Goal: Answer question/provide support: Share knowledge or assist other users

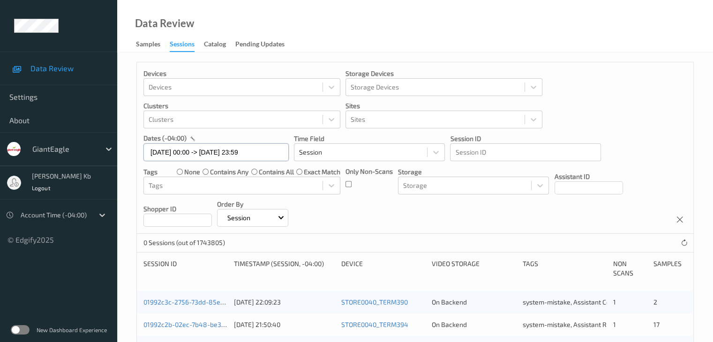
click at [267, 154] on input "[DATE] 00:00 -> [DATE] 23:59" at bounding box center [215, 152] width 145 height 18
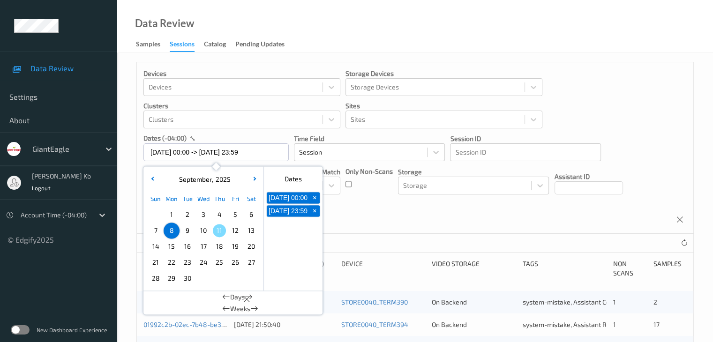
click at [313, 201] on span "+" at bounding box center [315, 198] width 10 height 10
type input "[DATE] 00:00"
click at [318, 201] on span "+" at bounding box center [315, 198] width 10 height 10
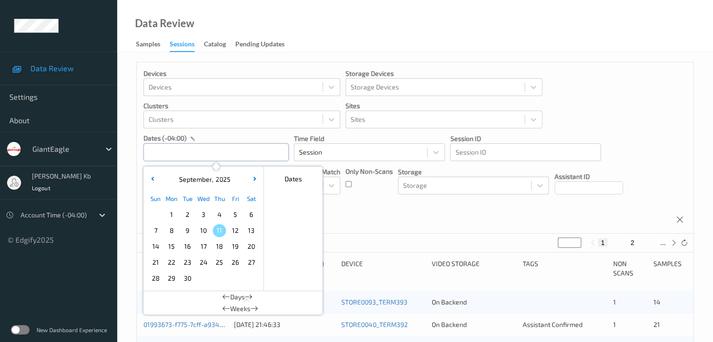
click at [235, 152] on input "text" at bounding box center [215, 152] width 145 height 18
click at [175, 233] on span "8" at bounding box center [171, 230] width 13 height 13
type input "[DATE] 00:00 -> [DATE] 23:59"
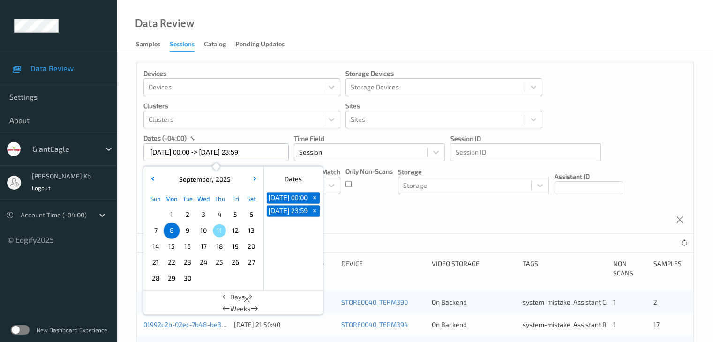
click at [459, 222] on div "Devices Devices Storage Devices Storage Devices Clusters Clusters Sites Sites d…" at bounding box center [415, 148] width 557 height 172
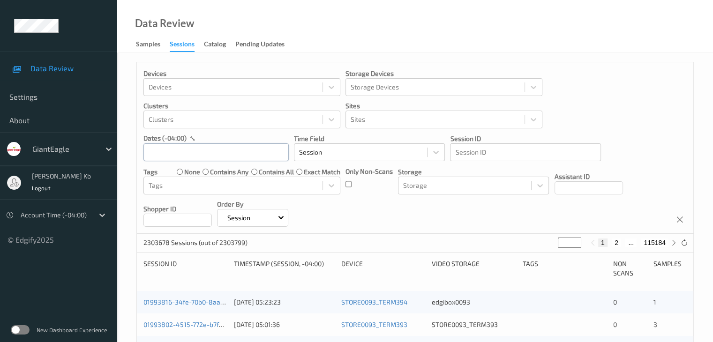
click at [174, 150] on input "text" at bounding box center [215, 152] width 145 height 18
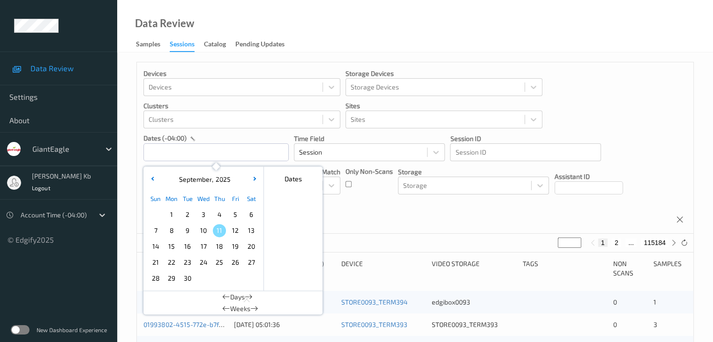
click at [174, 229] on span "8" at bounding box center [171, 230] width 13 height 13
type input "[DATE] 00:00 -> [DATE] 23:59"
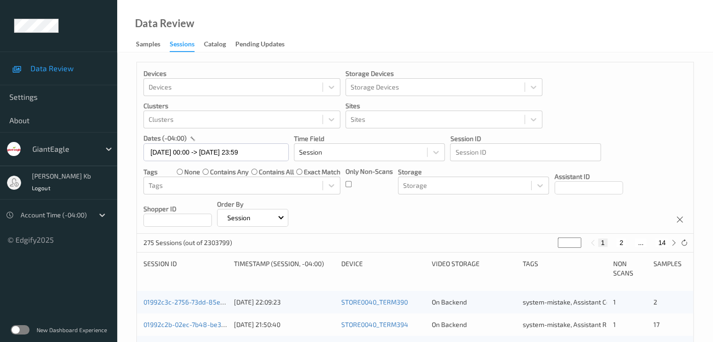
click at [664, 242] on button "14" at bounding box center [661, 243] width 13 height 8
type input "**"
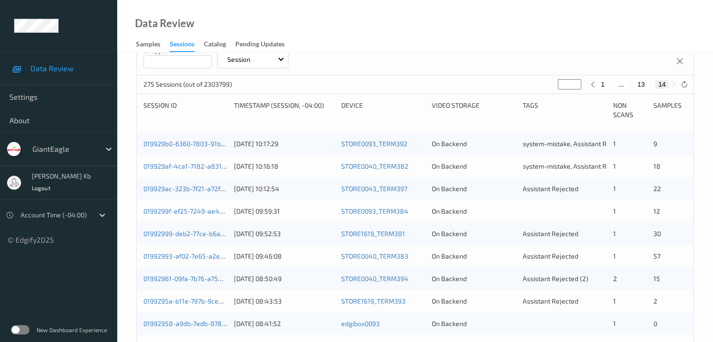
scroll to position [137, 0]
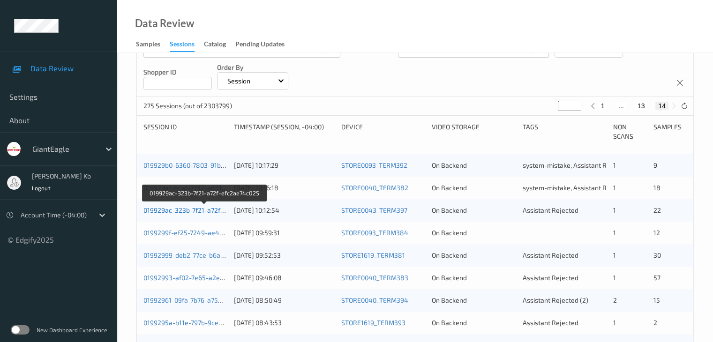
click at [203, 209] on link "019929ac-323b-7f21-a72f-efc2ae74c025" at bounding box center [204, 210] width 122 height 8
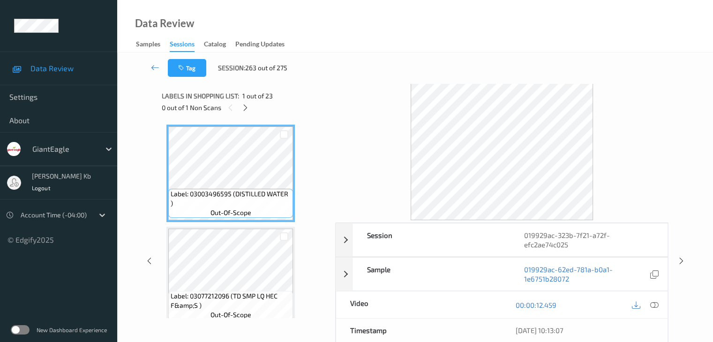
drag, startPoint x: 238, startPoint y: 4, endPoint x: 483, endPoint y: 19, distance: 245.7
click at [497, 19] on div "Data Review Samples Sessions Catalog Pending Updates" at bounding box center [415, 26] width 596 height 53
click at [150, 66] on link at bounding box center [155, 68] width 25 height 18
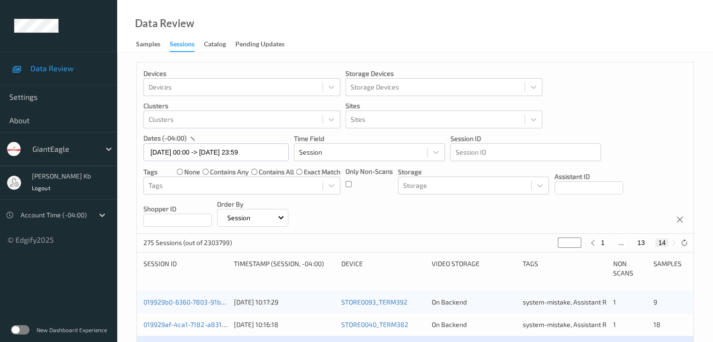
scroll to position [188, 0]
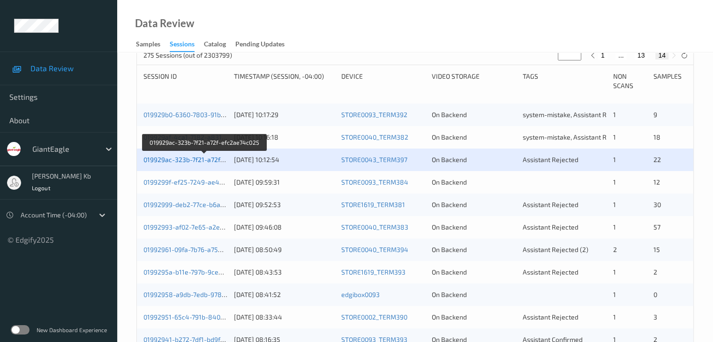
click at [201, 160] on link "019929ac-323b-7f21-a72f-efc2ae74c025" at bounding box center [204, 160] width 122 height 8
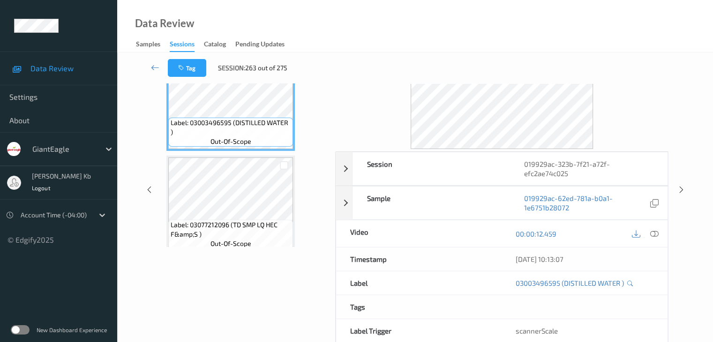
scroll to position [21, 0]
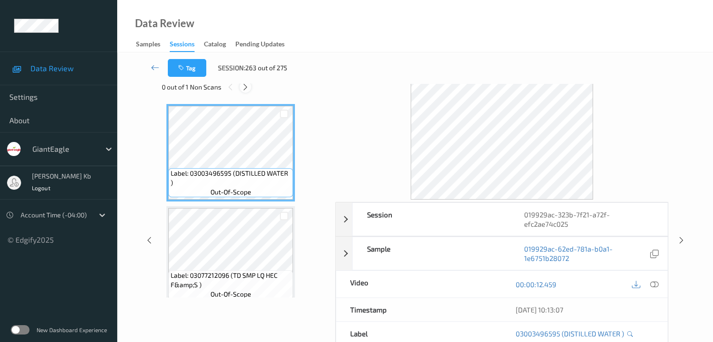
click at [246, 86] on icon at bounding box center [245, 87] width 8 height 8
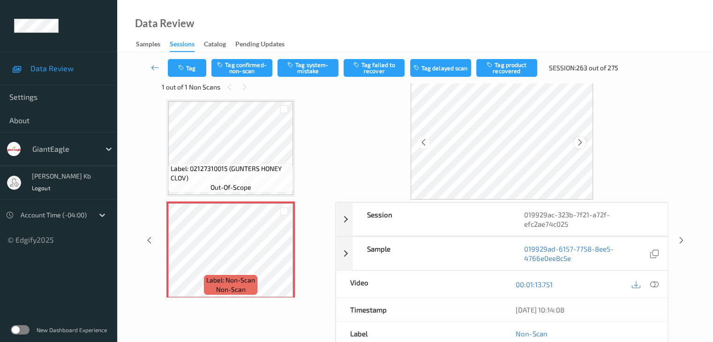
click at [581, 141] on icon at bounding box center [580, 142] width 8 height 8
click at [655, 283] on icon at bounding box center [654, 284] width 8 height 8
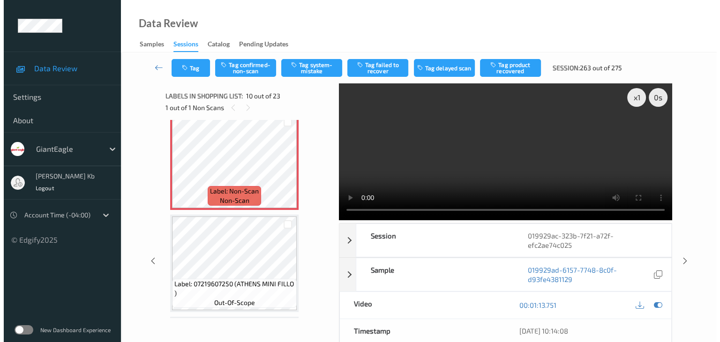
scroll to position [916, 0]
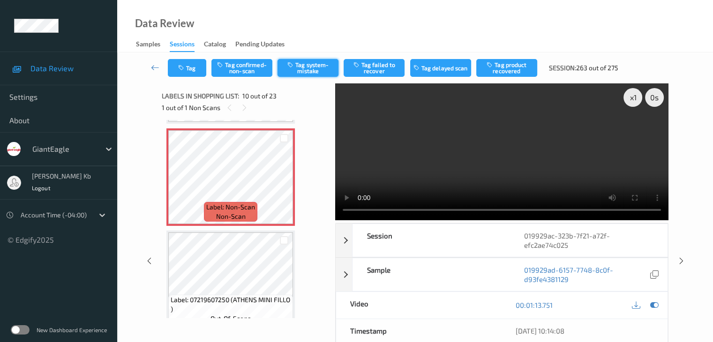
click at [317, 68] on button "Tag system-mistake" at bounding box center [308, 68] width 61 height 18
click at [192, 64] on button "Tag" at bounding box center [187, 68] width 38 height 18
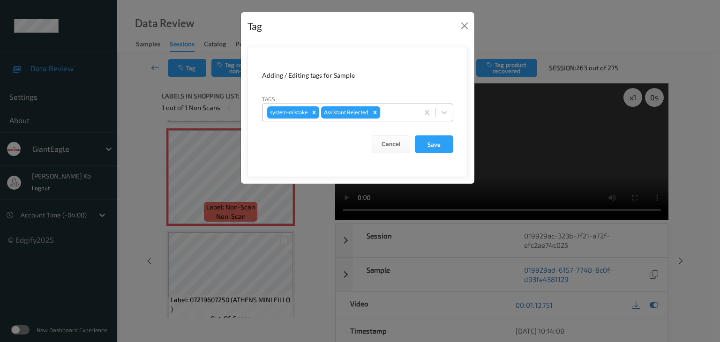
click at [395, 110] on div at bounding box center [398, 112] width 32 height 11
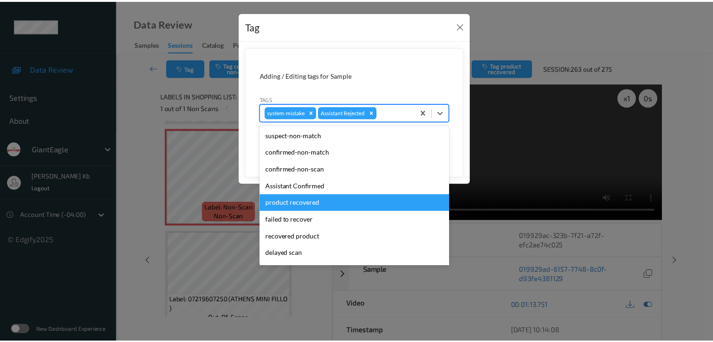
scroll to position [83, 0]
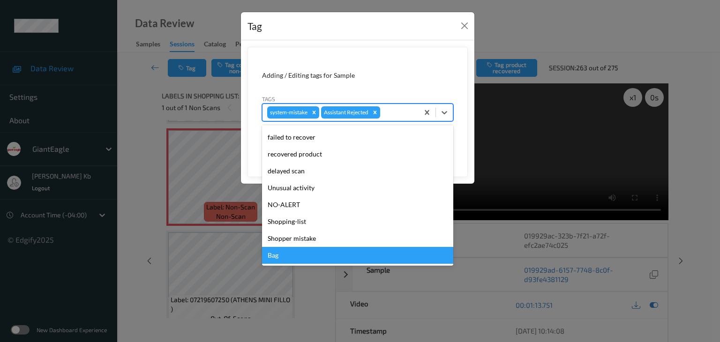
click at [278, 257] on div "Bag" at bounding box center [357, 255] width 191 height 17
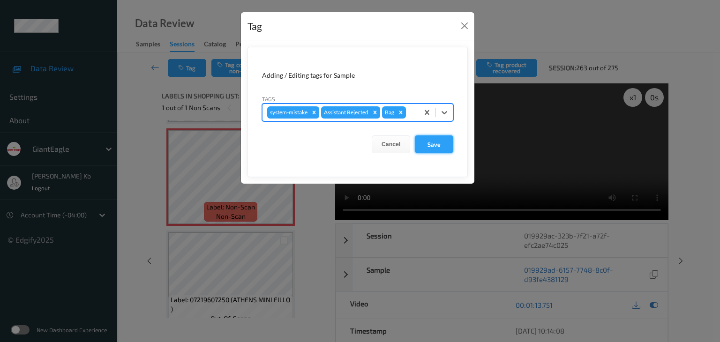
click at [431, 145] on button "Save" at bounding box center [434, 144] width 38 height 18
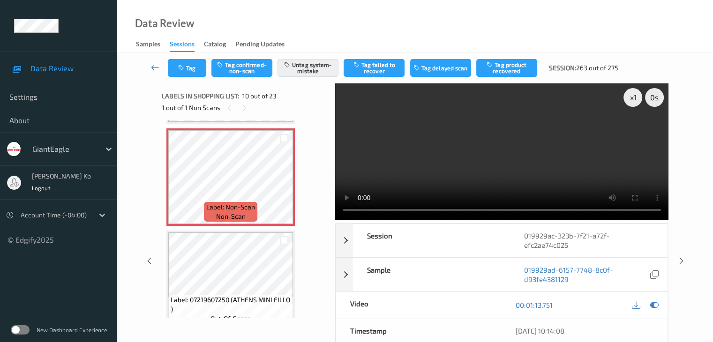
click at [154, 67] on icon at bounding box center [155, 67] width 8 height 9
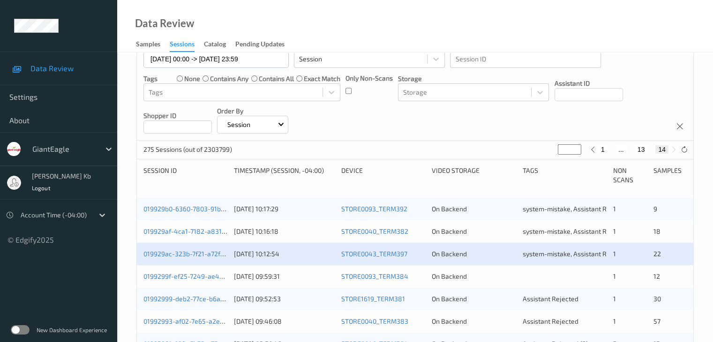
scroll to position [188, 0]
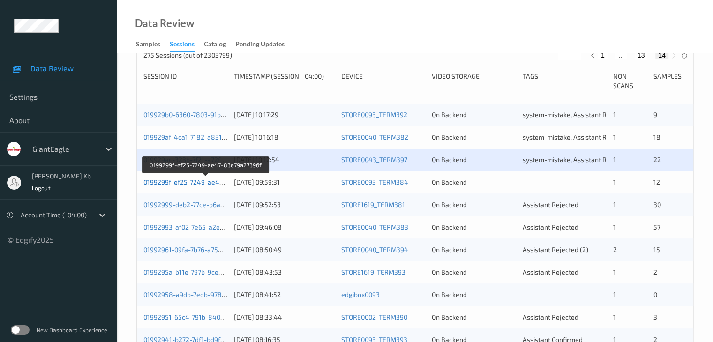
click at [191, 183] on link "0199299f-ef25-7249-ae47-83e79a27396f" at bounding box center [205, 182] width 125 height 8
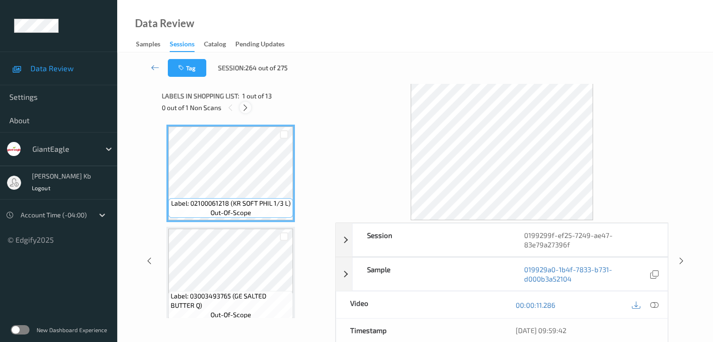
click at [246, 105] on icon at bounding box center [245, 108] width 8 height 8
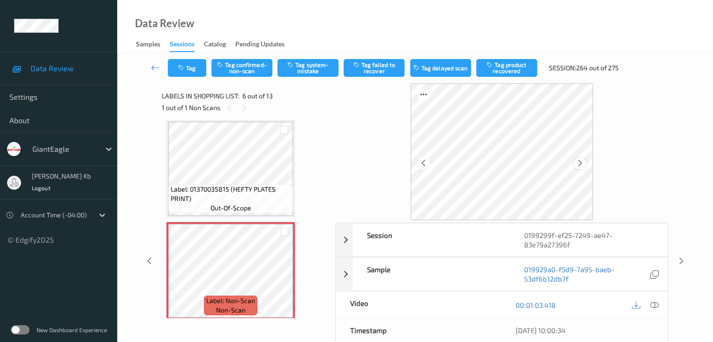
click at [578, 165] on icon at bounding box center [580, 163] width 8 height 8
click at [577, 159] on icon at bounding box center [580, 163] width 8 height 8
click at [657, 306] on icon at bounding box center [654, 305] width 8 height 8
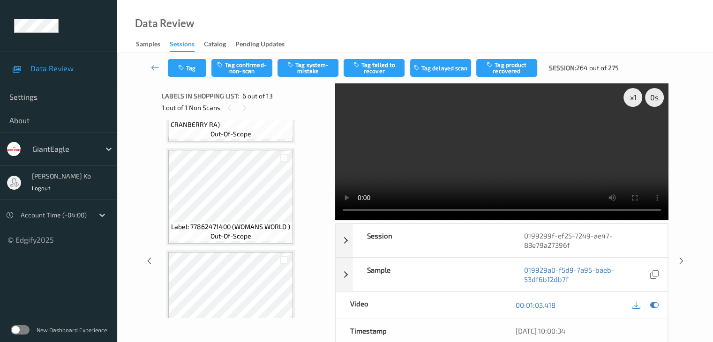
scroll to position [1135, 0]
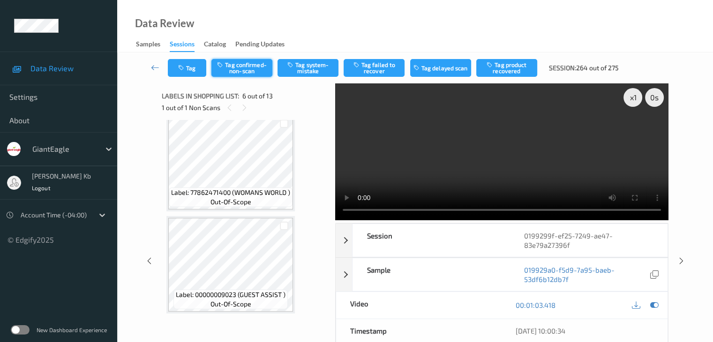
click at [249, 66] on button "Tag confirmed-non-scan" at bounding box center [241, 68] width 61 height 18
click at [378, 69] on button "Tag failed to recover" at bounding box center [374, 68] width 61 height 18
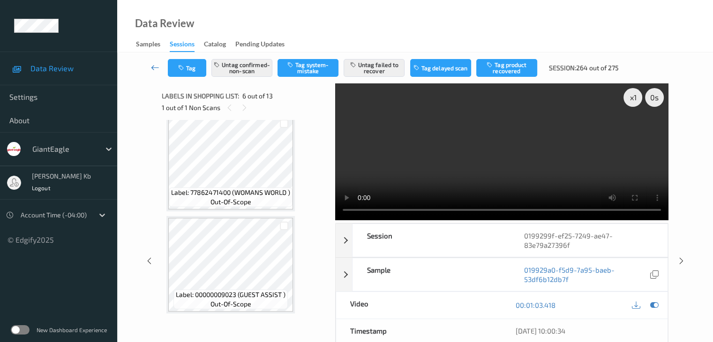
click at [153, 68] on icon at bounding box center [155, 67] width 8 height 9
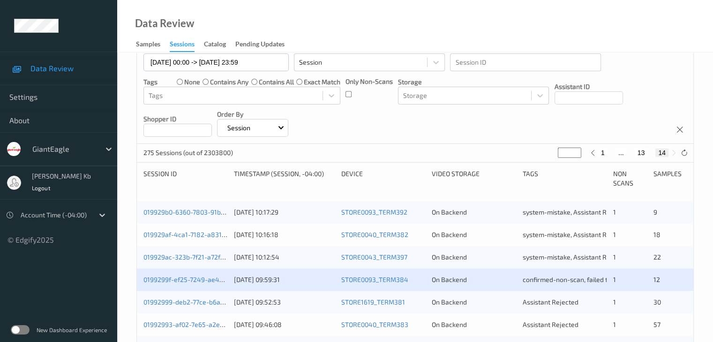
scroll to position [188, 0]
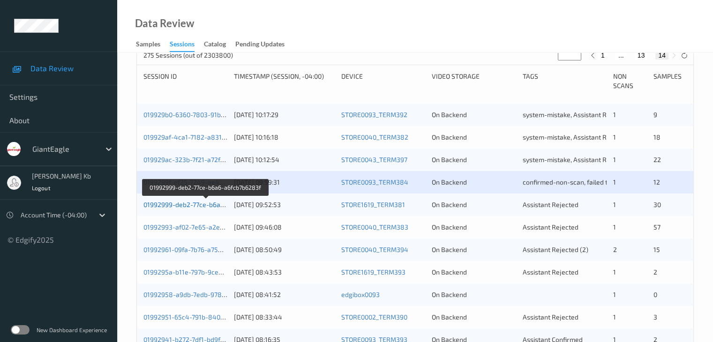
click at [202, 204] on link "01992999-deb2-77ce-b6a6-a6fcb7b6283f" at bounding box center [205, 205] width 125 height 8
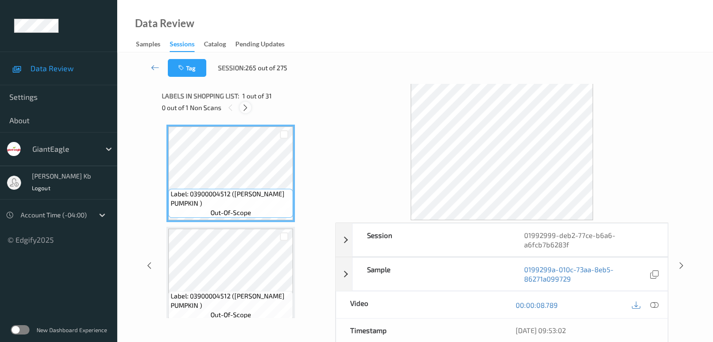
click at [245, 109] on icon at bounding box center [245, 108] width 8 height 8
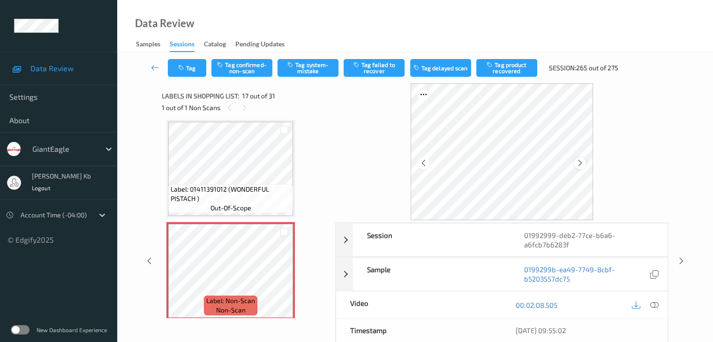
click at [579, 162] on icon at bounding box center [580, 163] width 8 height 8
click at [656, 304] on icon at bounding box center [654, 305] width 8 height 8
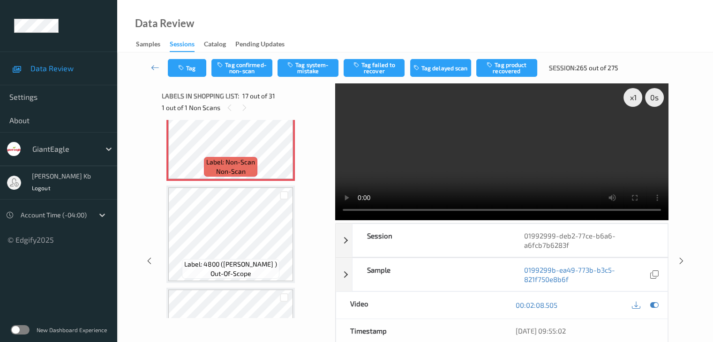
scroll to position [1632, 0]
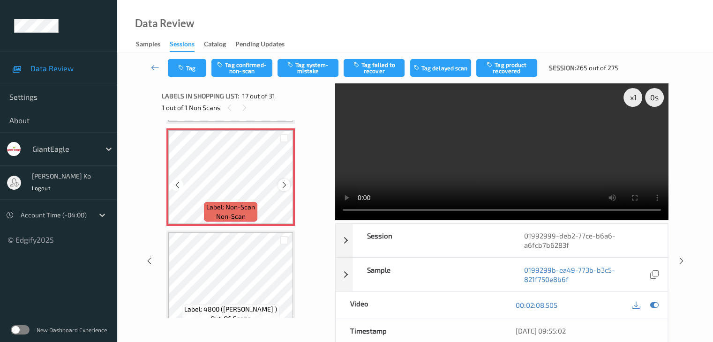
click at [283, 184] on icon at bounding box center [284, 185] width 8 height 8
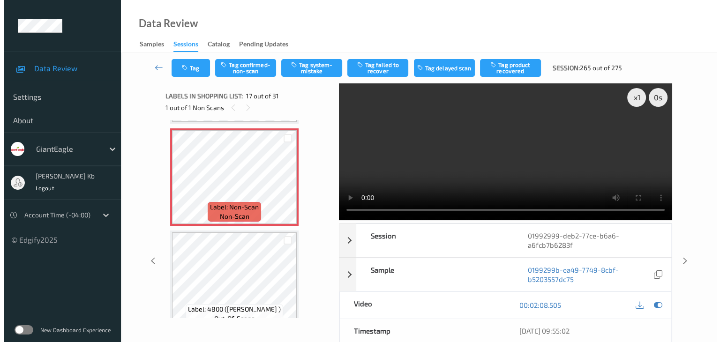
scroll to position [1678, 0]
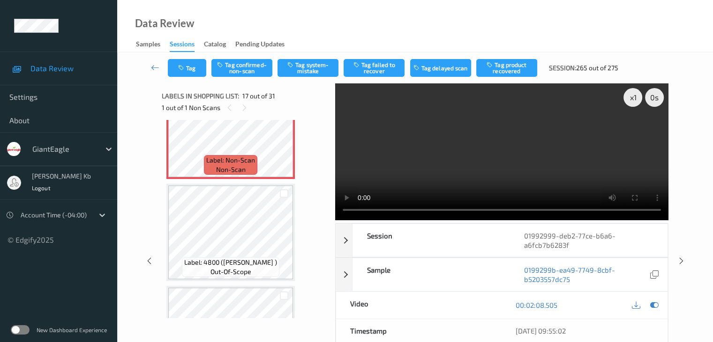
click at [329, 79] on div "Tag Tag confirmed-non-scan Tag system-mistake Tag failed to recover Tag delayed…" at bounding box center [414, 68] width 557 height 31
click at [314, 69] on button "Tag system-mistake" at bounding box center [308, 68] width 61 height 18
click at [188, 67] on button "Tag" at bounding box center [187, 68] width 38 height 18
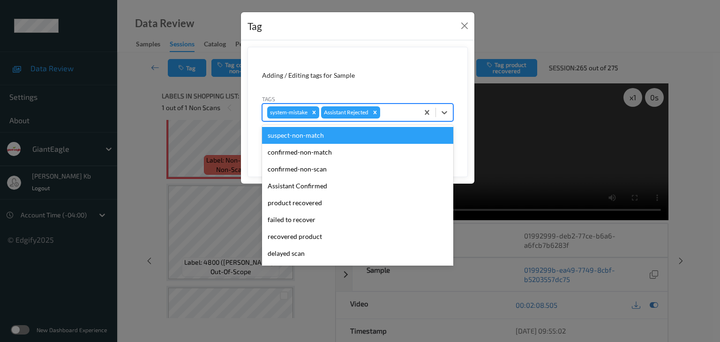
drag, startPoint x: 397, startPoint y: 110, endPoint x: 390, endPoint y: 112, distance: 7.4
click at [390, 112] on div at bounding box center [398, 112] width 32 height 11
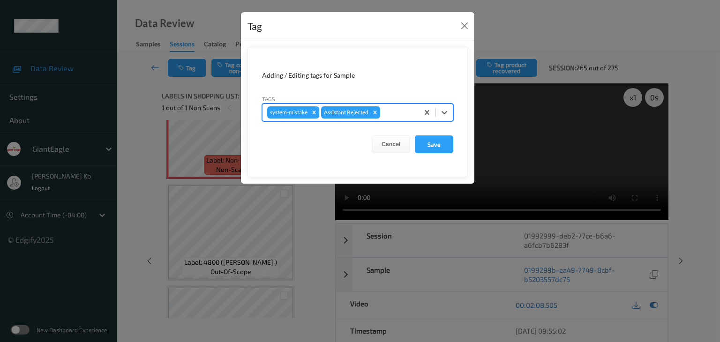
click at [393, 109] on div at bounding box center [398, 112] width 32 height 11
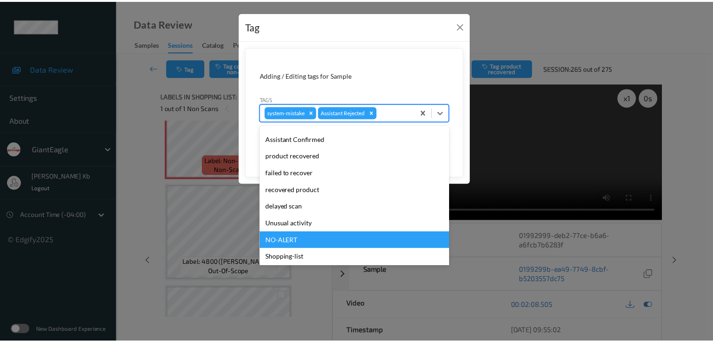
scroll to position [83, 0]
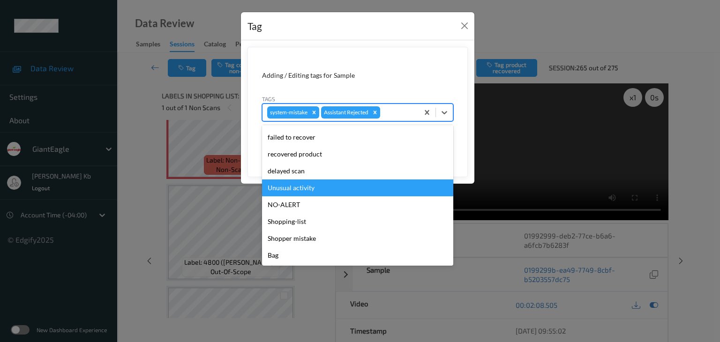
click at [305, 188] on div "Unusual activity" at bounding box center [357, 188] width 191 height 17
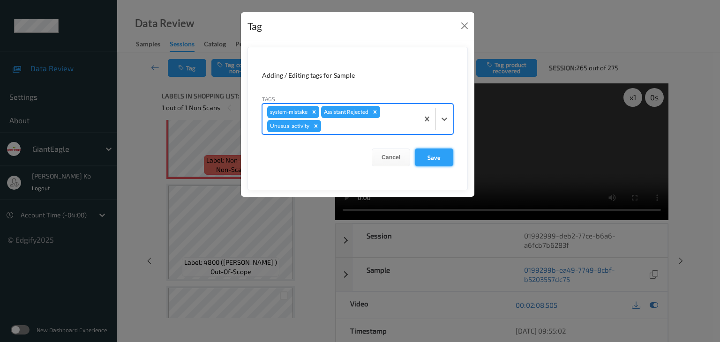
click at [431, 158] on button "Save" at bounding box center [434, 158] width 38 height 18
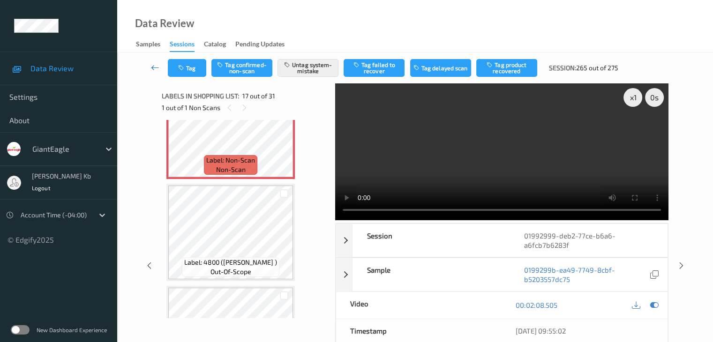
click at [154, 67] on icon at bounding box center [155, 67] width 8 height 9
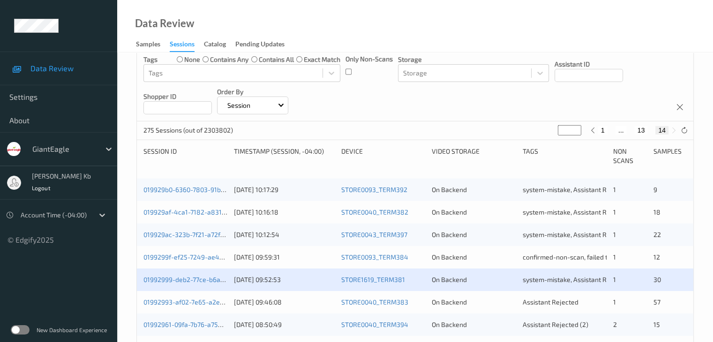
scroll to position [234, 0]
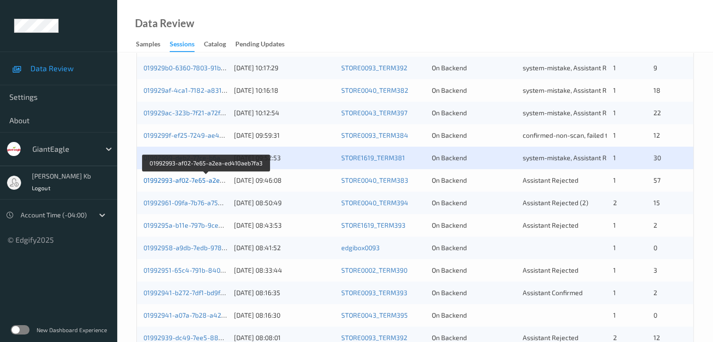
click at [172, 181] on link "01992993-af02-7e65-a2ea-ed410aeb7fa3" at bounding box center [206, 180] width 126 height 8
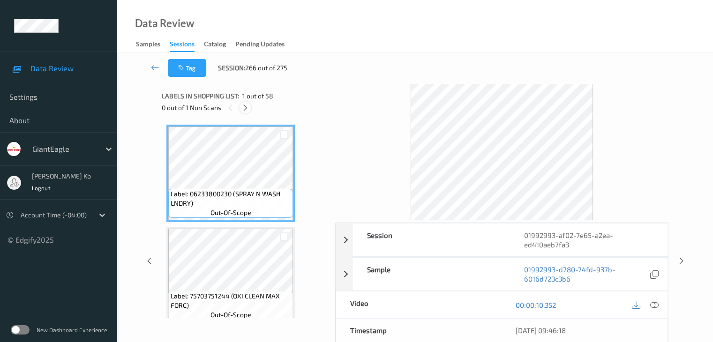
click at [248, 107] on icon at bounding box center [245, 108] width 8 height 8
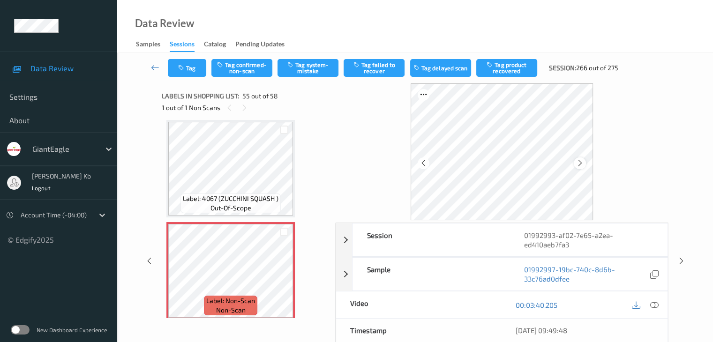
click at [581, 162] on icon at bounding box center [580, 163] width 8 height 8
click at [655, 303] on icon at bounding box center [654, 305] width 8 height 8
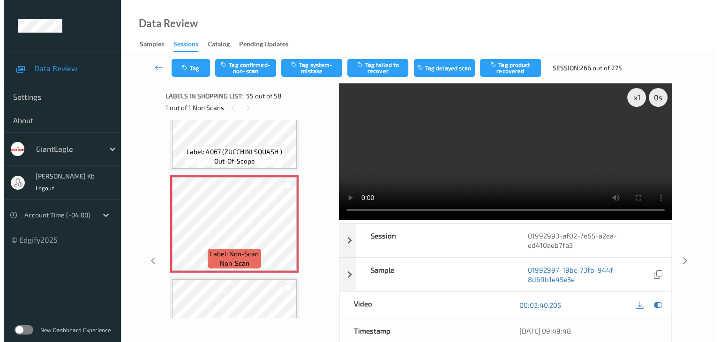
scroll to position [5562, 0]
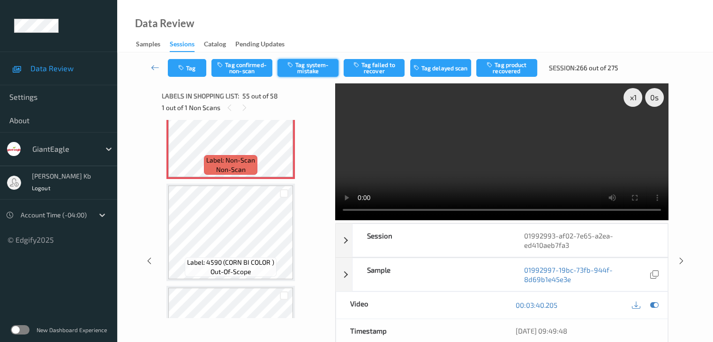
click at [310, 66] on button "Tag system-mistake" at bounding box center [308, 68] width 61 height 18
click at [189, 68] on button "Tag" at bounding box center [187, 68] width 38 height 18
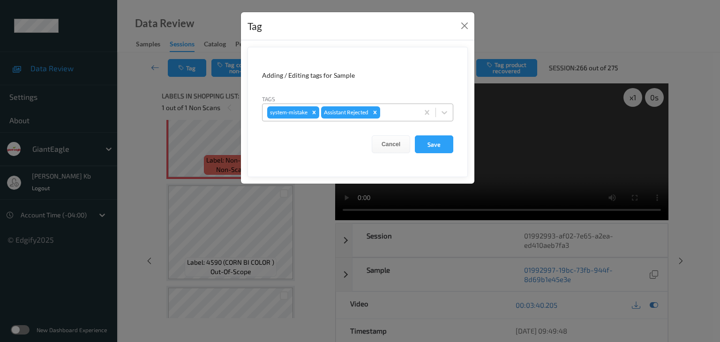
click at [394, 106] on div "system-mistake Assistant Rejected" at bounding box center [341, 113] width 156 height 16
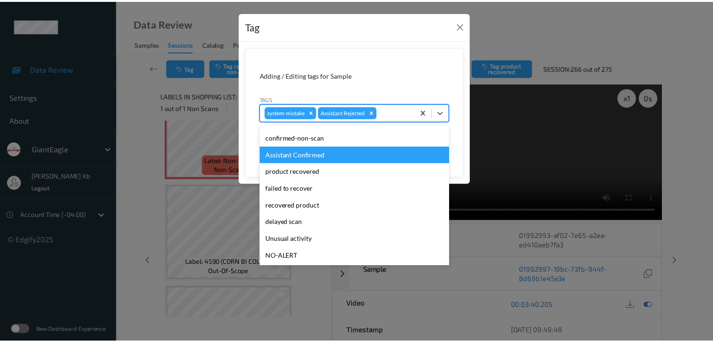
scroll to position [83, 0]
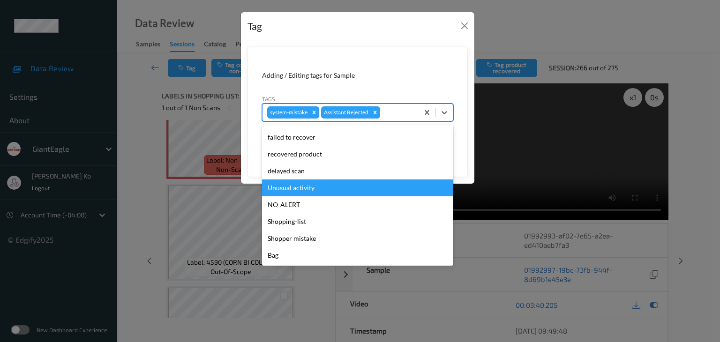
click at [301, 188] on div "Unusual activity" at bounding box center [357, 188] width 191 height 17
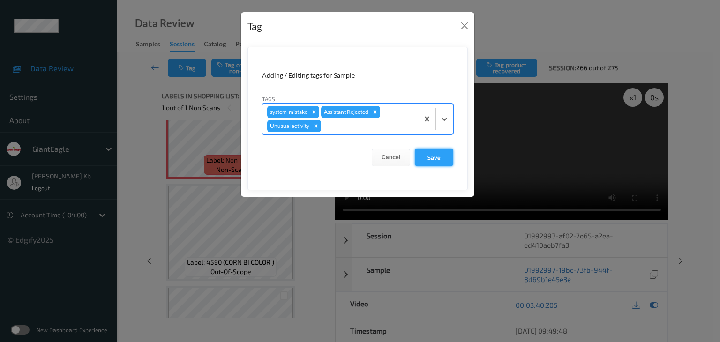
click at [435, 160] on button "Save" at bounding box center [434, 158] width 38 height 18
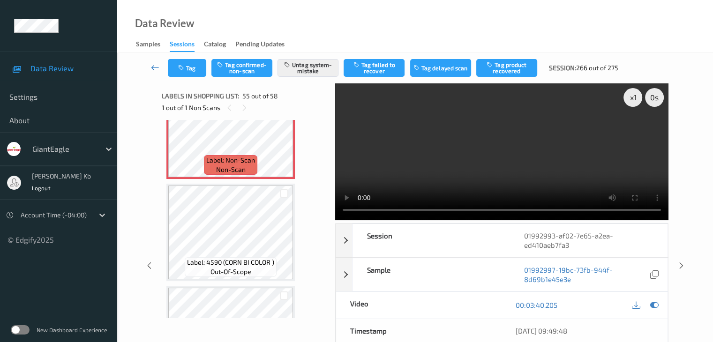
click at [156, 68] on icon at bounding box center [155, 67] width 8 height 9
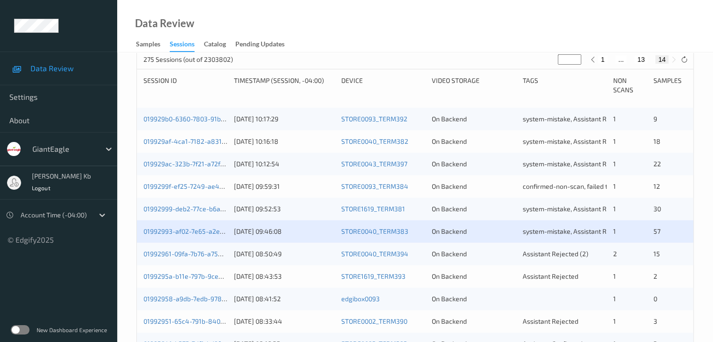
scroll to position [188, 0]
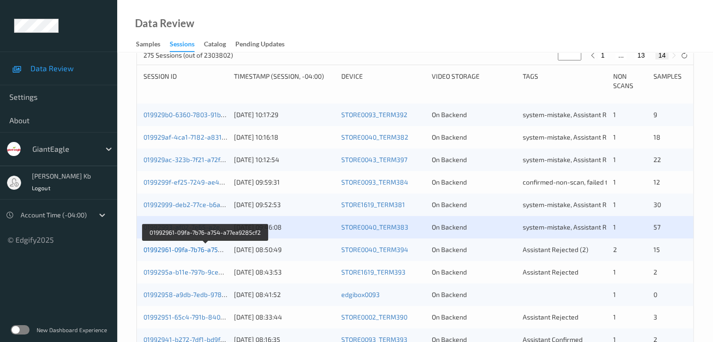
click at [197, 251] on link "01992961-09fa-7b76-a754-a77ea9285cf2" at bounding box center [205, 250] width 124 height 8
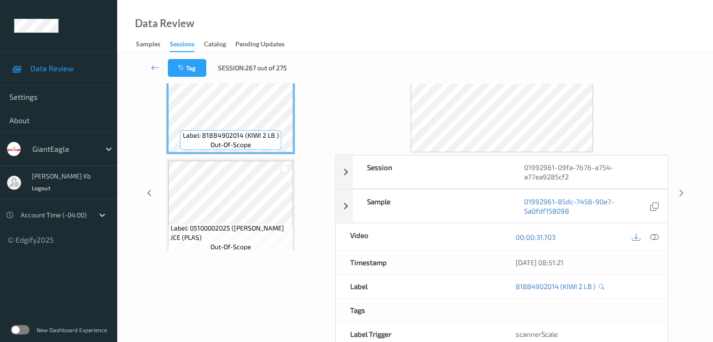
scroll to position [21, 0]
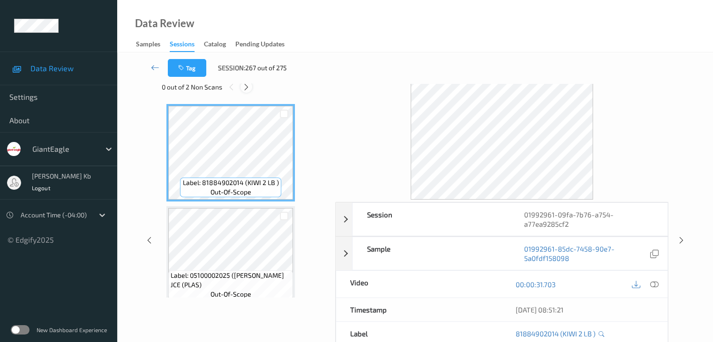
click at [247, 87] on icon at bounding box center [246, 87] width 8 height 8
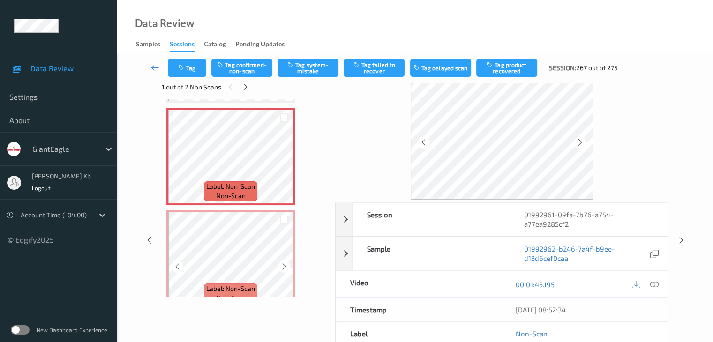
scroll to position [1074, 0]
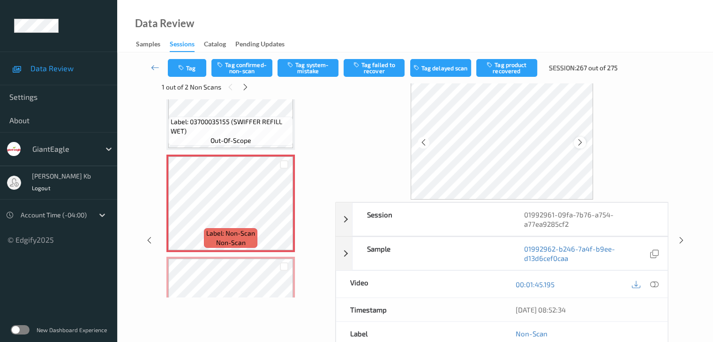
click at [578, 142] on icon at bounding box center [580, 142] width 8 height 8
click at [658, 285] on icon at bounding box center [654, 284] width 8 height 8
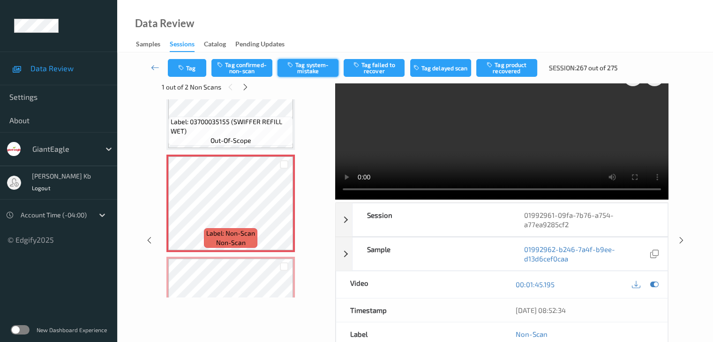
click at [314, 68] on button "Tag system-mistake" at bounding box center [308, 68] width 61 height 18
click at [197, 67] on button "Tag" at bounding box center [187, 68] width 38 height 18
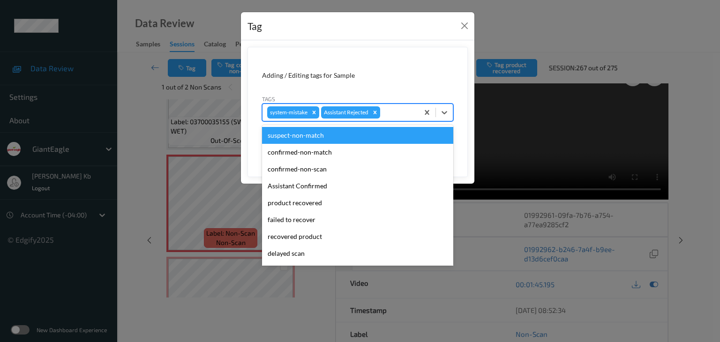
click at [400, 113] on div at bounding box center [398, 112] width 32 height 11
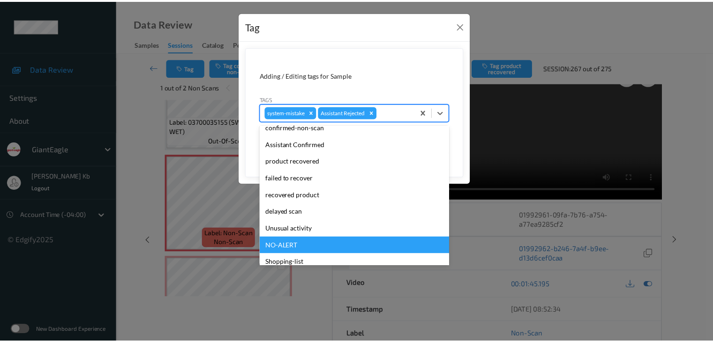
scroll to position [83, 0]
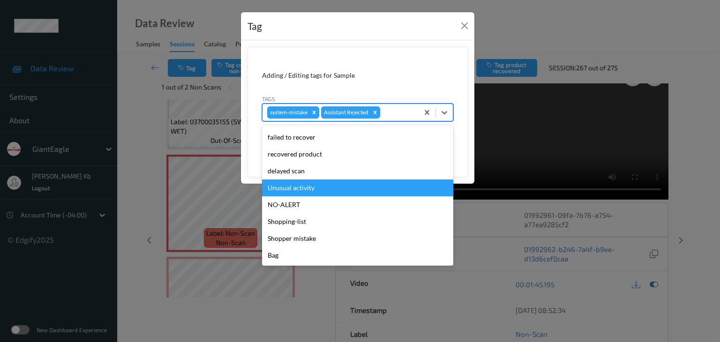
click at [291, 186] on div "Unusual activity" at bounding box center [357, 188] width 191 height 17
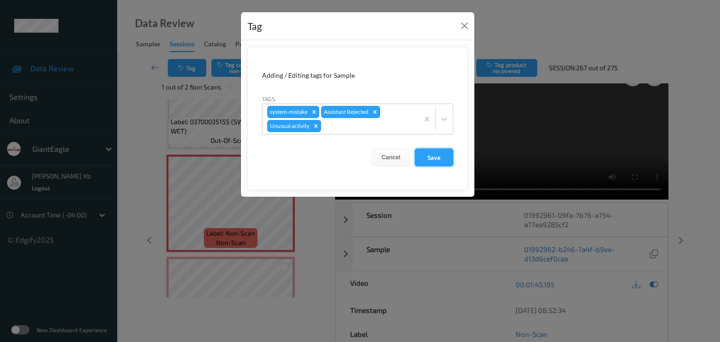
click at [436, 158] on button "Save" at bounding box center [434, 158] width 38 height 18
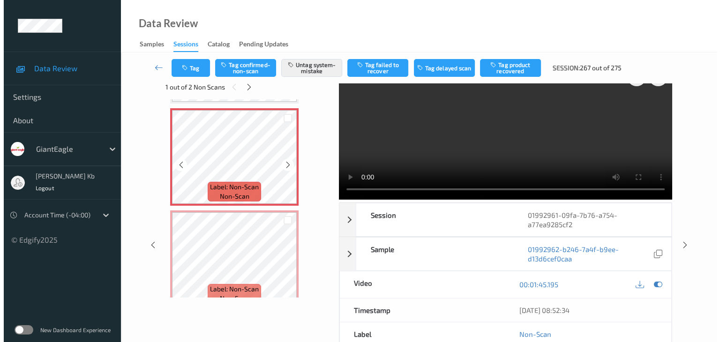
scroll to position [1167, 0]
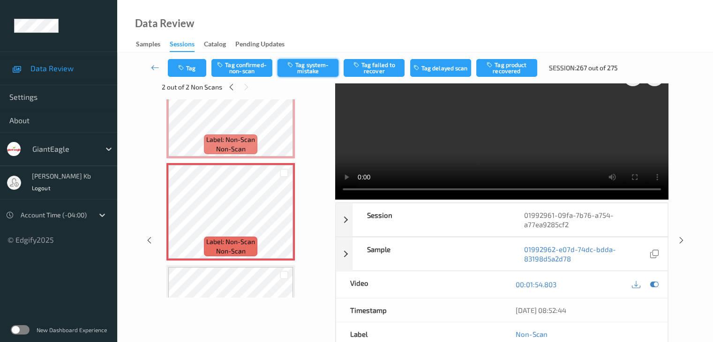
click at [308, 70] on button "Tag system-mistake" at bounding box center [308, 68] width 61 height 18
click at [191, 68] on button "Tag" at bounding box center [187, 68] width 38 height 18
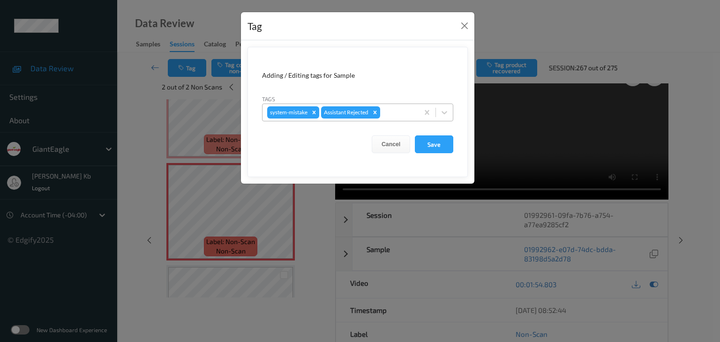
click at [401, 107] on div at bounding box center [398, 112] width 32 height 11
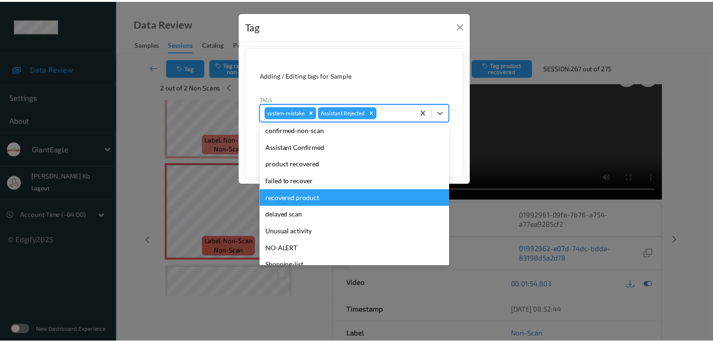
scroll to position [47, 0]
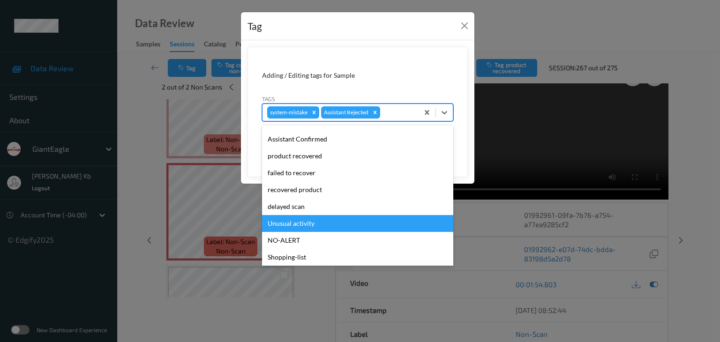
click at [300, 224] on div "Unusual activity" at bounding box center [357, 223] width 191 height 17
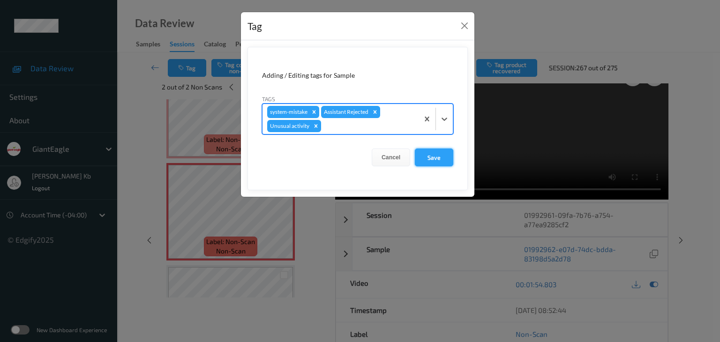
click at [434, 157] on button "Save" at bounding box center [434, 158] width 38 height 18
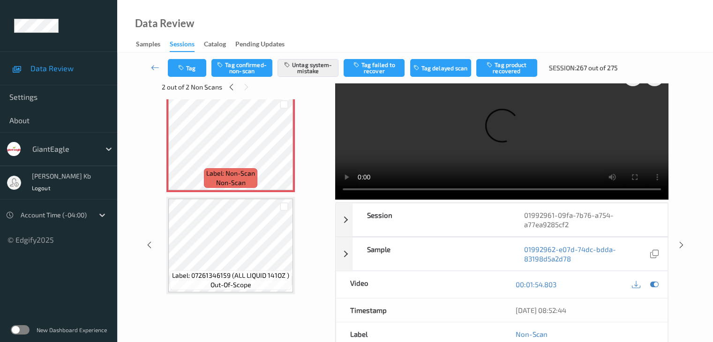
scroll to position [1214, 0]
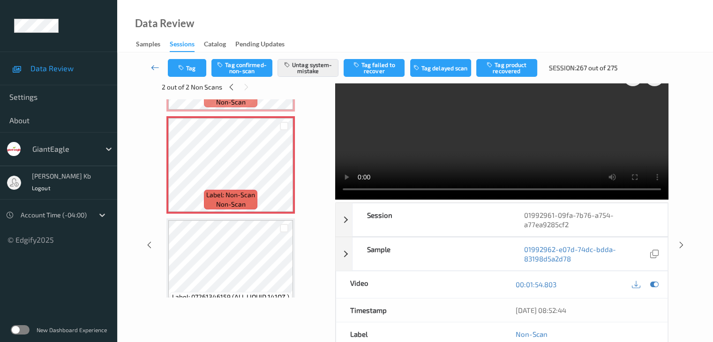
click at [155, 67] on icon at bounding box center [155, 67] width 8 height 9
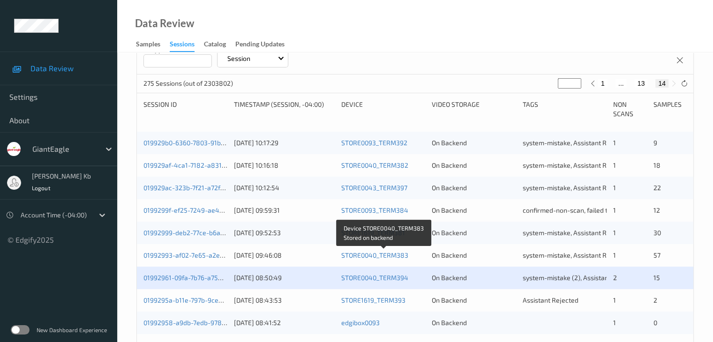
scroll to position [188, 0]
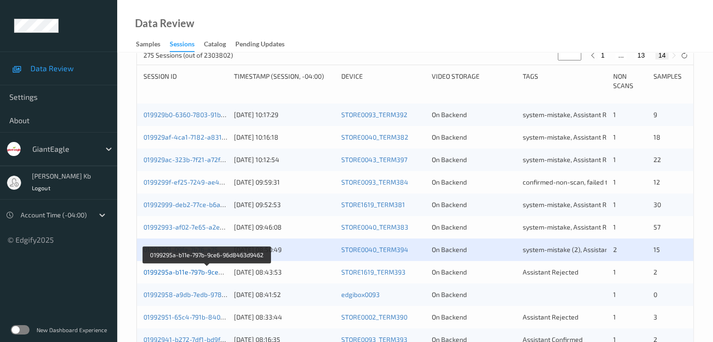
click at [199, 272] on link "0199295a-b11e-797b-9ce6-96d8463d9462" at bounding box center [207, 272] width 128 height 8
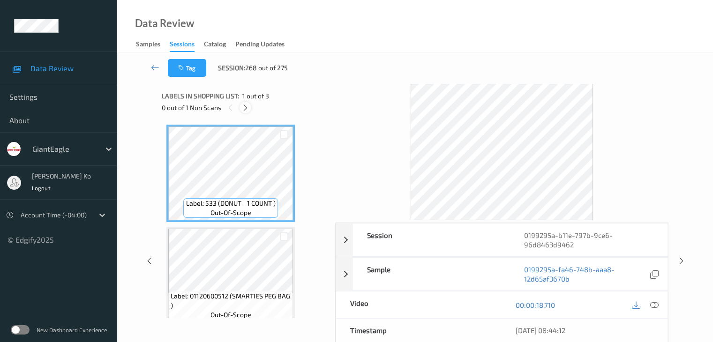
click at [246, 104] on icon at bounding box center [245, 108] width 8 height 8
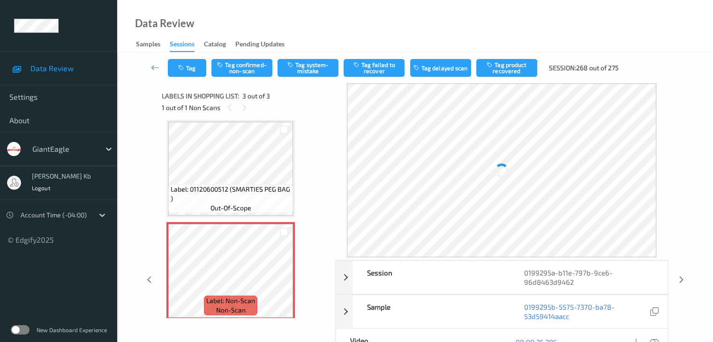
scroll to position [113, 0]
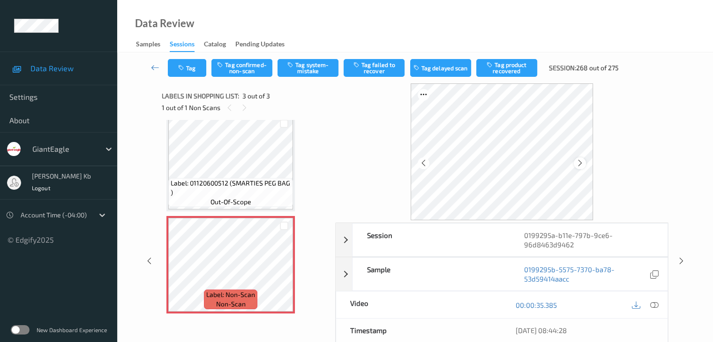
click at [584, 159] on div at bounding box center [580, 164] width 12 height 12
click at [659, 305] on div at bounding box center [654, 305] width 13 height 13
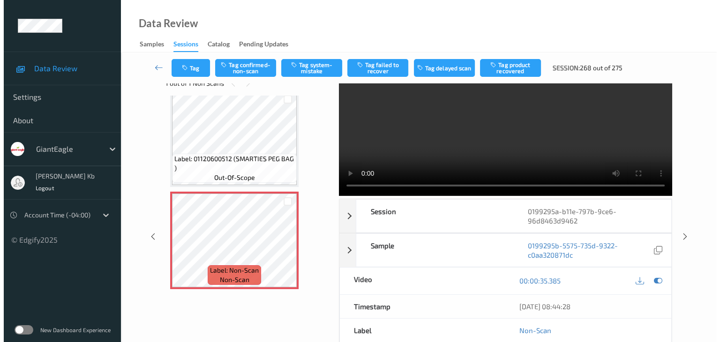
scroll to position [47, 0]
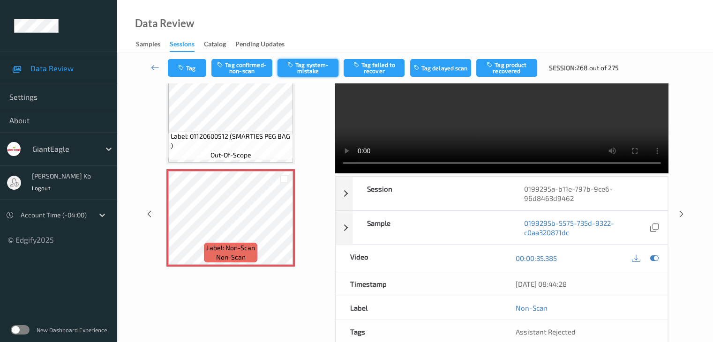
click at [320, 69] on button "Tag system-mistake" at bounding box center [308, 68] width 61 height 18
click at [188, 68] on button "Tag" at bounding box center [187, 68] width 38 height 18
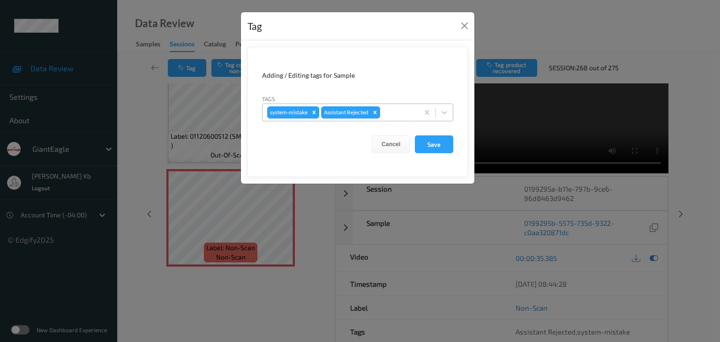
click at [394, 112] on div at bounding box center [398, 112] width 32 height 11
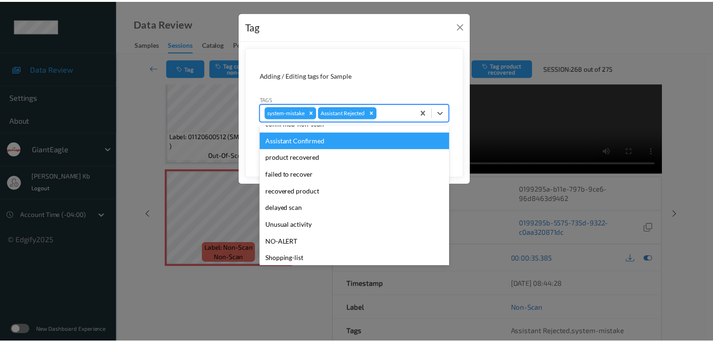
scroll to position [83, 0]
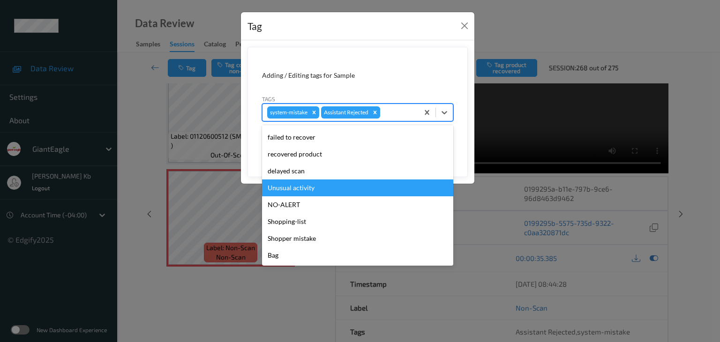
click at [297, 191] on div "Unusual activity" at bounding box center [357, 188] width 191 height 17
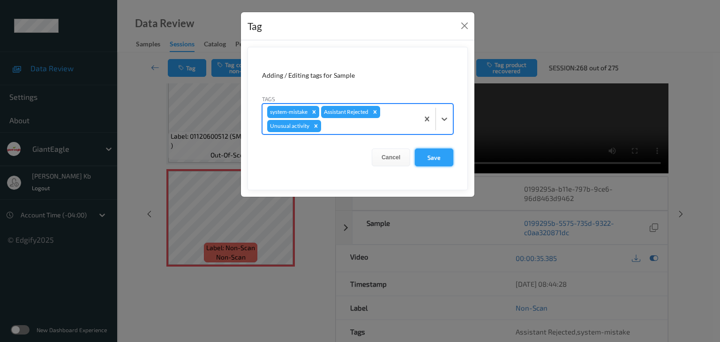
click at [435, 156] on button "Save" at bounding box center [434, 158] width 38 height 18
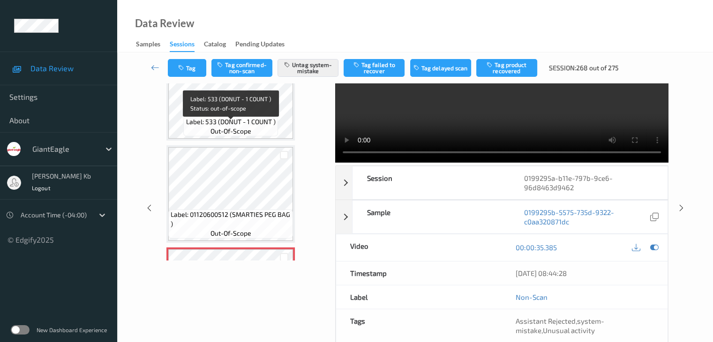
scroll to position [19, 0]
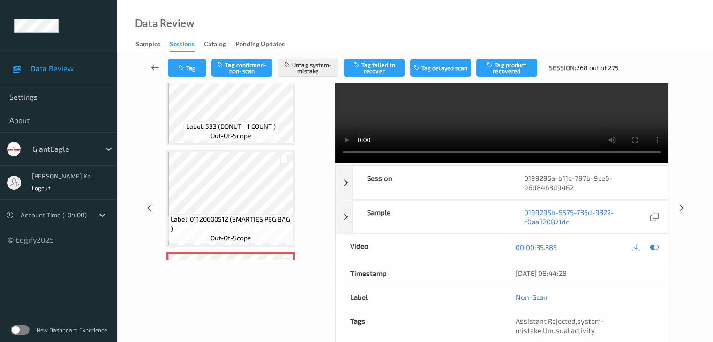
click at [157, 67] on icon at bounding box center [155, 67] width 8 height 9
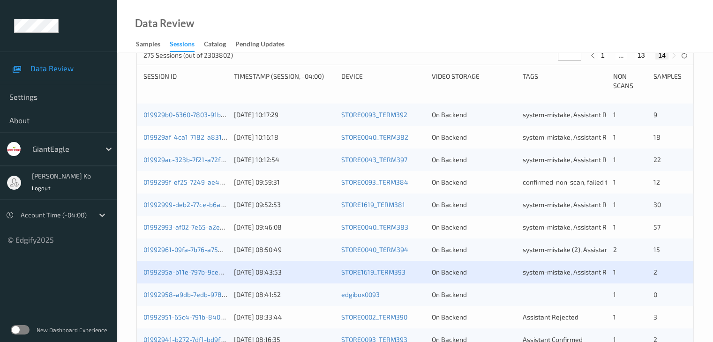
scroll to position [281, 0]
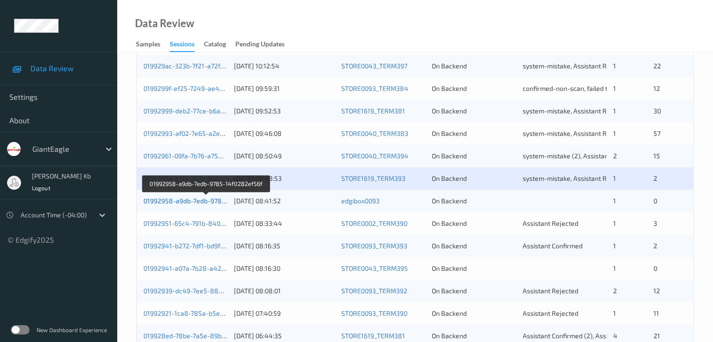
click at [185, 201] on link "01992958-a9db-7edb-9785-14f0282ef56f" at bounding box center [206, 201] width 126 height 8
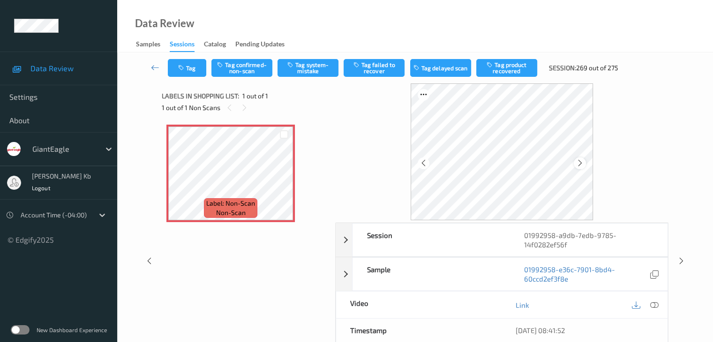
click at [579, 162] on icon at bounding box center [580, 163] width 8 height 8
click at [655, 304] on icon at bounding box center [654, 305] width 8 height 8
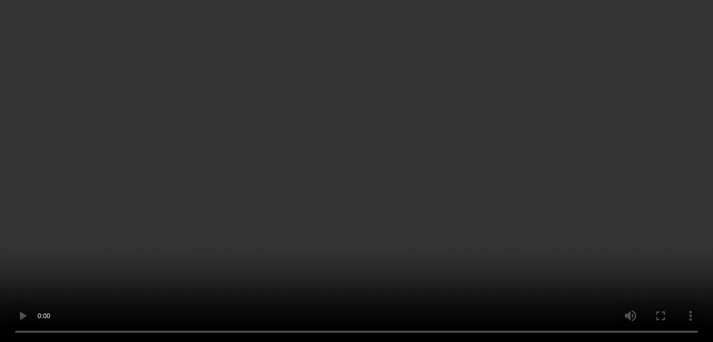
click at [638, 249] on video at bounding box center [356, 171] width 713 height 342
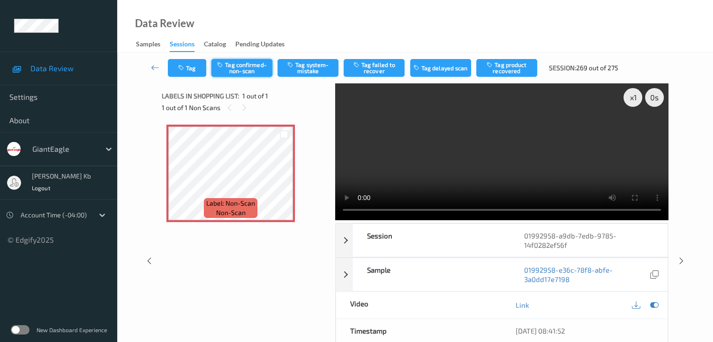
click at [252, 68] on button "Tag confirmed-non-scan" at bounding box center [241, 68] width 61 height 18
drag, startPoint x: 156, startPoint y: 68, endPoint x: 164, endPoint y: 30, distance: 37.9
click at [157, 68] on icon at bounding box center [155, 67] width 8 height 9
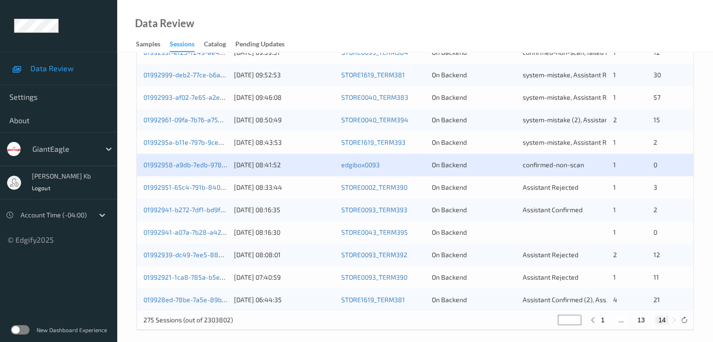
scroll to position [324, 0]
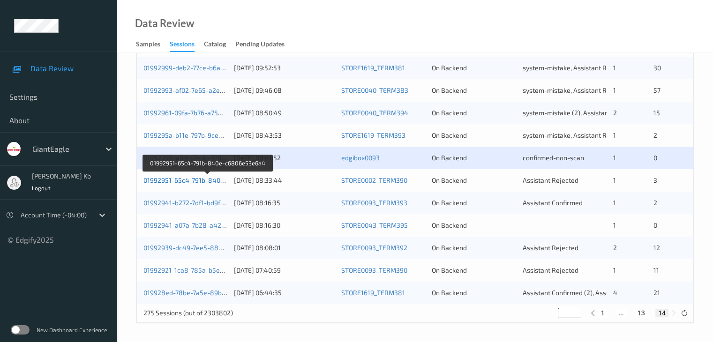
click at [206, 180] on link "01992951-65c4-791b-840e-c6806e53e6a4" at bounding box center [207, 180] width 129 height 8
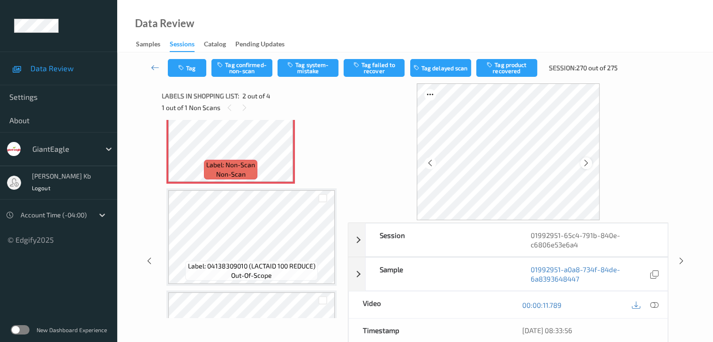
click at [590, 162] on icon at bounding box center [586, 163] width 8 height 8
click at [657, 305] on icon at bounding box center [654, 305] width 8 height 8
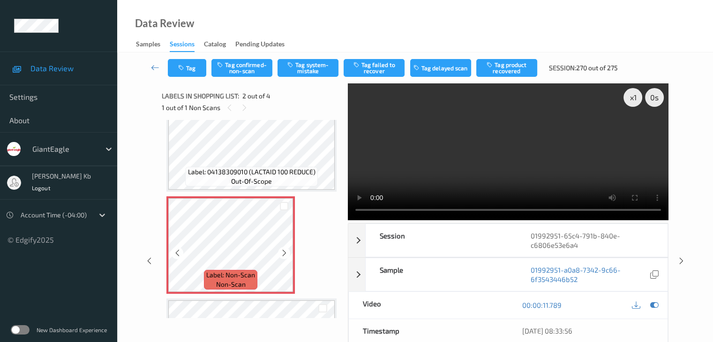
scroll to position [47, 0]
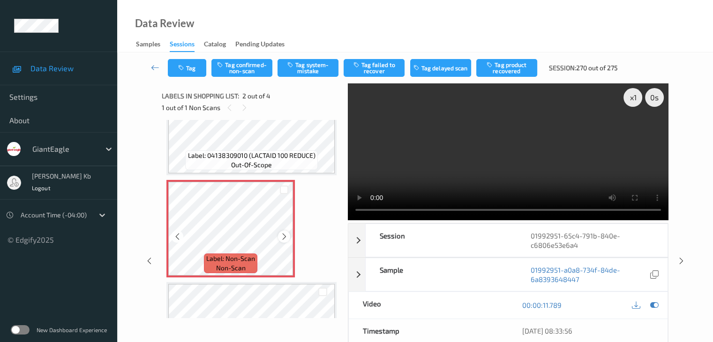
click at [286, 237] on icon at bounding box center [284, 237] width 8 height 8
click at [284, 237] on icon at bounding box center [284, 237] width 8 height 8
click at [285, 239] on icon at bounding box center [284, 237] width 8 height 8
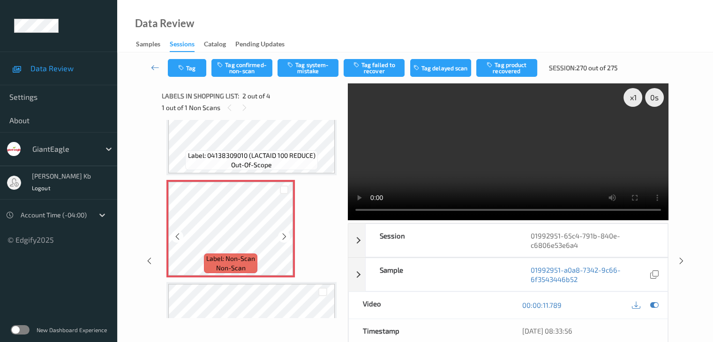
click at [285, 239] on icon at bounding box center [284, 237] width 8 height 8
click at [176, 235] on icon at bounding box center [177, 237] width 8 height 8
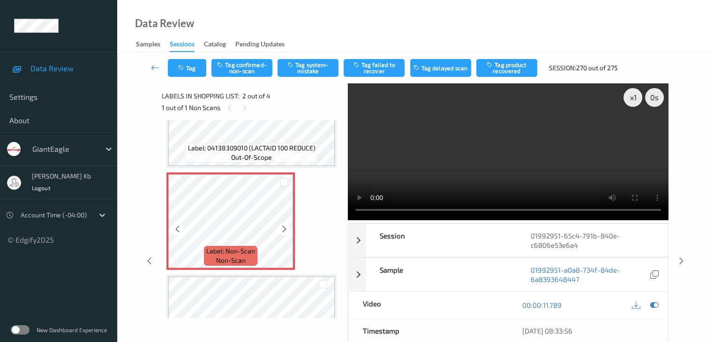
scroll to position [141, 0]
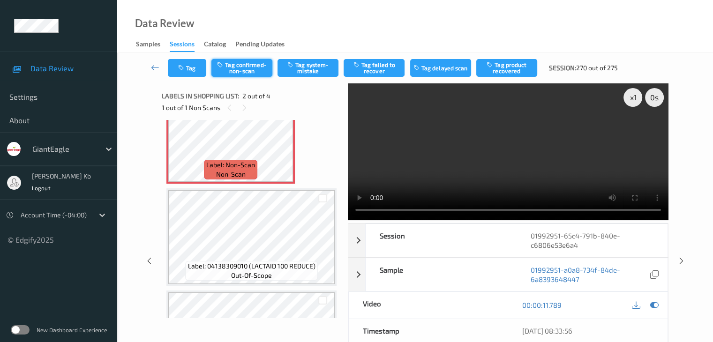
click at [246, 69] on button "Tag confirmed-non-scan" at bounding box center [241, 68] width 61 height 18
click at [507, 68] on button "Tag product recovered" at bounding box center [506, 68] width 61 height 18
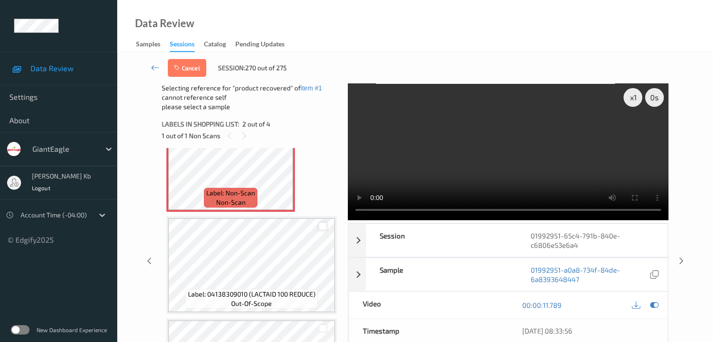
click at [324, 225] on div at bounding box center [322, 226] width 9 height 9
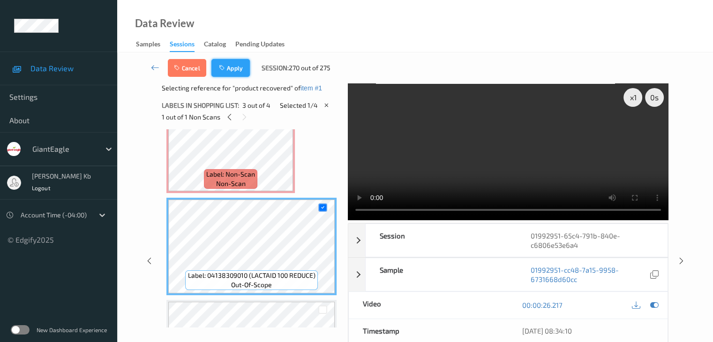
click at [236, 68] on button "Apply" at bounding box center [230, 68] width 38 height 18
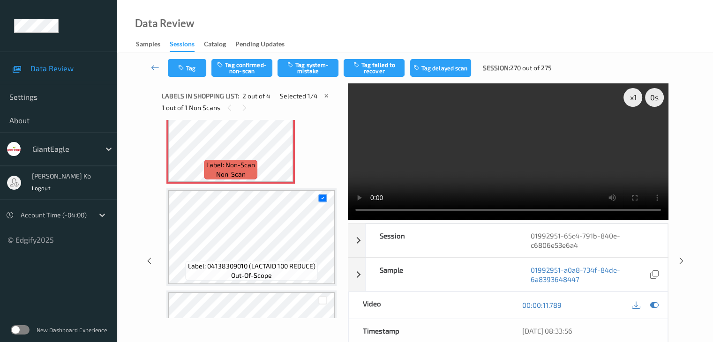
scroll to position [5, 0]
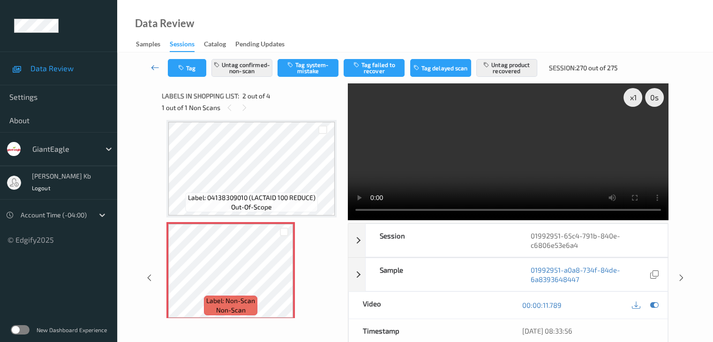
click at [155, 66] on icon at bounding box center [155, 67] width 8 height 9
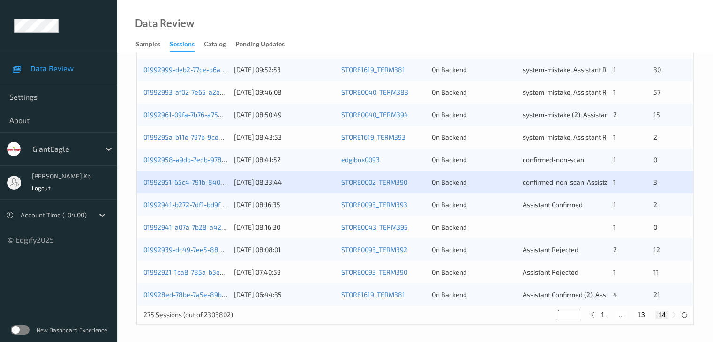
scroll to position [324, 0]
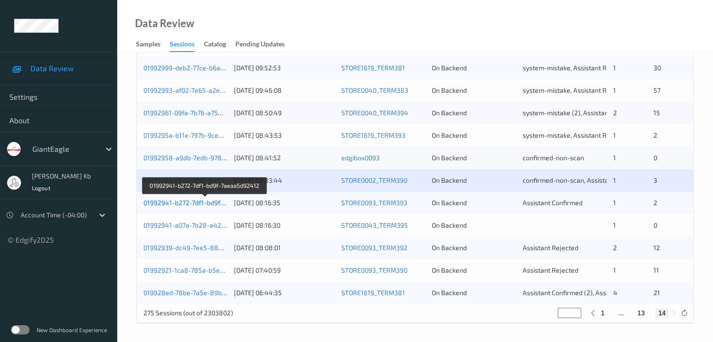
click at [207, 204] on link "01992941-b272-7df1-bd9f-7aeaa5d92412" at bounding box center [204, 203] width 123 height 8
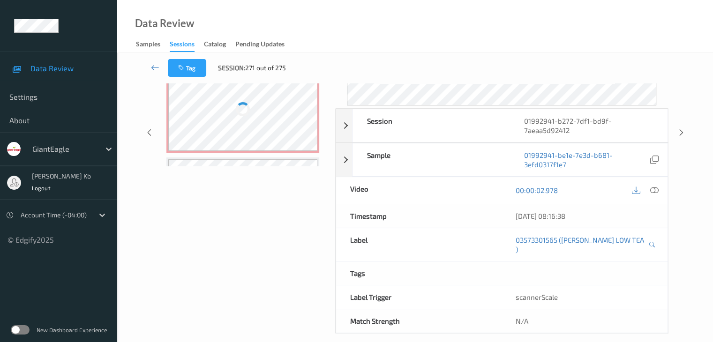
scroll to position [114, 0]
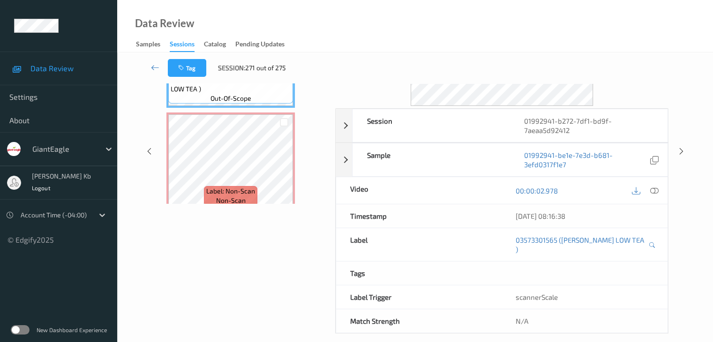
drag, startPoint x: 226, startPoint y: 0, endPoint x: 478, endPoint y: 30, distance: 253.5
click at [492, 30] on div "Data Review Samples Sessions Catalog Pending Updates" at bounding box center [415, 26] width 596 height 53
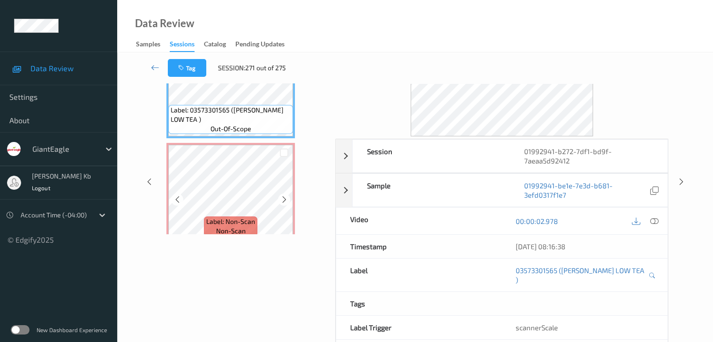
scroll to position [68, 0]
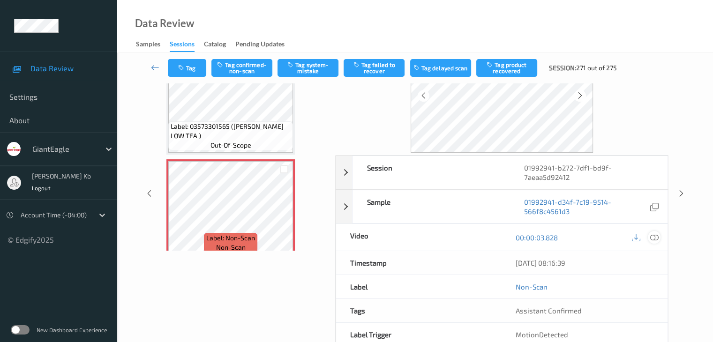
click at [653, 237] on icon at bounding box center [654, 237] width 8 height 8
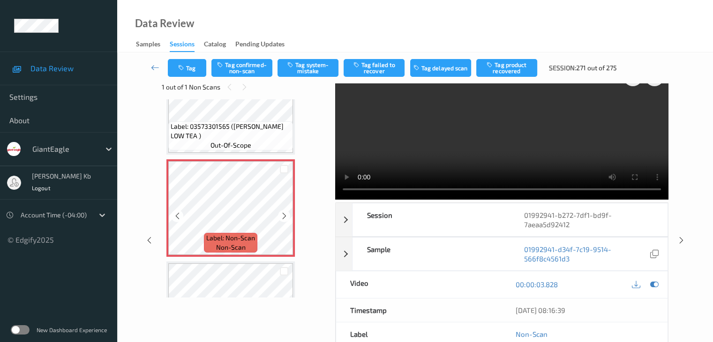
scroll to position [94, 0]
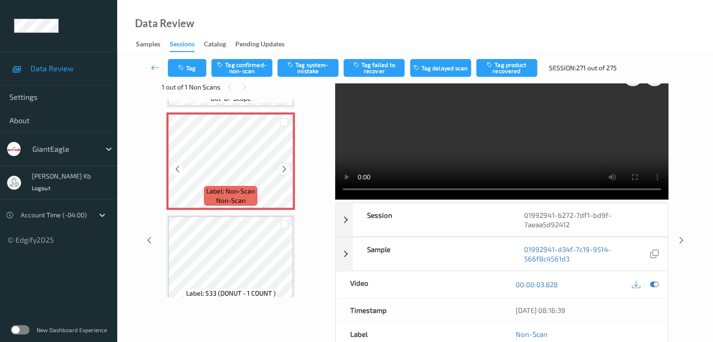
click at [286, 170] on icon at bounding box center [284, 169] width 8 height 8
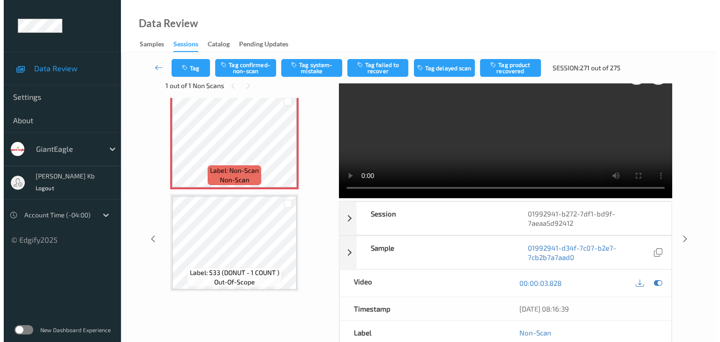
scroll to position [0, 0]
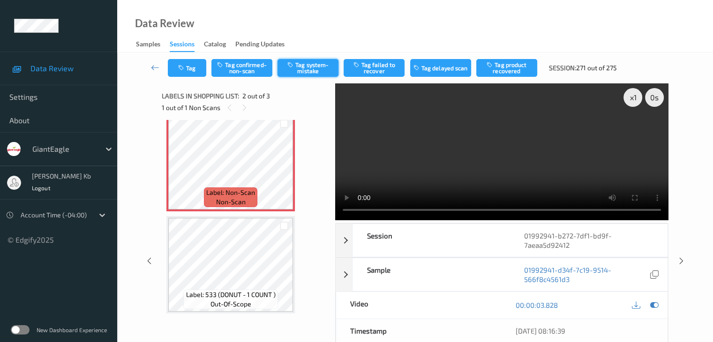
click at [311, 68] on button "Tag system-mistake" at bounding box center [308, 68] width 61 height 18
click at [191, 68] on button "Tag" at bounding box center [187, 68] width 38 height 18
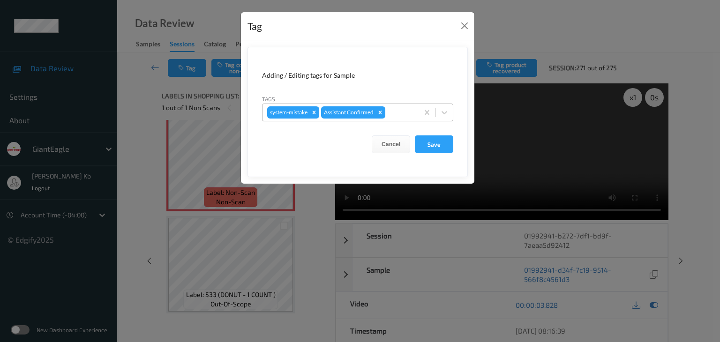
click at [404, 113] on div at bounding box center [400, 112] width 27 height 11
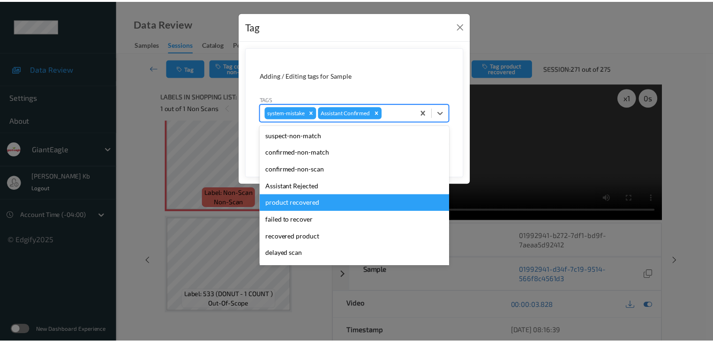
scroll to position [47, 0]
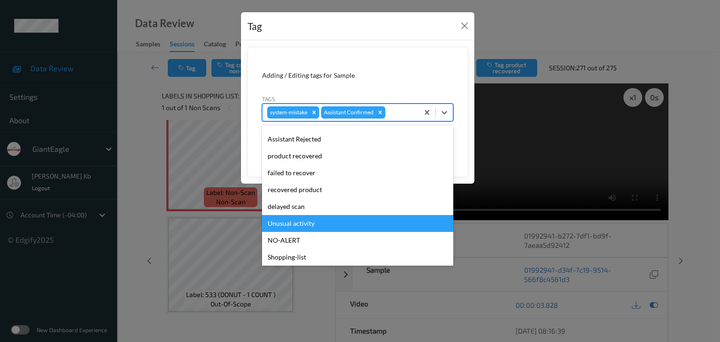
click at [293, 224] on div "Unusual activity" at bounding box center [357, 223] width 191 height 17
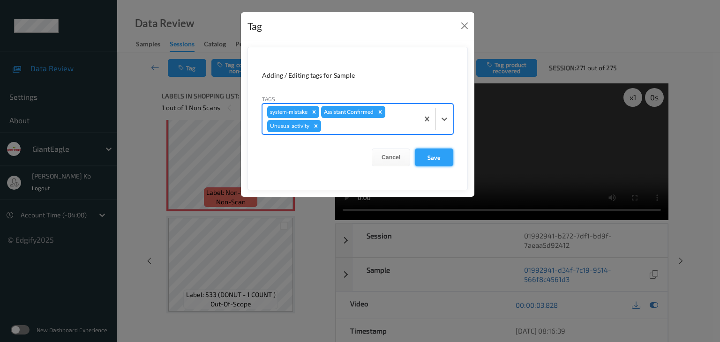
click at [433, 157] on button "Save" at bounding box center [434, 158] width 38 height 18
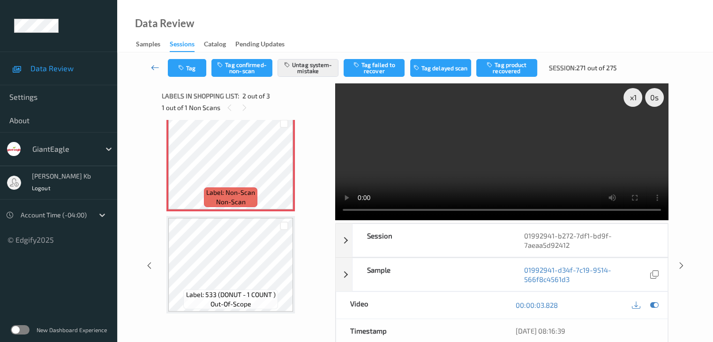
click at [154, 68] on icon at bounding box center [155, 67] width 8 height 9
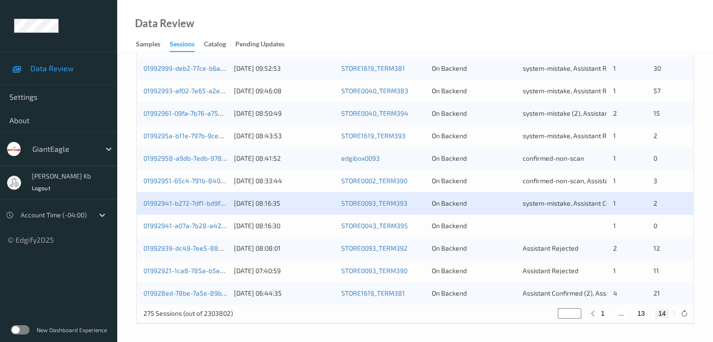
scroll to position [324, 0]
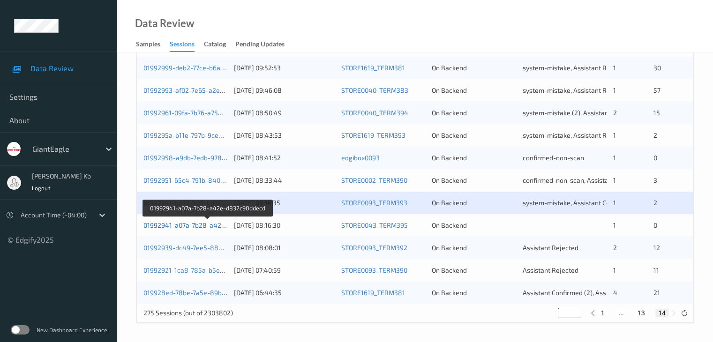
click at [184, 226] on link "01992941-a07a-7b28-a42e-d832c90ddecd" at bounding box center [207, 225] width 129 height 8
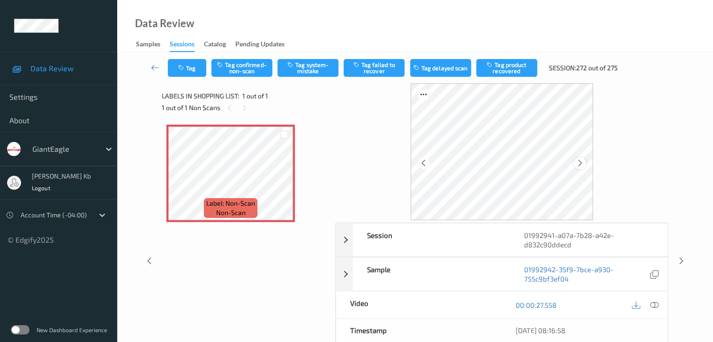
click at [581, 160] on icon at bounding box center [580, 163] width 8 height 8
click at [658, 305] on icon at bounding box center [654, 305] width 8 height 8
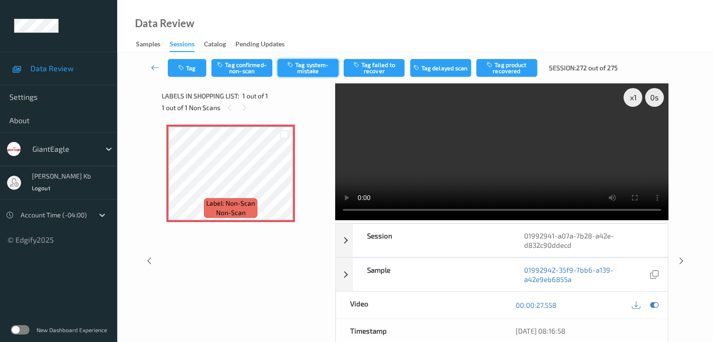
click at [313, 61] on button "Tag system-mistake" at bounding box center [308, 68] width 61 height 18
click at [308, 68] on button "Tag system-mistake" at bounding box center [308, 68] width 61 height 18
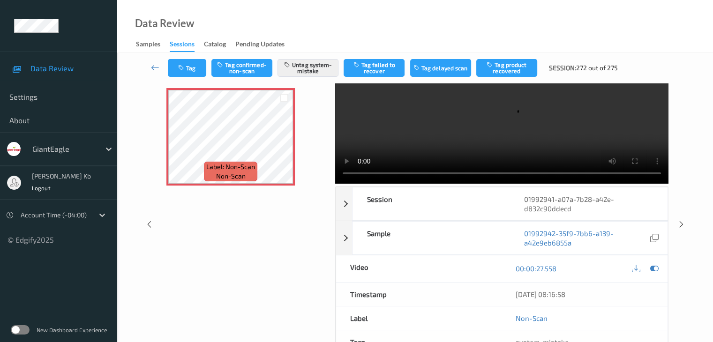
scroll to position [47, 0]
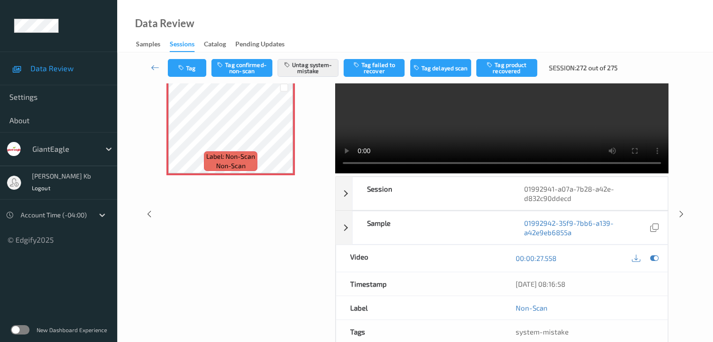
drag, startPoint x: 155, startPoint y: 68, endPoint x: 148, endPoint y: 15, distance: 53.8
click at [155, 68] on icon at bounding box center [155, 67] width 8 height 9
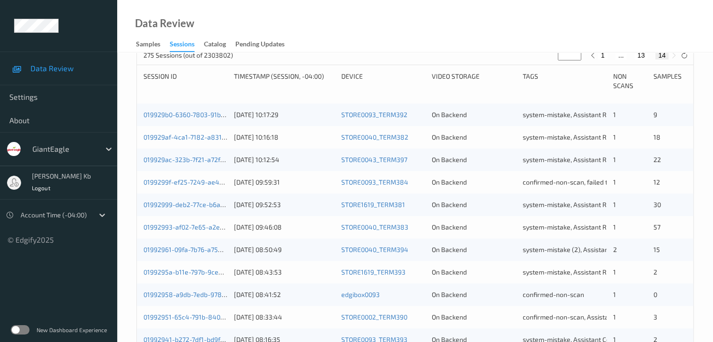
scroll to position [324, 0]
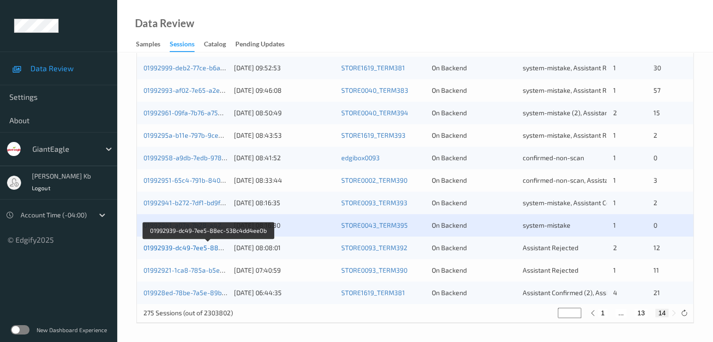
click at [203, 248] on link "01992939-dc49-7ee5-88ec-538c4dd4ee0b" at bounding box center [208, 248] width 131 height 8
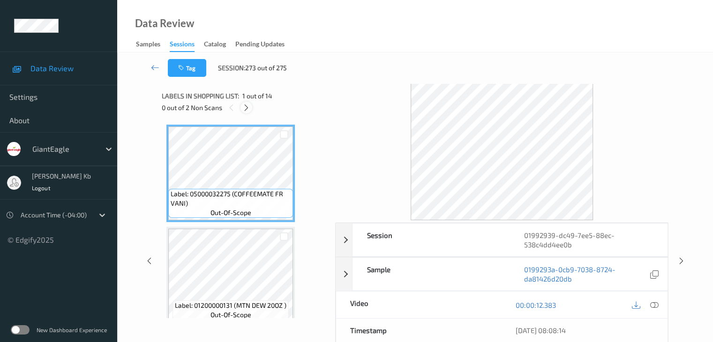
click at [245, 104] on icon at bounding box center [246, 108] width 8 height 8
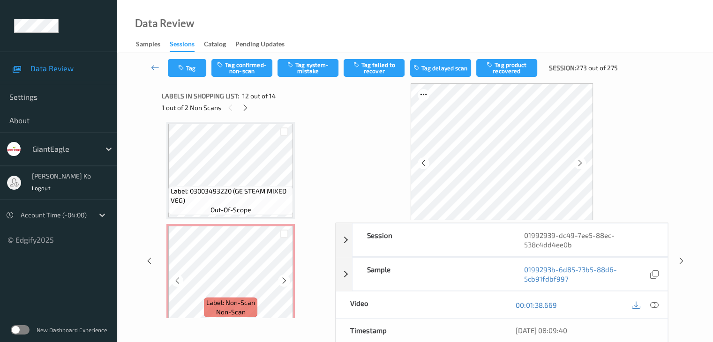
scroll to position [1237, 0]
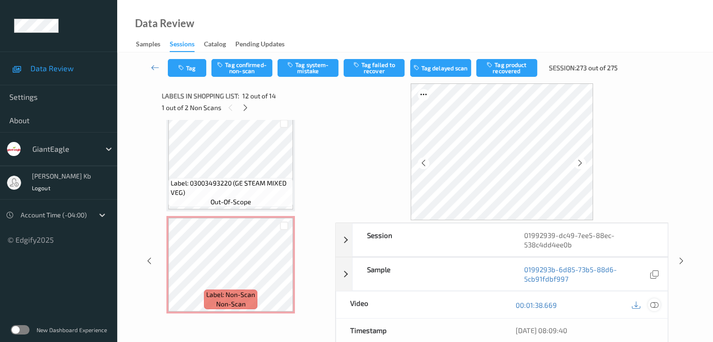
click at [653, 304] on icon at bounding box center [654, 305] width 8 height 8
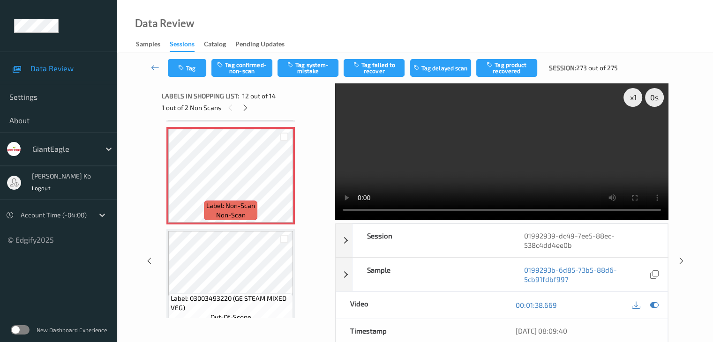
scroll to position [1097, 0]
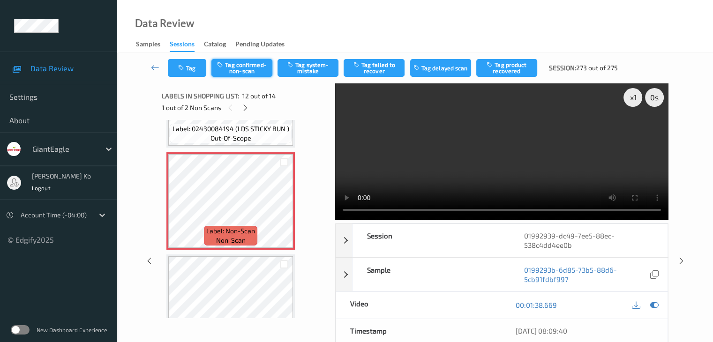
click at [249, 72] on button "Tag confirmed-non-scan" at bounding box center [241, 68] width 61 height 18
click at [369, 68] on button "Tag failed to recover" at bounding box center [374, 68] width 61 height 18
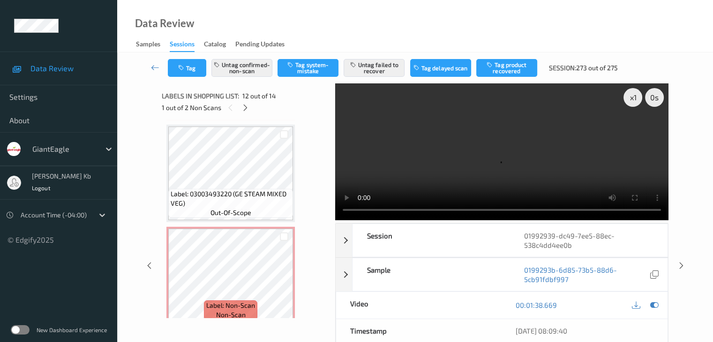
scroll to position [1237, 0]
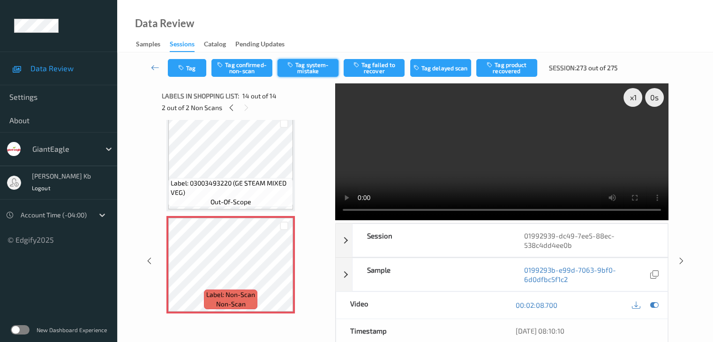
click at [316, 68] on button "Tag system-mistake" at bounding box center [308, 68] width 61 height 18
click at [158, 65] on icon at bounding box center [155, 67] width 8 height 9
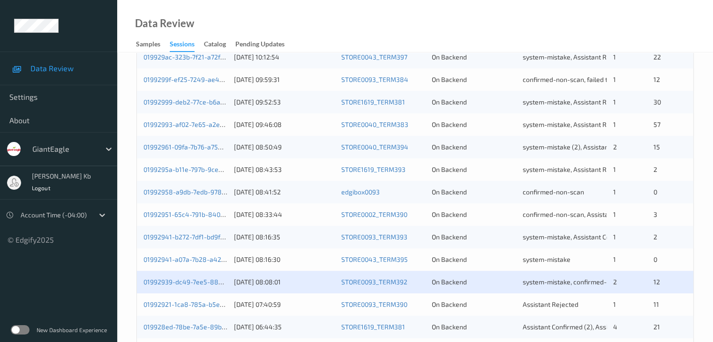
scroll to position [324, 0]
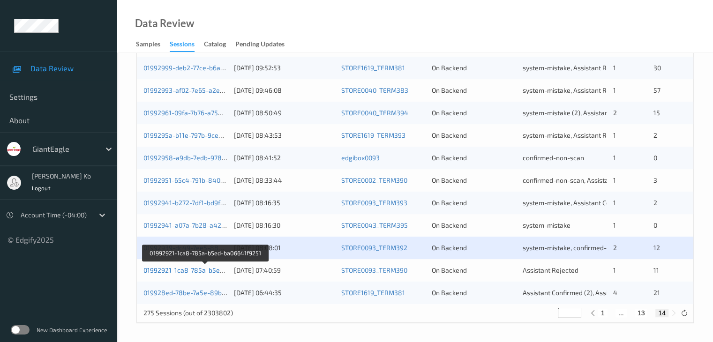
click at [193, 269] on link "01992921-1ca8-785a-b5ed-ba06641f9251" at bounding box center [205, 270] width 125 height 8
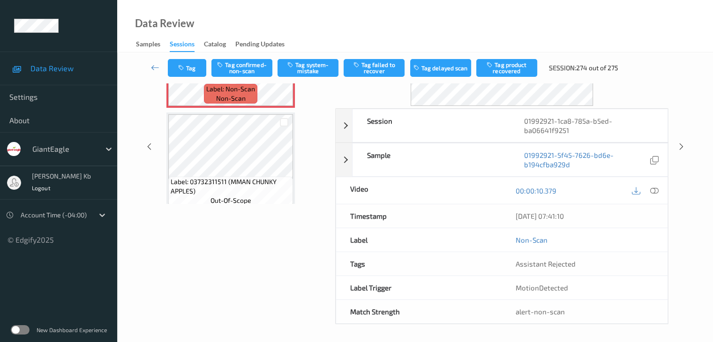
scroll to position [21, 0]
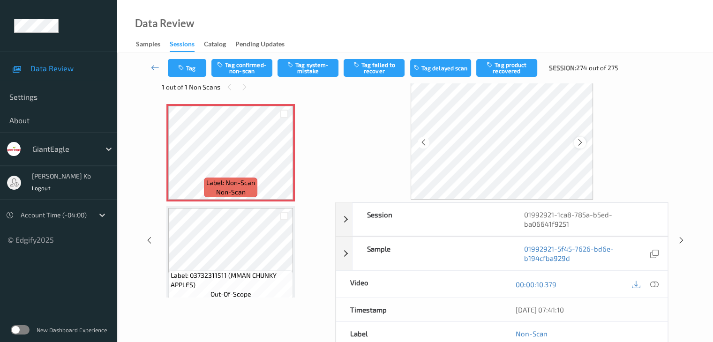
click at [579, 143] on icon at bounding box center [580, 142] width 8 height 8
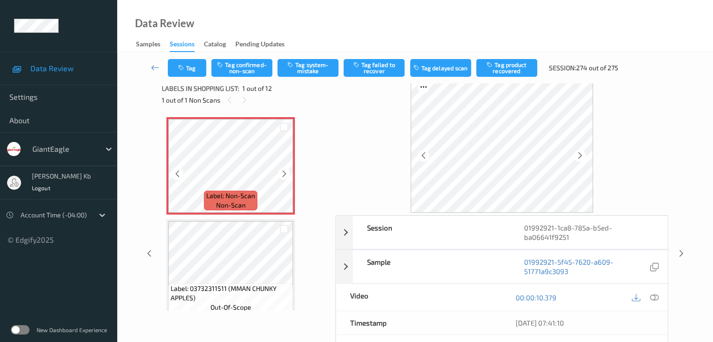
scroll to position [0, 0]
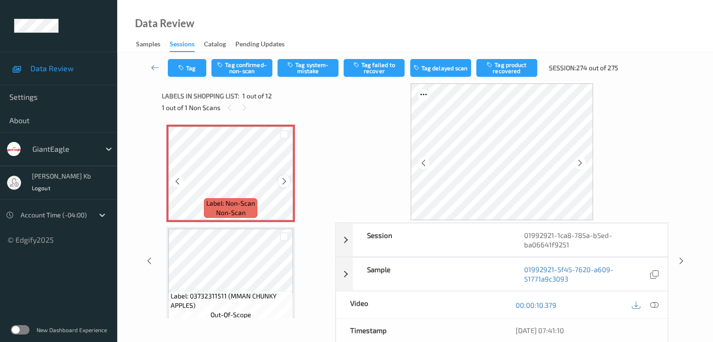
click at [283, 184] on icon at bounding box center [284, 181] width 8 height 8
click at [655, 304] on icon at bounding box center [654, 305] width 8 height 8
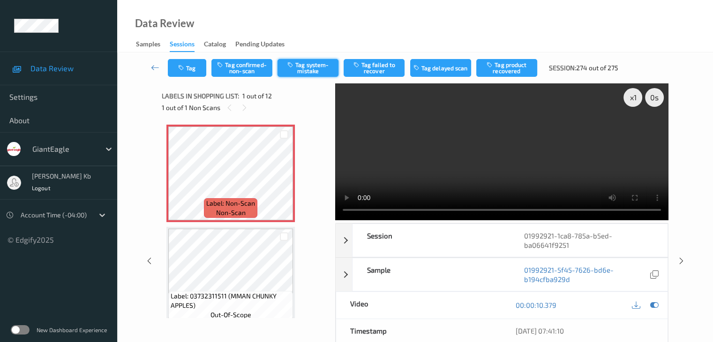
click at [309, 66] on button "Tag system-mistake" at bounding box center [308, 68] width 61 height 18
click at [198, 68] on button "Tag" at bounding box center [187, 68] width 38 height 18
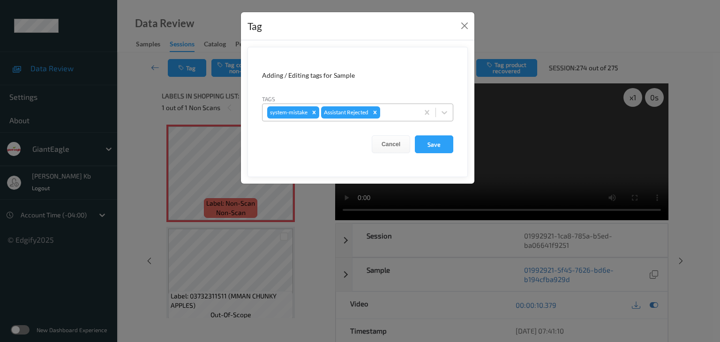
click at [399, 112] on div at bounding box center [398, 112] width 32 height 11
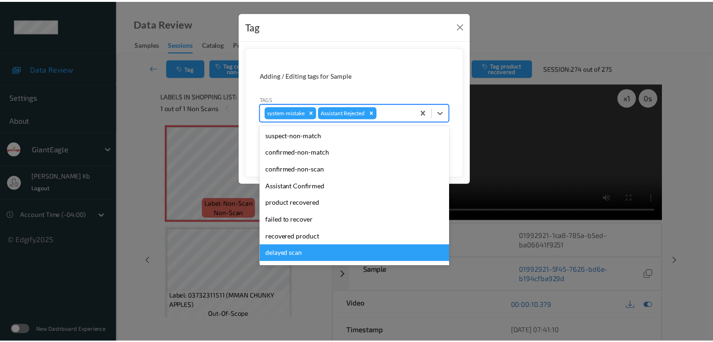
scroll to position [47, 0]
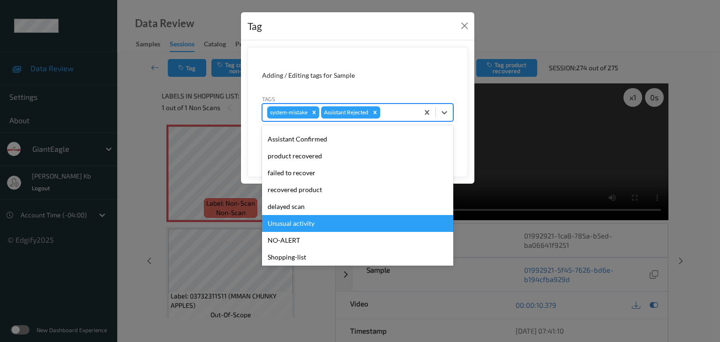
click at [295, 222] on div "Unusual activity" at bounding box center [357, 223] width 191 height 17
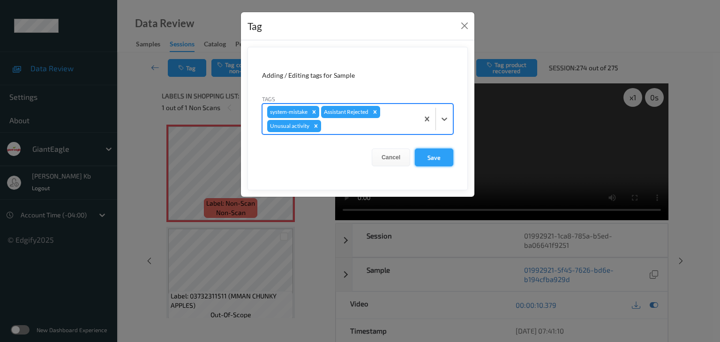
click at [438, 154] on button "Save" at bounding box center [434, 158] width 38 height 18
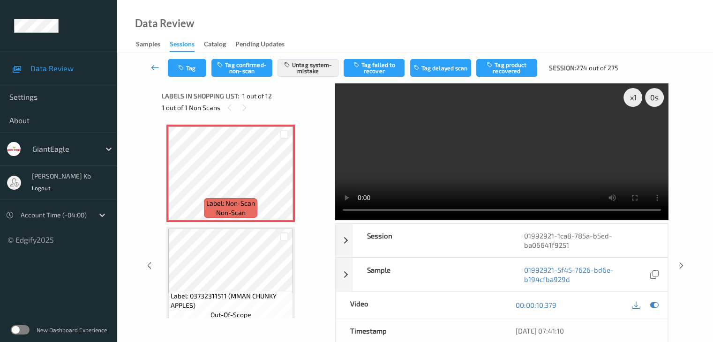
click at [154, 67] on icon at bounding box center [155, 67] width 8 height 9
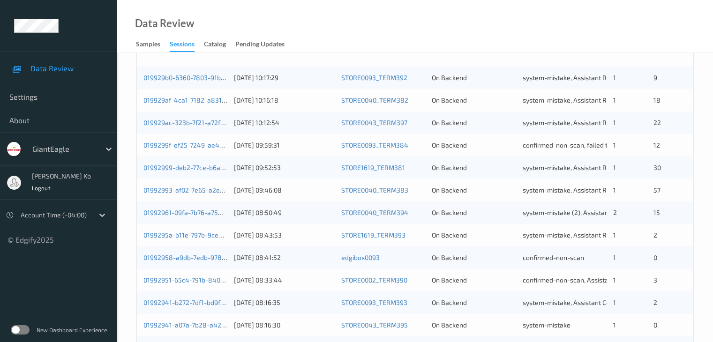
scroll to position [324, 0]
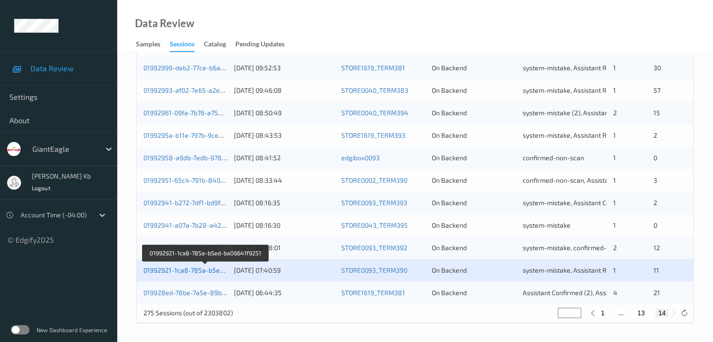
click at [206, 271] on link "01992921-1ca8-785a-b5ed-ba06641f9251" at bounding box center [205, 270] width 125 height 8
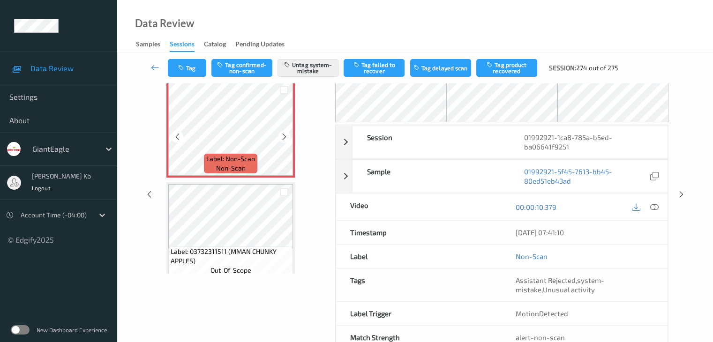
scroll to position [24, 0]
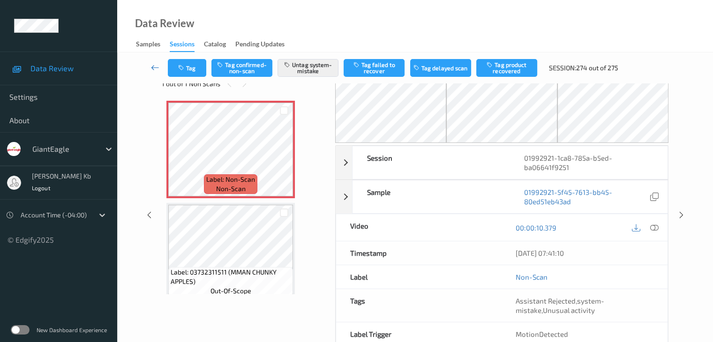
click at [155, 64] on icon at bounding box center [155, 67] width 8 height 9
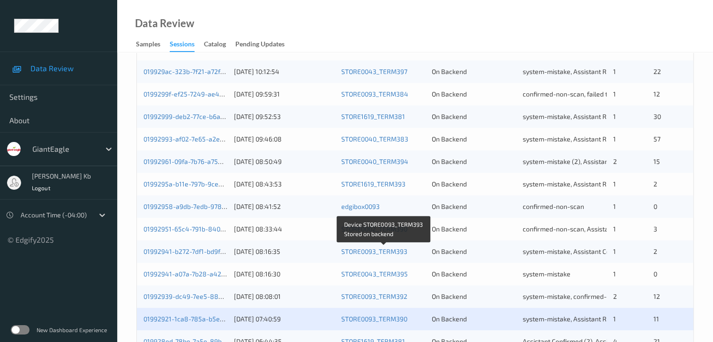
scroll to position [324, 0]
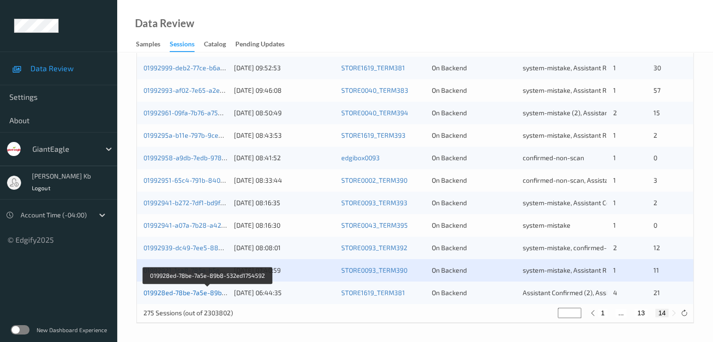
click at [202, 293] on link "019928ed-78be-7a5e-89b8-532ed1754592" at bounding box center [207, 293] width 129 height 8
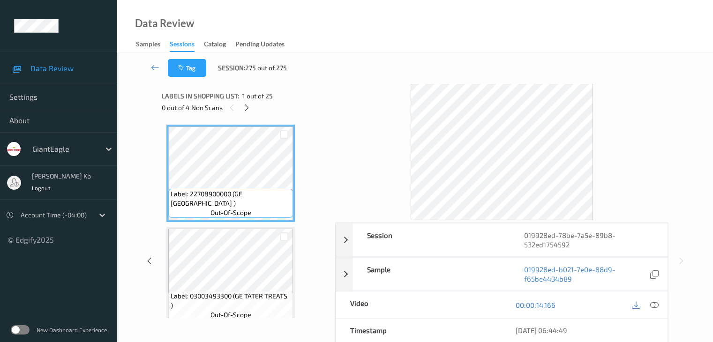
drag, startPoint x: 247, startPoint y: 109, endPoint x: 253, endPoint y: 113, distance: 7.2
click at [247, 109] on icon at bounding box center [247, 108] width 8 height 8
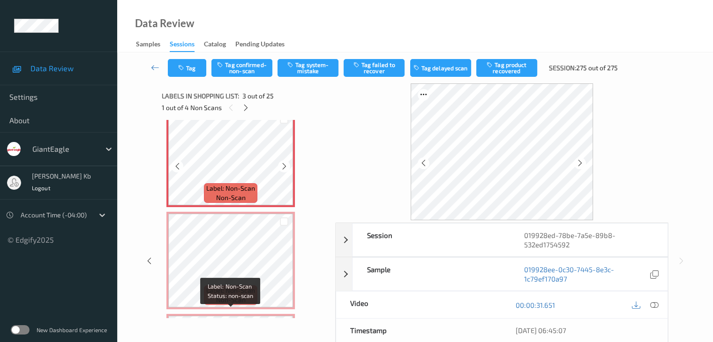
scroll to position [154, 0]
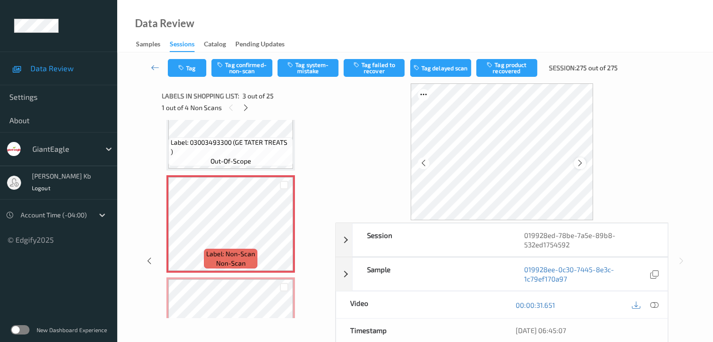
click at [580, 163] on icon at bounding box center [580, 163] width 8 height 8
click at [579, 162] on icon at bounding box center [580, 163] width 8 height 8
click at [655, 301] on icon at bounding box center [654, 305] width 8 height 8
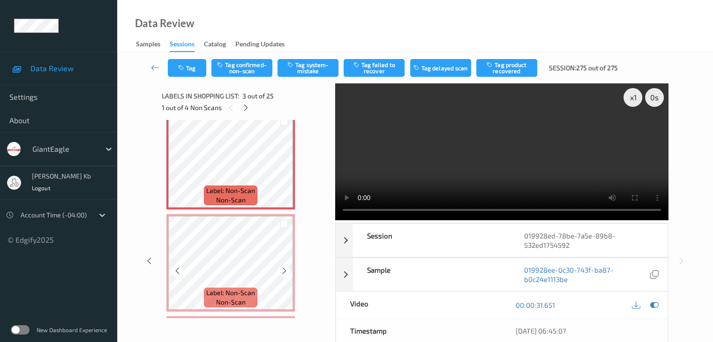
scroll to position [201, 0]
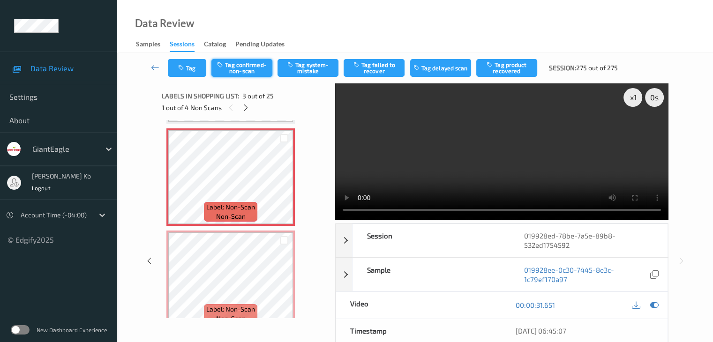
click at [242, 64] on button "Tag confirmed-non-scan" at bounding box center [241, 68] width 61 height 18
click at [505, 69] on button "Tag product recovered" at bounding box center [506, 68] width 61 height 18
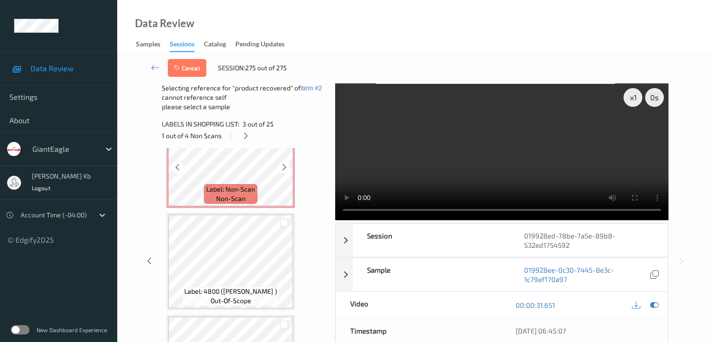
scroll to position [576, 0]
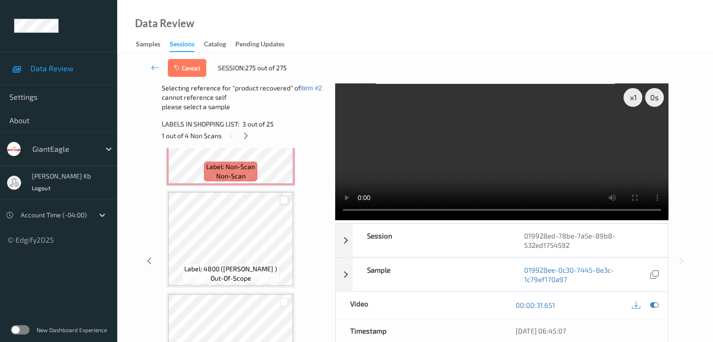
click at [284, 200] on div at bounding box center [284, 200] width 9 height 9
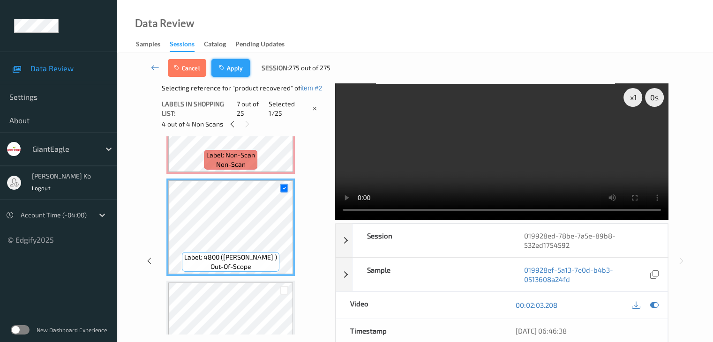
click at [234, 68] on button "Apply" at bounding box center [230, 68] width 38 height 18
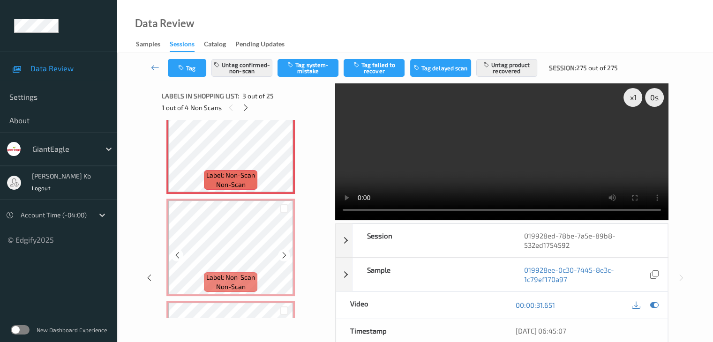
scroll to position [248, 0]
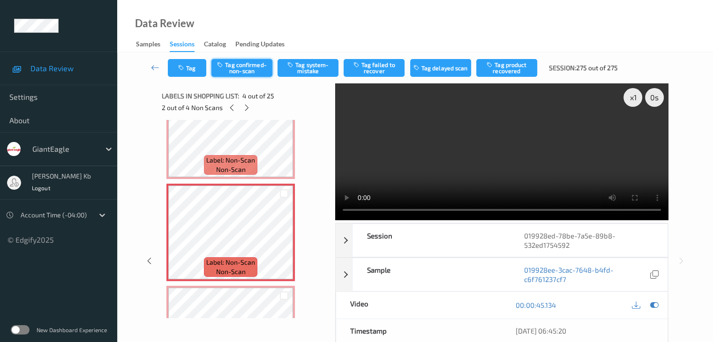
click at [245, 70] on button "Tag confirmed-non-scan" at bounding box center [241, 68] width 61 height 18
click at [509, 68] on button "Tag product recovered" at bounding box center [506, 68] width 61 height 18
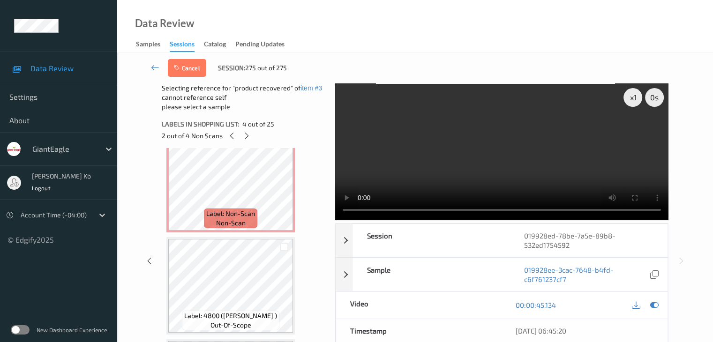
scroll to position [623, 0]
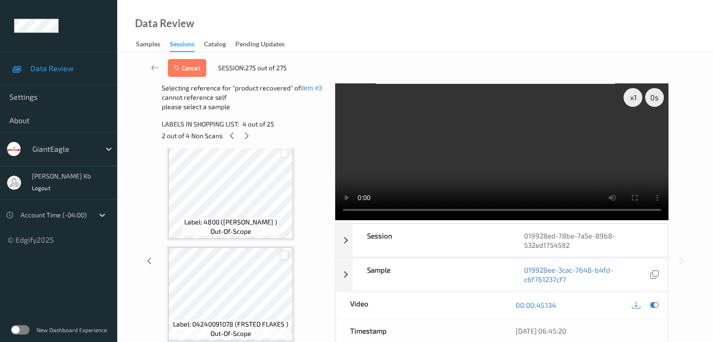
click at [283, 256] on div at bounding box center [284, 255] width 9 height 9
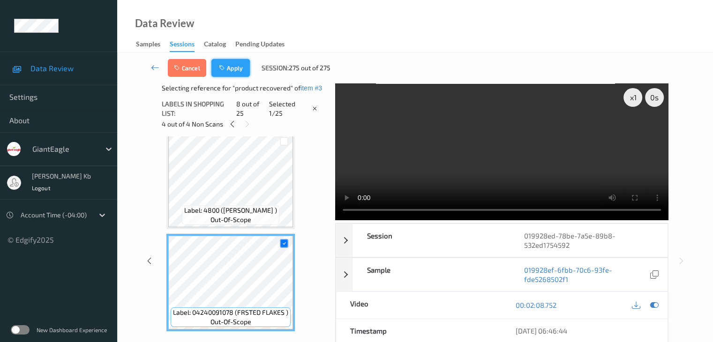
click at [231, 65] on button "Apply" at bounding box center [230, 68] width 38 height 18
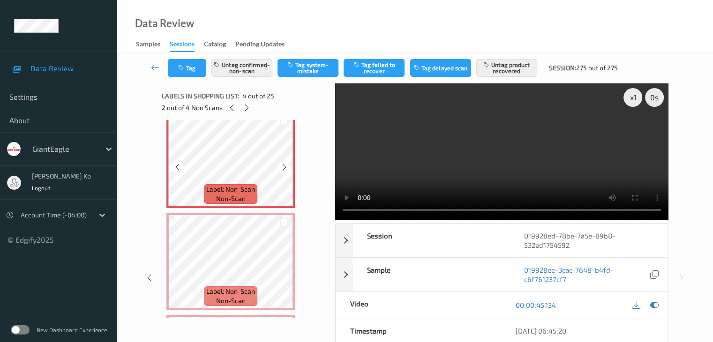
scroll to position [350, 0]
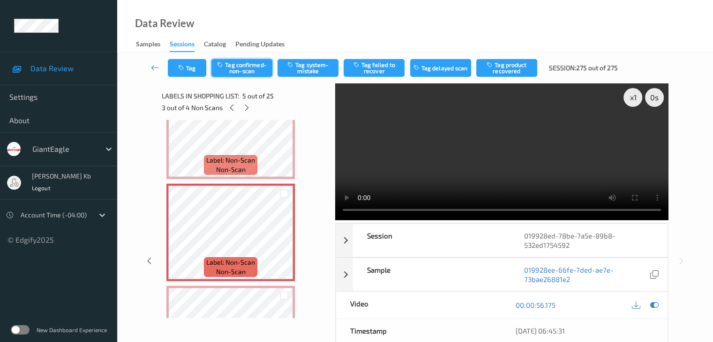
click at [256, 68] on button "Tag confirmed-non-scan" at bounding box center [241, 68] width 61 height 18
click at [504, 68] on button "Tag product recovered" at bounding box center [506, 68] width 61 height 18
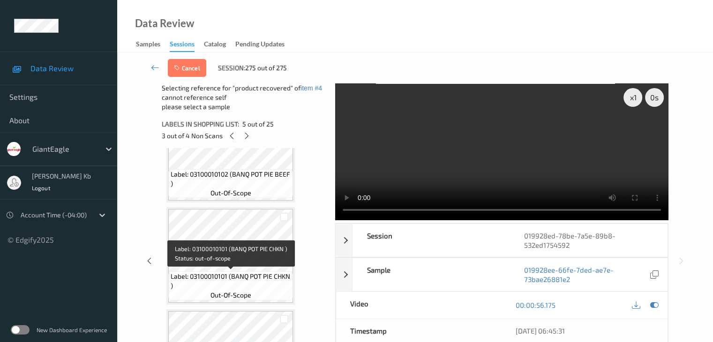
scroll to position [772, 0]
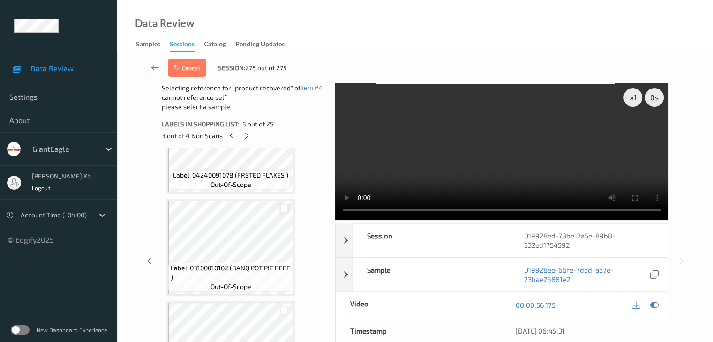
click at [284, 211] on div at bounding box center [284, 208] width 9 height 9
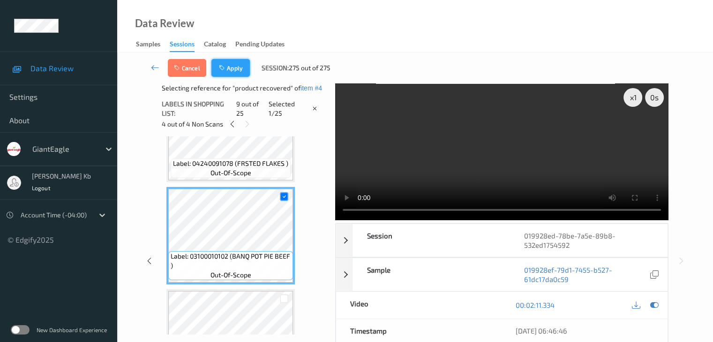
click at [234, 68] on button "Apply" at bounding box center [230, 68] width 38 height 18
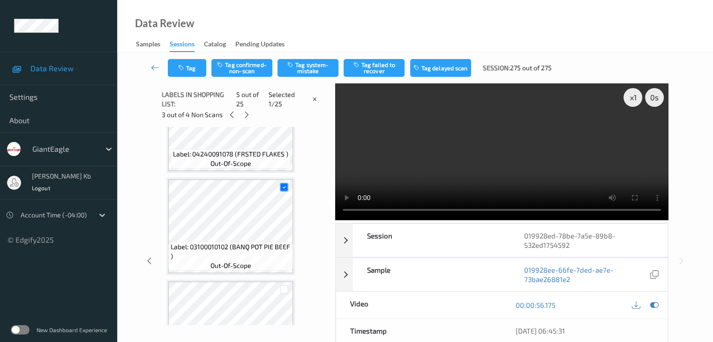
click at [234, 68] on button "Tag confirmed-non-scan" at bounding box center [241, 68] width 61 height 18
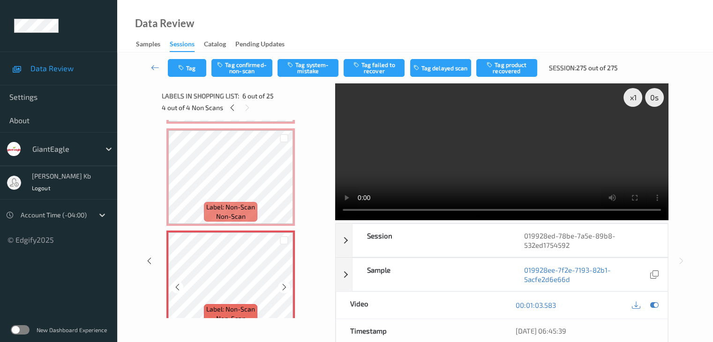
scroll to position [452, 0]
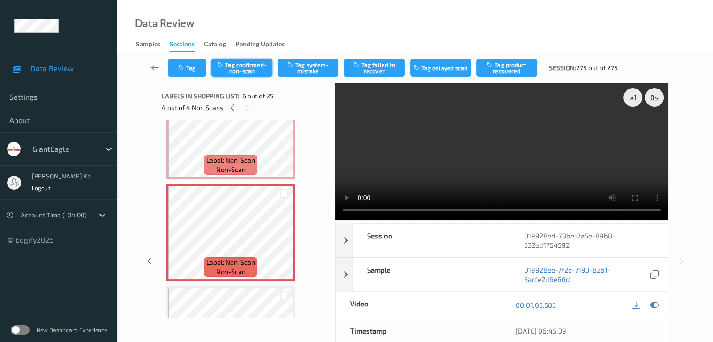
click at [259, 67] on button "Tag confirmed-non-scan" at bounding box center [241, 68] width 61 height 18
click at [511, 71] on button "Tag product recovered" at bounding box center [506, 68] width 61 height 18
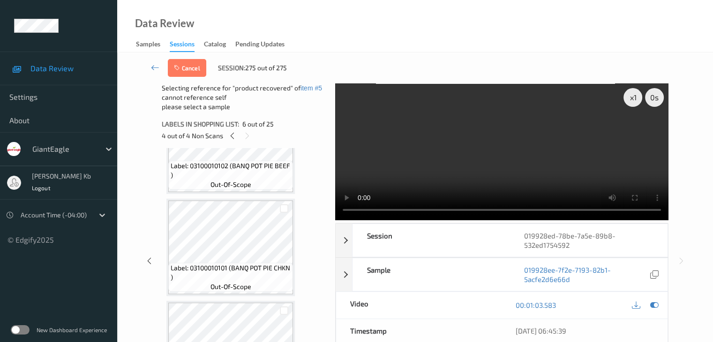
scroll to position [827, 0]
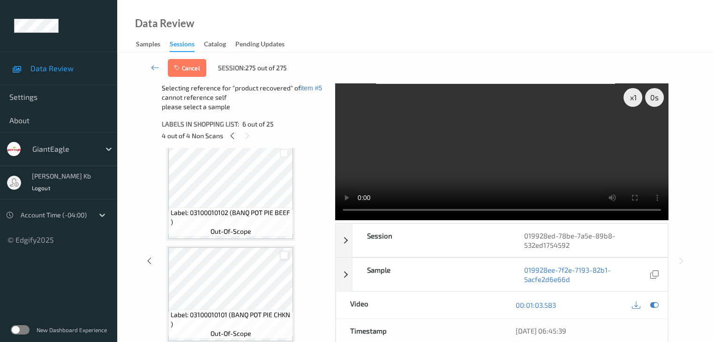
click at [284, 258] on div at bounding box center [284, 255] width 9 height 9
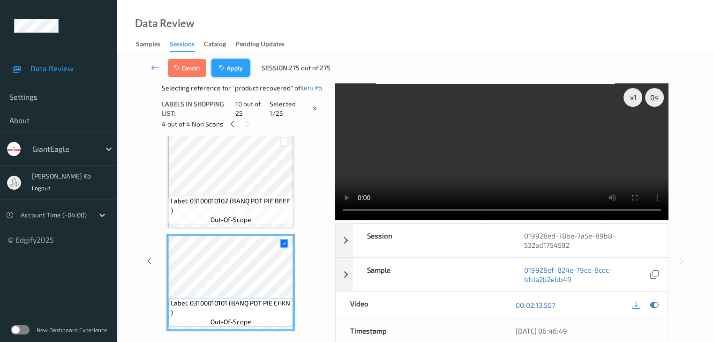
click at [236, 67] on button "Apply" at bounding box center [230, 68] width 38 height 18
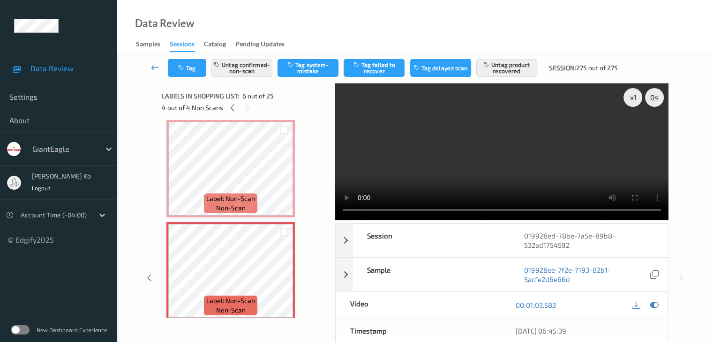
click at [157, 68] on icon at bounding box center [155, 67] width 8 height 9
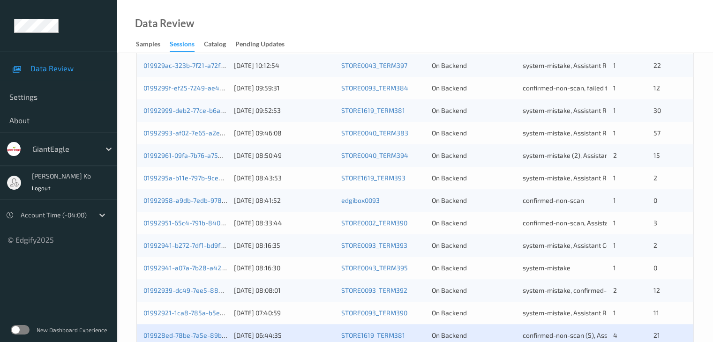
scroll to position [324, 0]
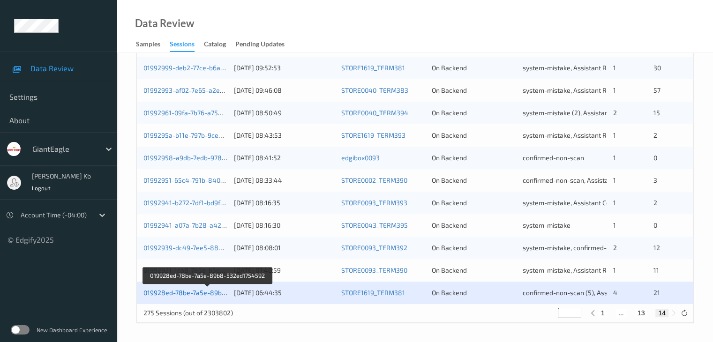
click at [196, 294] on link "019928ed-78be-7a5e-89b8-532ed1754592" at bounding box center [207, 293] width 129 height 8
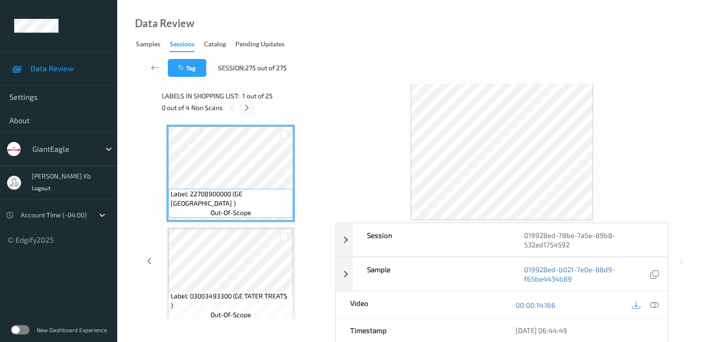
click at [251, 108] on div at bounding box center [247, 108] width 12 height 12
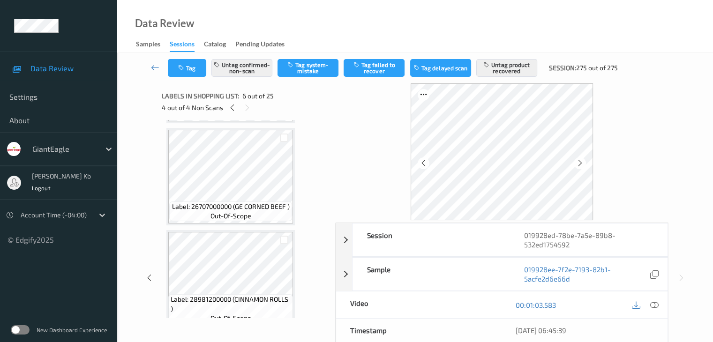
scroll to position [2127, 0]
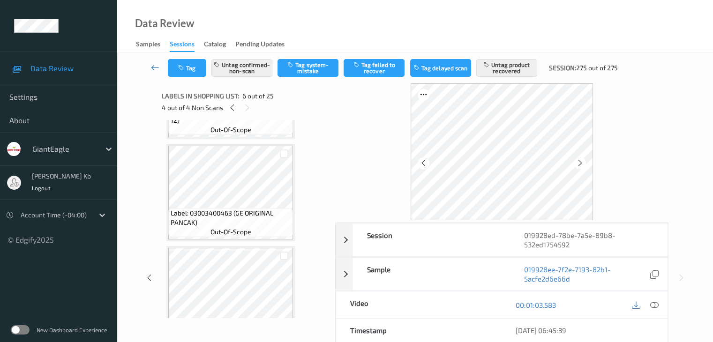
click at [153, 70] on icon at bounding box center [155, 67] width 8 height 9
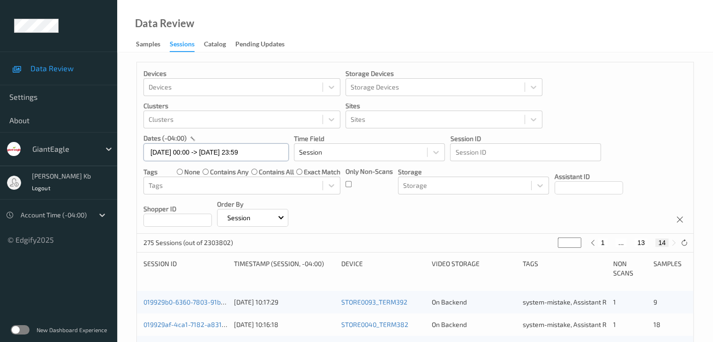
click at [272, 152] on input "[DATE] 00:00 -> [DATE] 23:59" at bounding box center [215, 152] width 145 height 18
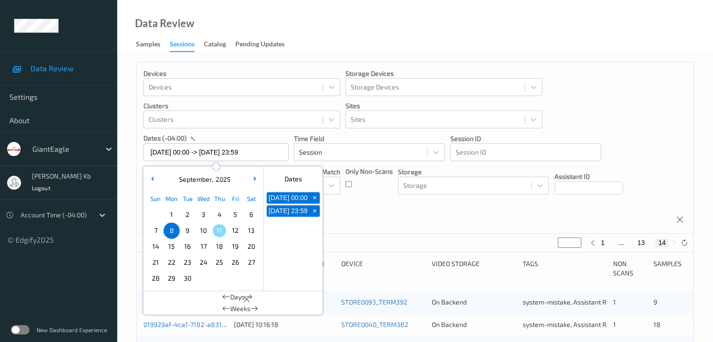
click at [314, 198] on span "+" at bounding box center [315, 198] width 10 height 10
type input "[DATE] 00:00"
type input "*"
click at [315, 200] on span "+" at bounding box center [315, 198] width 10 height 10
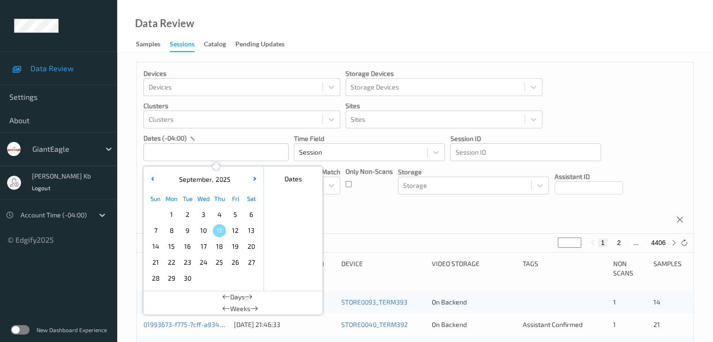
click at [192, 231] on span "9" at bounding box center [187, 230] width 13 height 13
click at [189, 230] on span "9" at bounding box center [187, 230] width 13 height 13
type input "[DATE] 00:00 -> [DATE] 23:59"
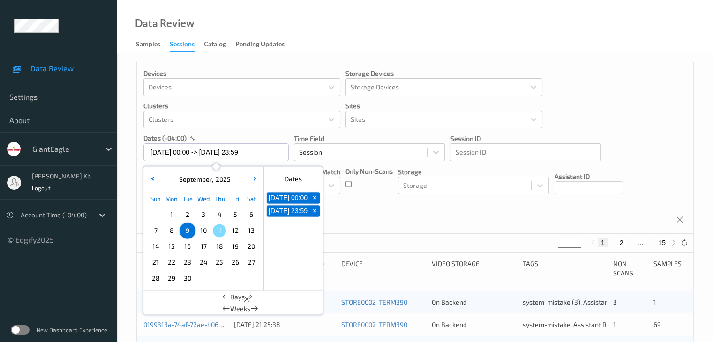
click at [621, 242] on button "2" at bounding box center [621, 243] width 9 height 8
type input "*"
click at [621, 242] on button "2" at bounding box center [621, 243] width 9 height 8
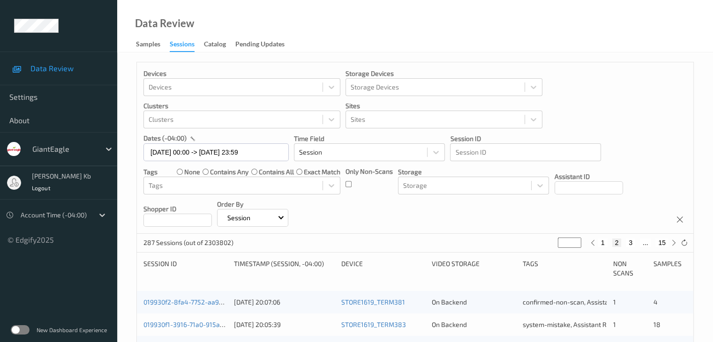
click at [632, 243] on button "3" at bounding box center [630, 243] width 9 height 8
type input "*"
click at [636, 242] on button "4" at bounding box center [636, 243] width 9 height 8
type input "*"
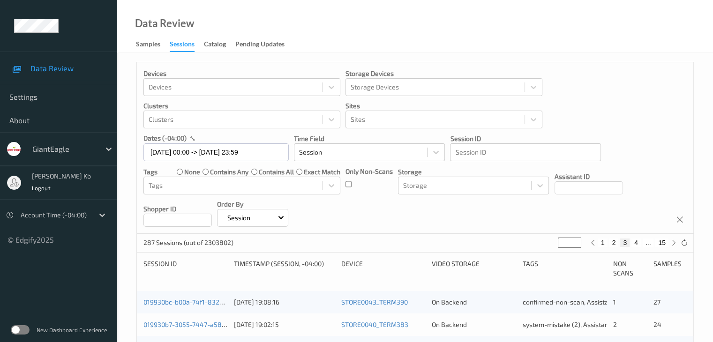
type input "*"
click at [640, 242] on button "5" at bounding box center [639, 243] width 9 height 8
type input "*"
click at [641, 242] on button "6" at bounding box center [639, 243] width 9 height 8
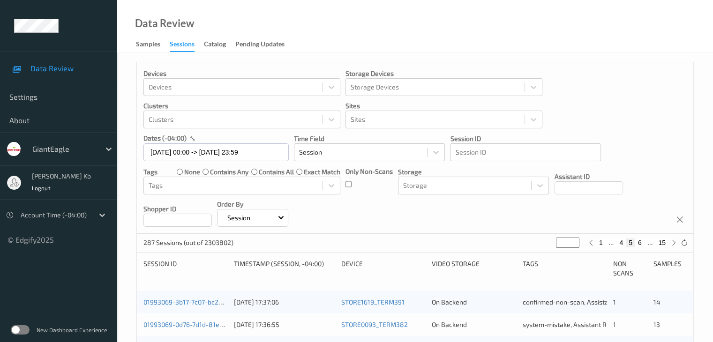
type input "*"
click at [640, 242] on button "7" at bounding box center [639, 243] width 9 height 8
type input "*"
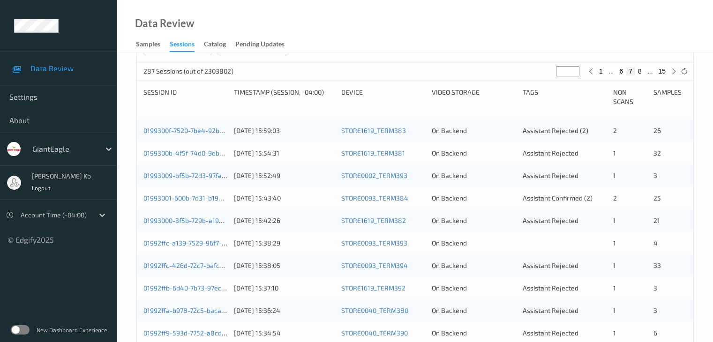
scroll to position [156, 0]
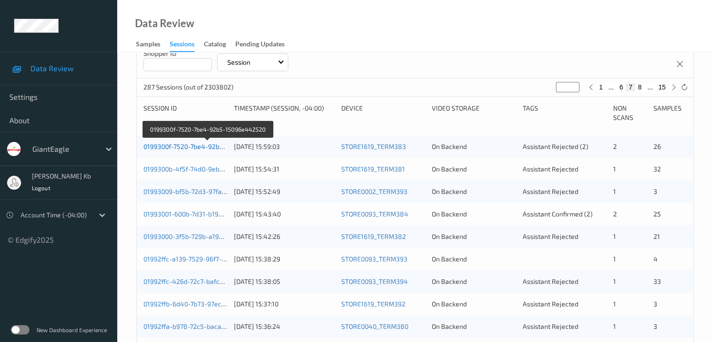
click at [188, 145] on link "0199300f-7520-7be4-92b5-15096e442520" at bounding box center [207, 147] width 128 height 8
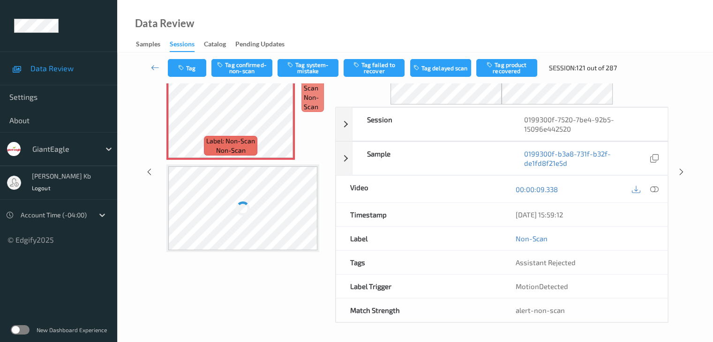
scroll to position [61, 0]
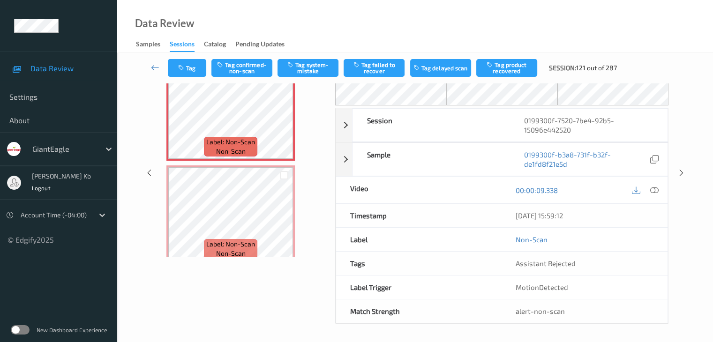
click at [252, 77] on div "Tag Tag confirmed-non-scan Tag system-mistake Tag failed to recover Tag delayed…" at bounding box center [414, 68] width 557 height 31
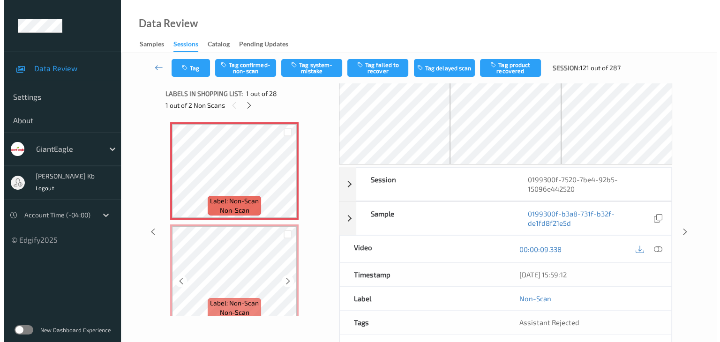
scroll to position [0, 0]
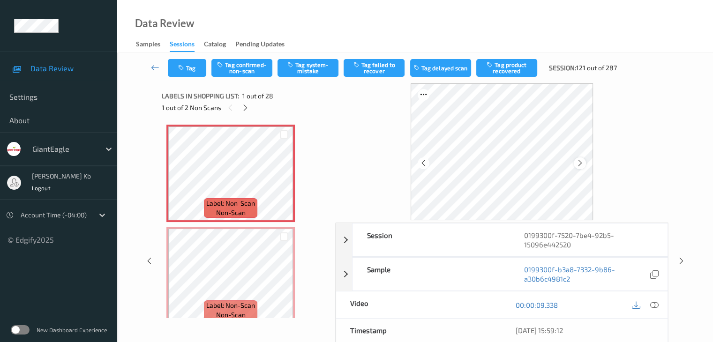
click at [582, 162] on icon at bounding box center [580, 163] width 8 height 8
click at [655, 305] on icon at bounding box center [654, 305] width 8 height 8
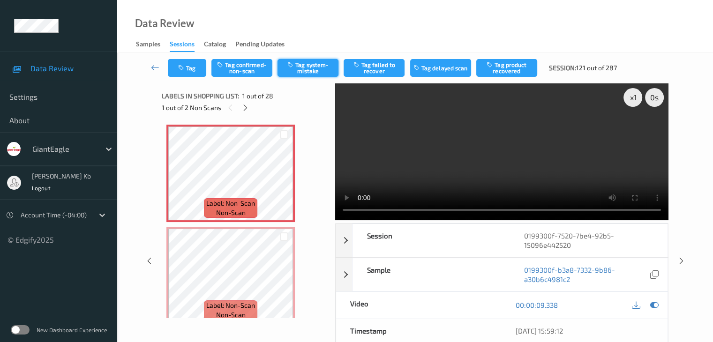
click at [306, 68] on button "Tag system-mistake" at bounding box center [308, 68] width 61 height 18
click at [197, 70] on button "Tag" at bounding box center [187, 68] width 38 height 18
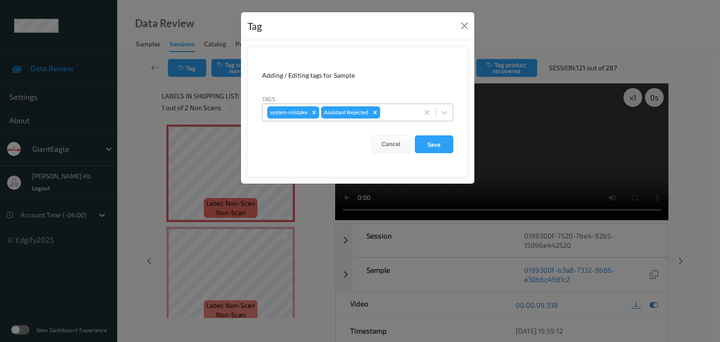
click at [388, 113] on div at bounding box center [398, 112] width 32 height 11
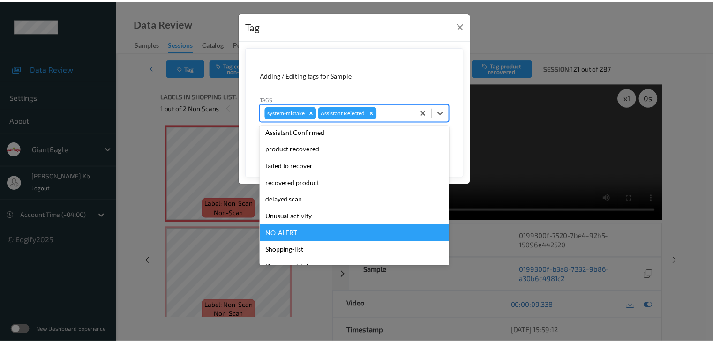
scroll to position [83, 0]
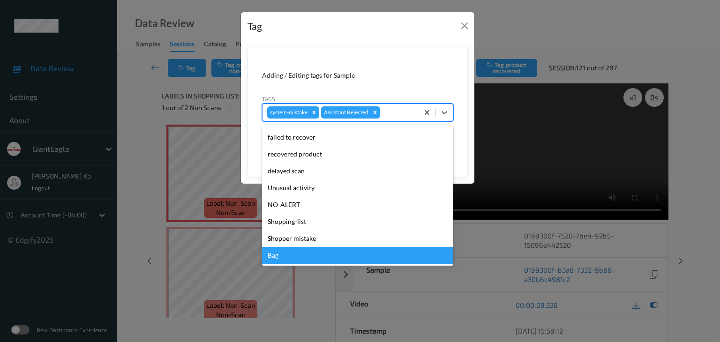
click at [285, 255] on div "Bag" at bounding box center [357, 255] width 191 height 17
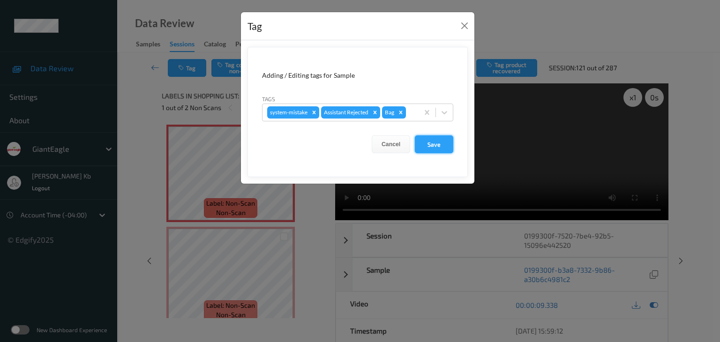
click at [431, 145] on button "Save" at bounding box center [434, 144] width 38 height 18
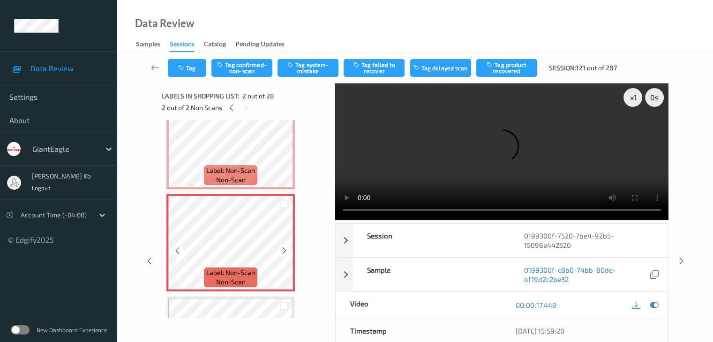
scroll to position [47, 0]
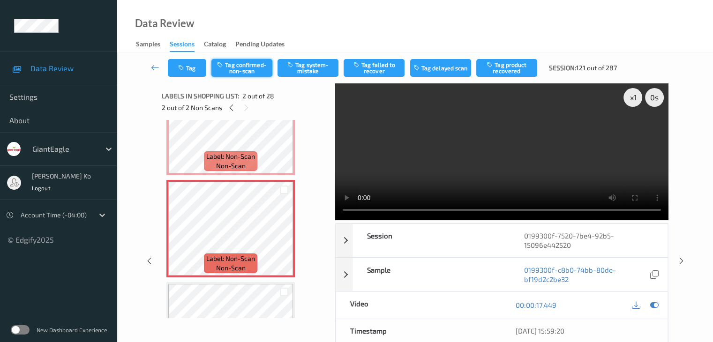
click at [242, 71] on button "Tag confirmed-non-scan" at bounding box center [241, 68] width 61 height 18
click at [504, 68] on button "Tag product recovered" at bounding box center [506, 68] width 61 height 18
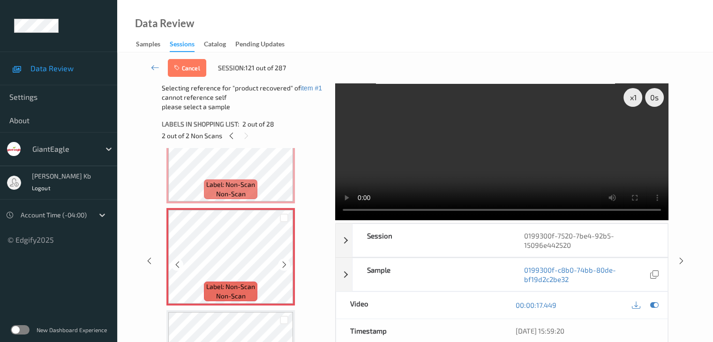
scroll to position [141, 0]
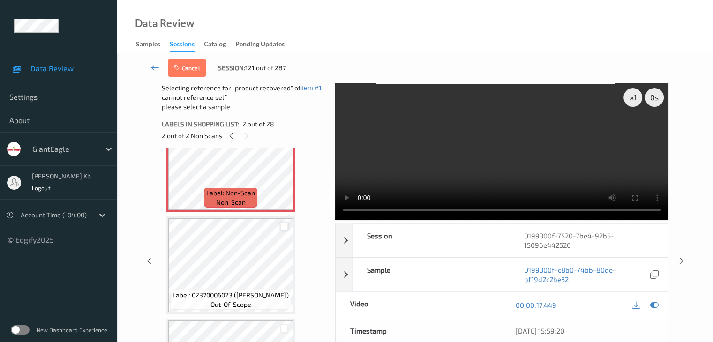
click at [285, 226] on div at bounding box center [284, 226] width 9 height 9
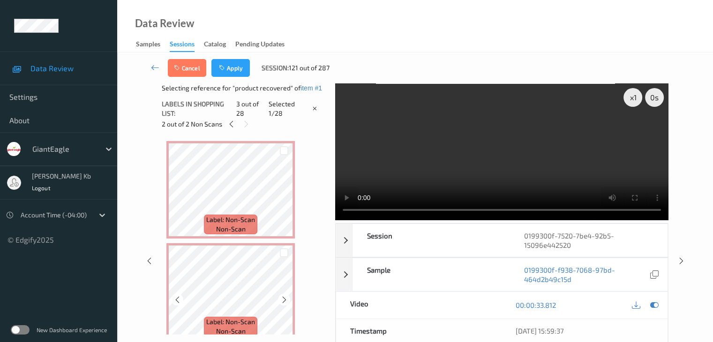
scroll to position [0, 0]
click at [229, 66] on button "Apply" at bounding box center [230, 68] width 38 height 18
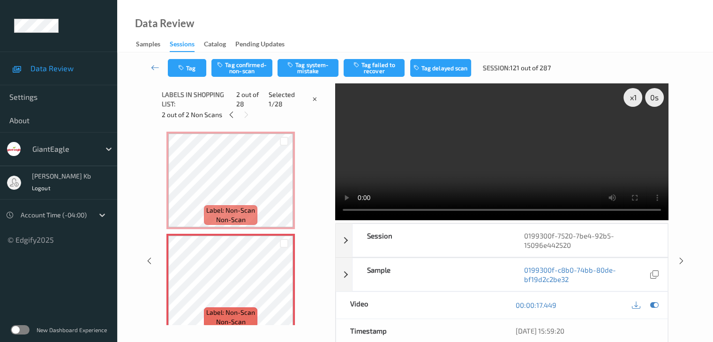
scroll to position [5, 0]
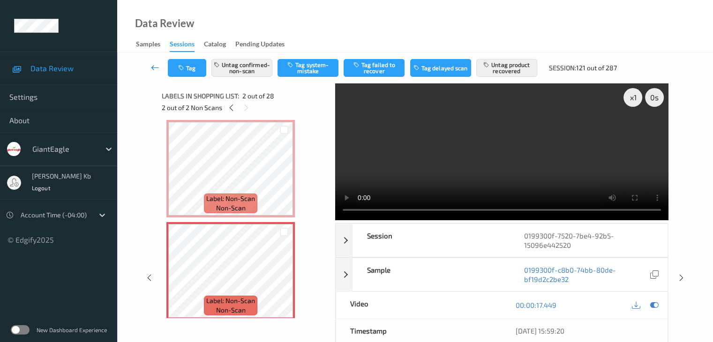
click at [154, 68] on icon at bounding box center [155, 67] width 8 height 9
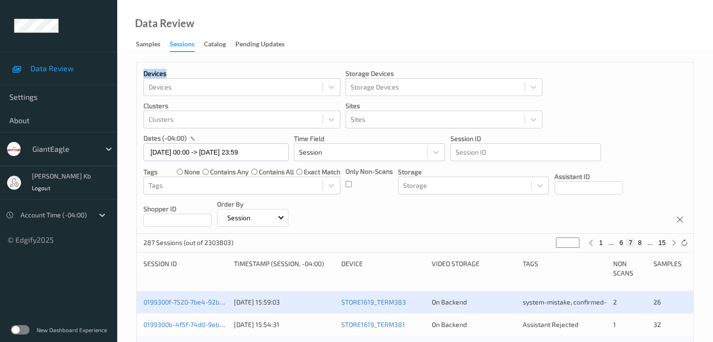
click at [154, 68] on div "Devices Devices Storage Devices Storage Devices Clusters Clusters Sites Sites d…" at bounding box center [415, 148] width 557 height 172
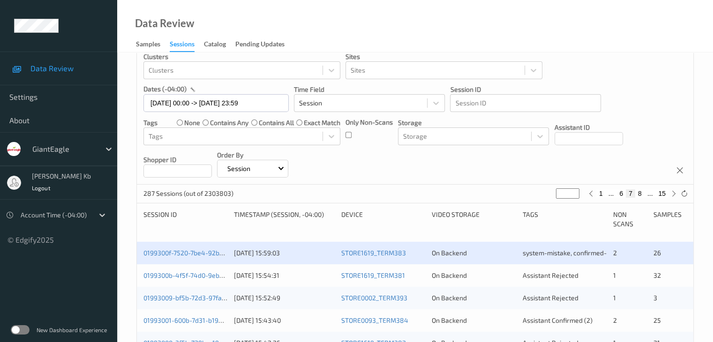
scroll to position [94, 0]
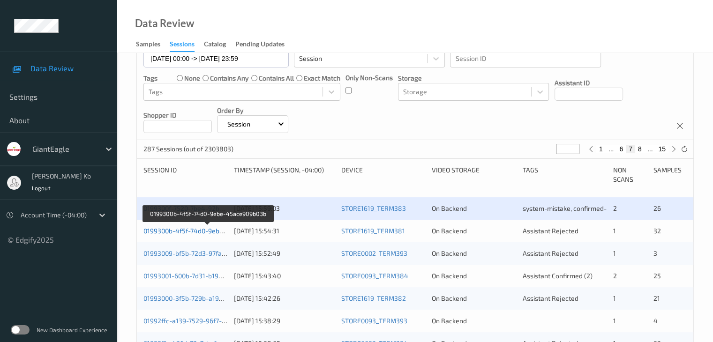
click at [201, 230] on link "0199300b-4f5f-74d0-9ebe-45ace909b03b" at bounding box center [207, 231] width 128 height 8
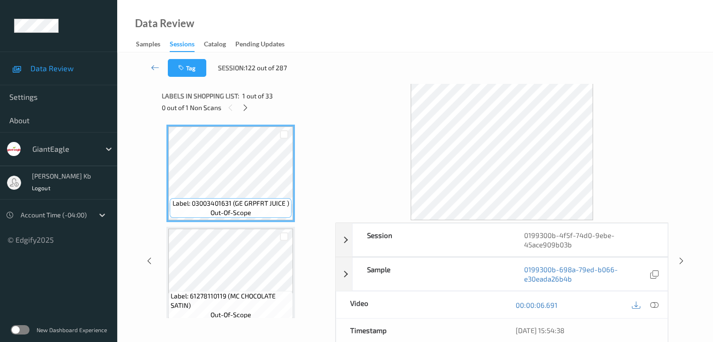
drag, startPoint x: 248, startPoint y: 106, endPoint x: 252, endPoint y: 113, distance: 7.4
click at [248, 106] on icon at bounding box center [245, 108] width 8 height 8
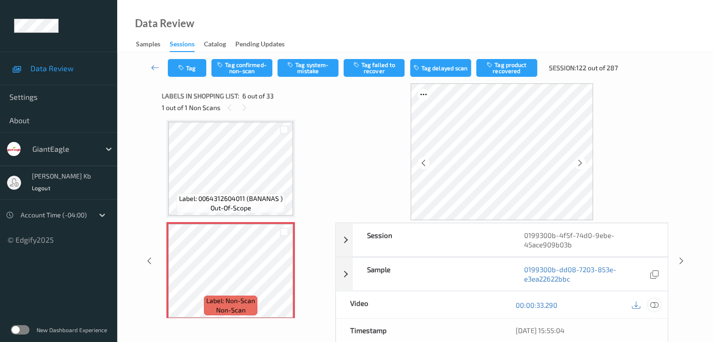
click at [655, 304] on icon at bounding box center [654, 305] width 8 height 8
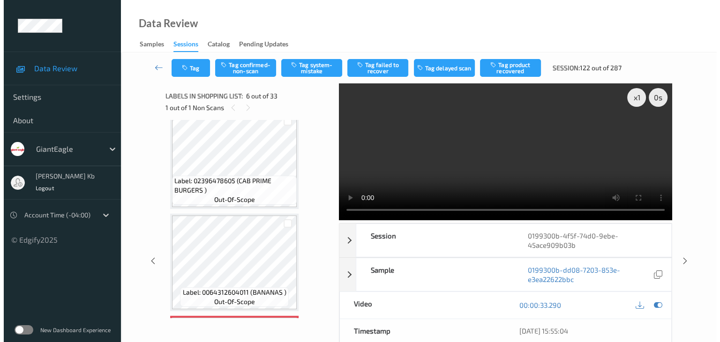
scroll to position [367, 0]
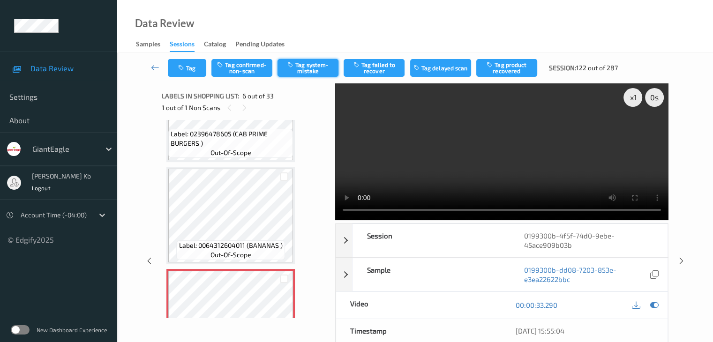
click at [308, 70] on button "Tag system-mistake" at bounding box center [308, 68] width 61 height 18
click at [191, 66] on button "Tag" at bounding box center [187, 68] width 38 height 18
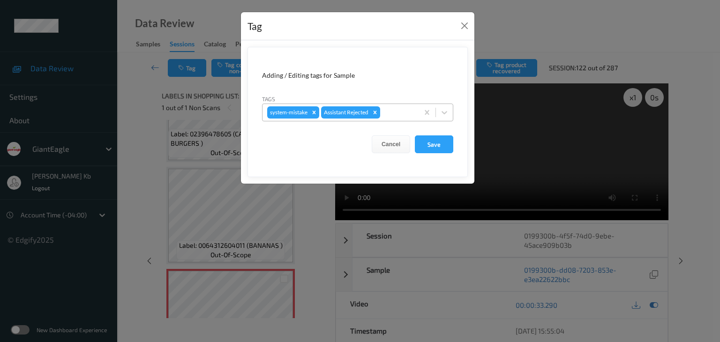
click at [394, 113] on div at bounding box center [398, 112] width 32 height 11
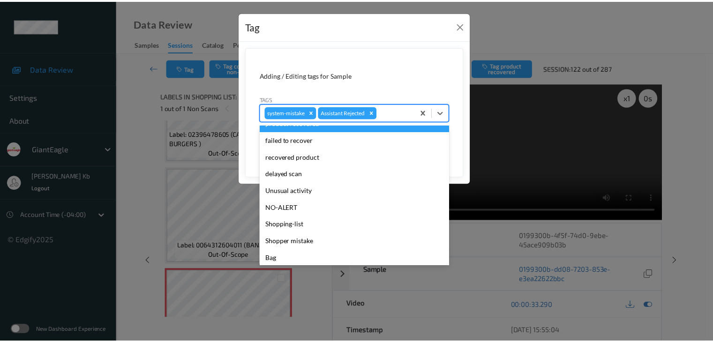
scroll to position [83, 0]
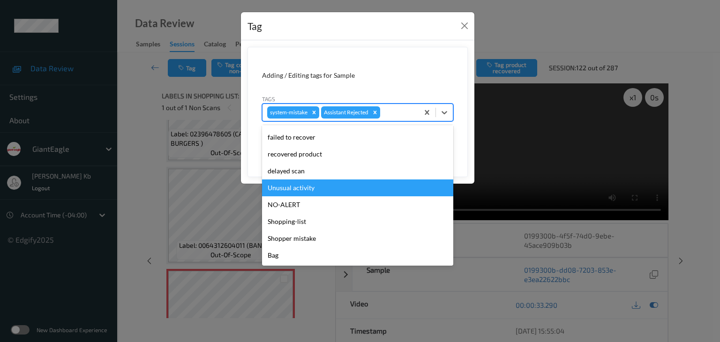
click at [300, 188] on div "Unusual activity" at bounding box center [357, 188] width 191 height 17
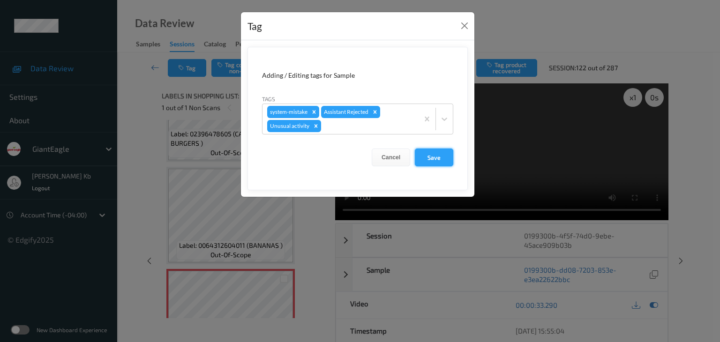
click at [437, 156] on button "Save" at bounding box center [434, 158] width 38 height 18
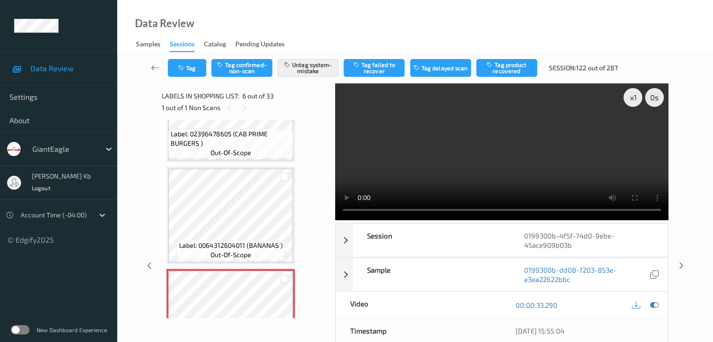
click at [156, 66] on icon at bounding box center [155, 67] width 8 height 9
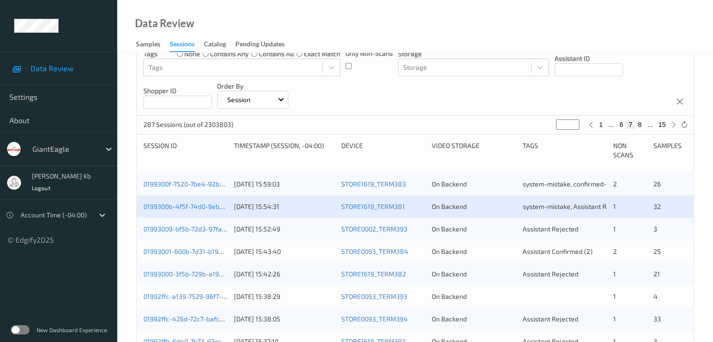
scroll to position [188, 0]
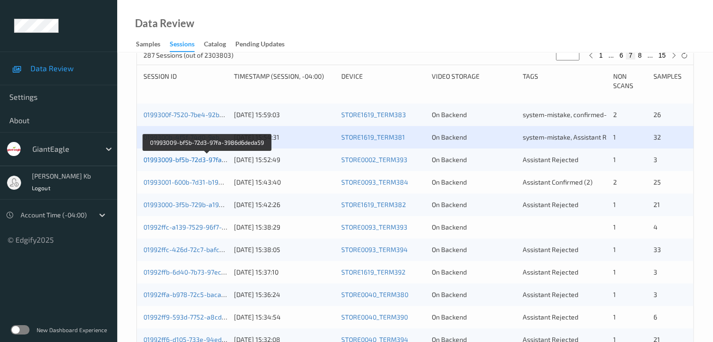
click at [195, 159] on link "01993009-bf5b-72d3-97fa-3986d6deda59" at bounding box center [206, 160] width 127 height 8
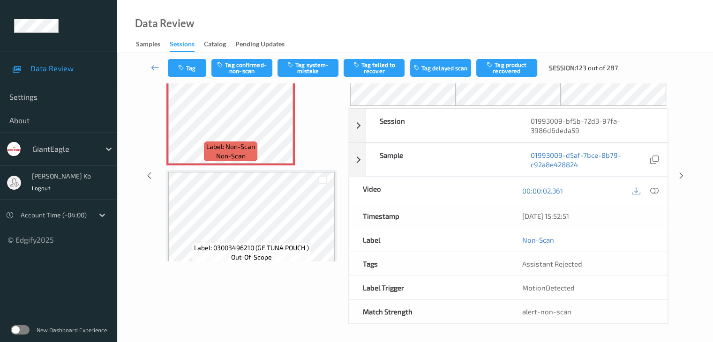
scroll to position [10, 0]
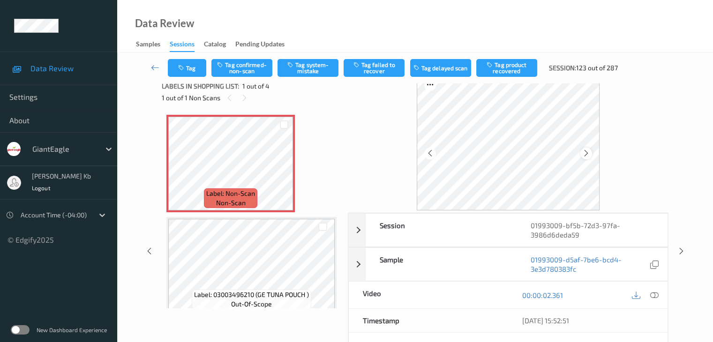
click at [587, 153] on icon at bounding box center [586, 153] width 8 height 8
click at [590, 154] on icon at bounding box center [586, 153] width 8 height 8
click at [653, 293] on icon at bounding box center [654, 295] width 8 height 8
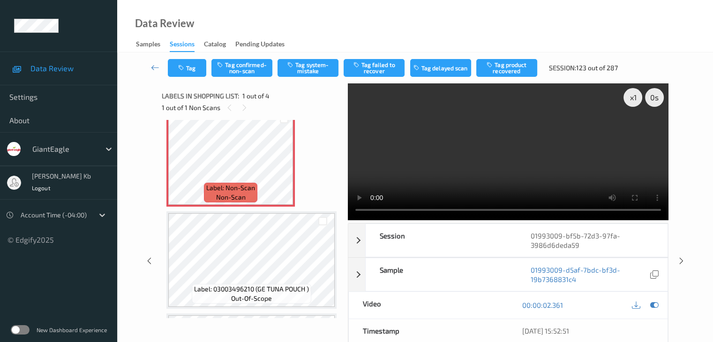
scroll to position [0, 0]
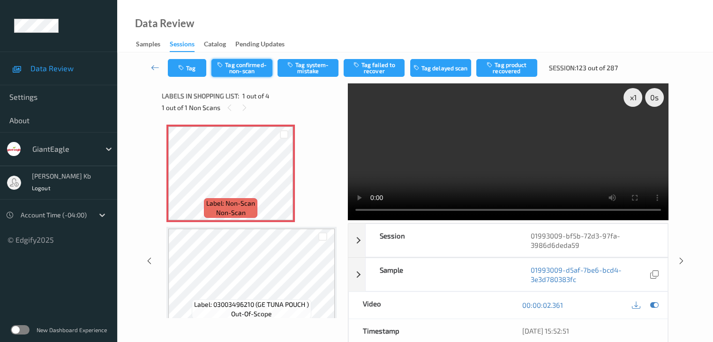
click at [255, 68] on button "Tag confirmed-non-scan" at bounding box center [241, 68] width 61 height 18
click at [508, 67] on button "Tag product recovered" at bounding box center [506, 68] width 61 height 18
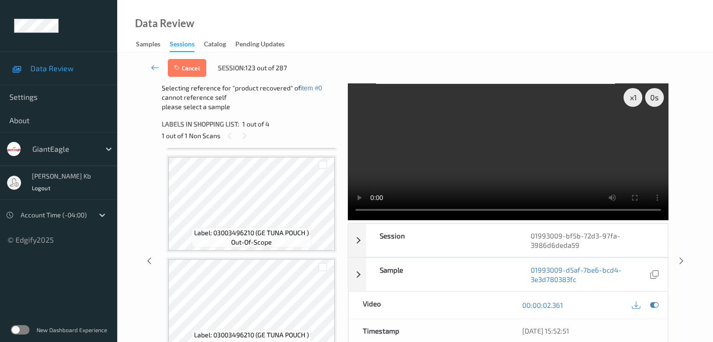
scroll to position [215, 0]
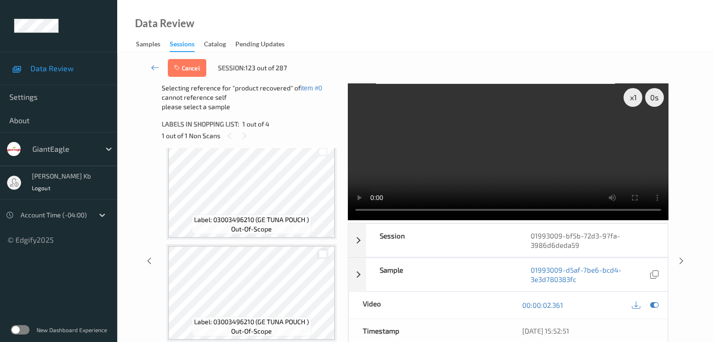
click at [325, 254] on div at bounding box center [322, 254] width 9 height 9
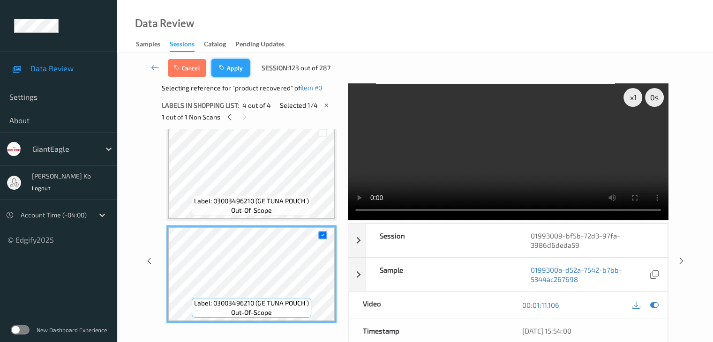
click at [229, 67] on button "Apply" at bounding box center [230, 68] width 38 height 18
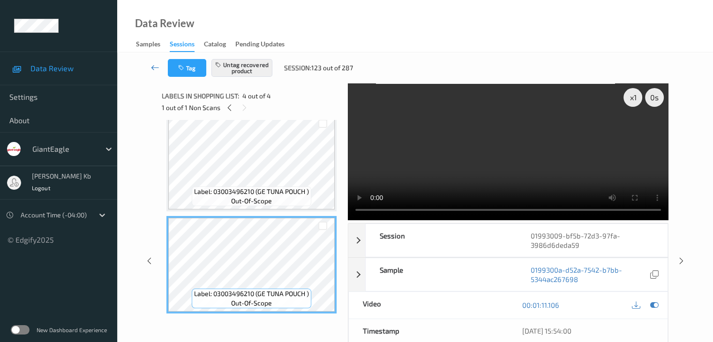
click at [154, 64] on icon at bounding box center [155, 67] width 8 height 9
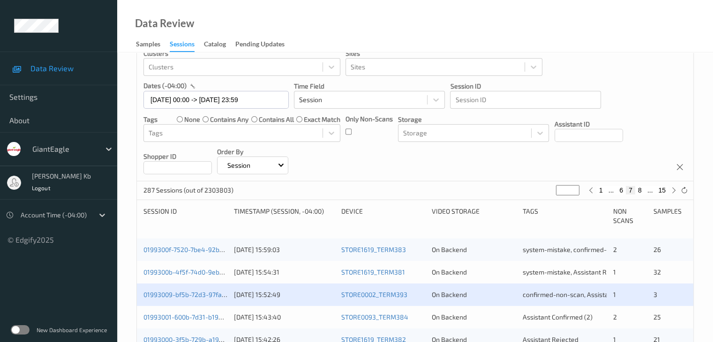
scroll to position [188, 0]
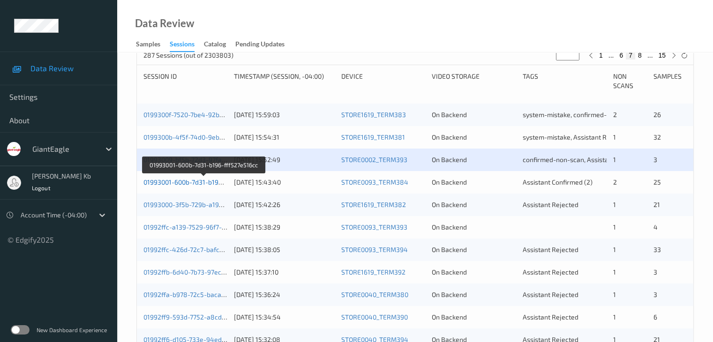
click at [202, 182] on link "01993001-600b-7d31-b196-fff527e516cc" at bounding box center [203, 182] width 120 height 8
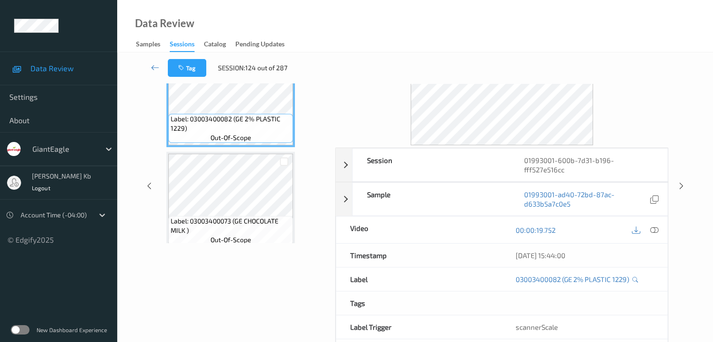
scroll to position [11, 0]
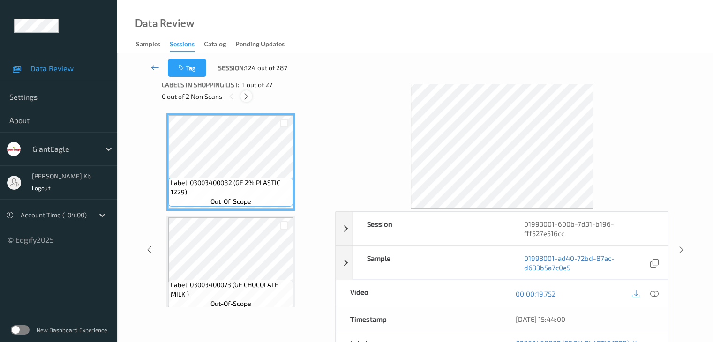
click at [248, 94] on icon at bounding box center [246, 96] width 8 height 8
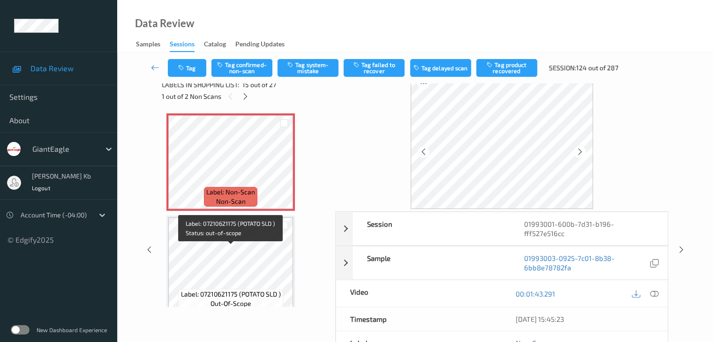
scroll to position [1380, 0]
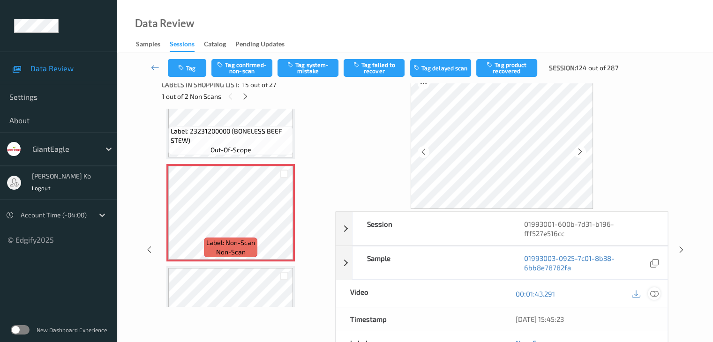
click at [656, 290] on icon at bounding box center [654, 294] width 8 height 8
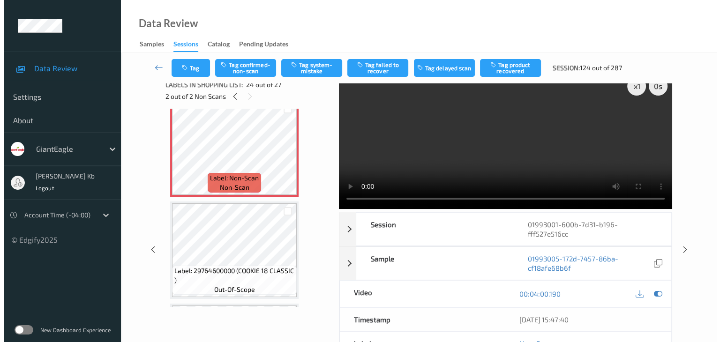
scroll to position [2318, 0]
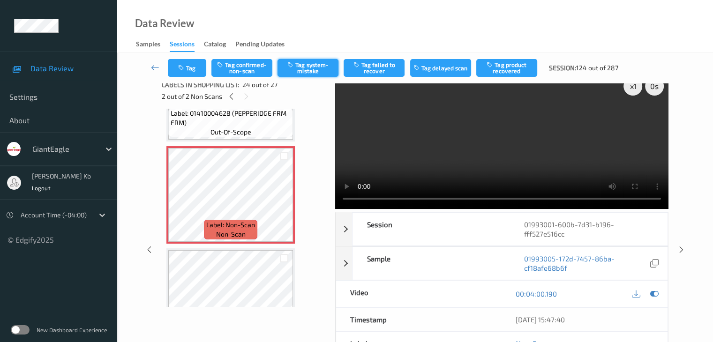
click at [313, 68] on button "Tag system-mistake" at bounding box center [308, 68] width 61 height 18
click at [196, 69] on button "Tag" at bounding box center [187, 68] width 38 height 18
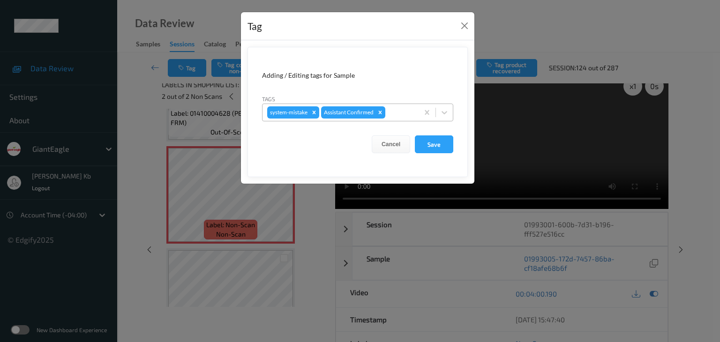
click at [406, 109] on div at bounding box center [400, 112] width 27 height 11
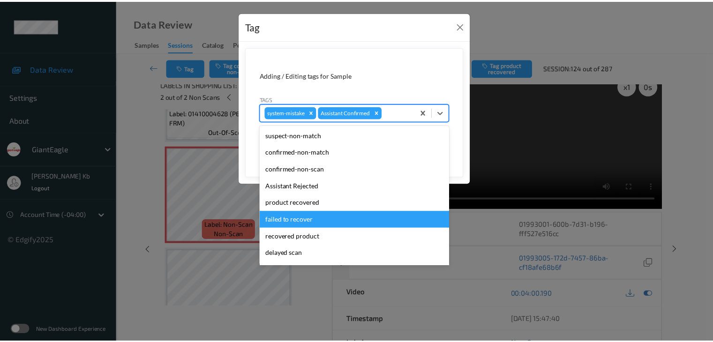
scroll to position [47, 0]
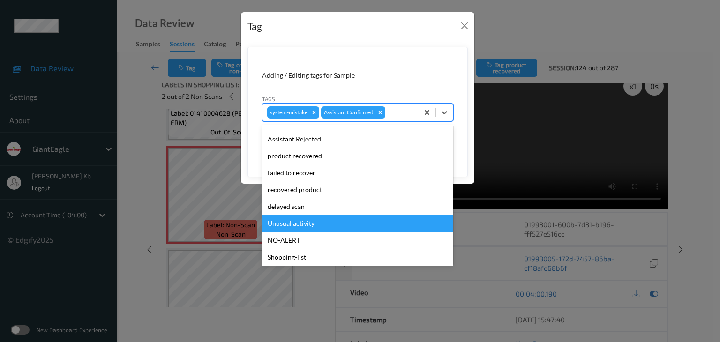
click at [293, 224] on div "Unusual activity" at bounding box center [357, 223] width 191 height 17
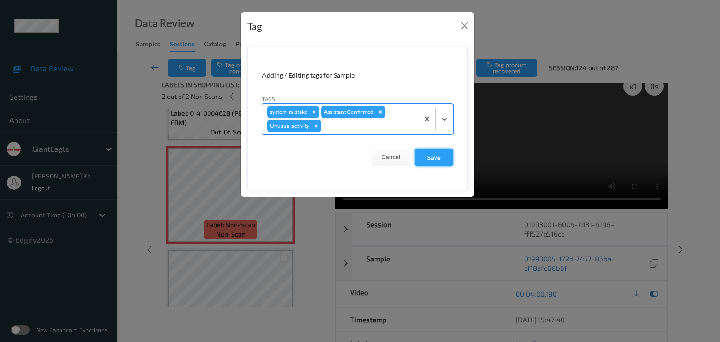
click at [436, 156] on button "Save" at bounding box center [434, 158] width 38 height 18
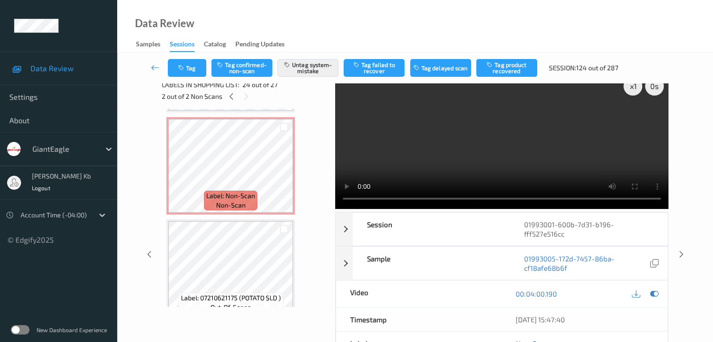
scroll to position [1380, 0]
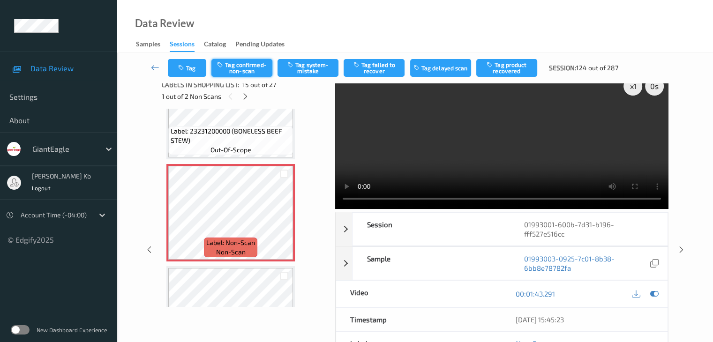
click at [249, 71] on button "Tag confirmed-non-scan" at bounding box center [241, 68] width 61 height 18
click at [504, 68] on button "Tag product recovered" at bounding box center [506, 68] width 61 height 18
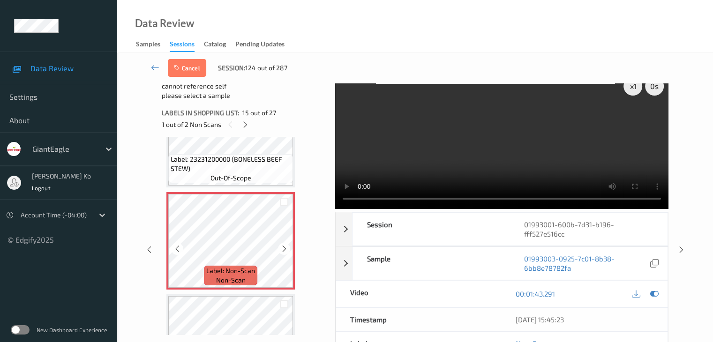
scroll to position [1427, 0]
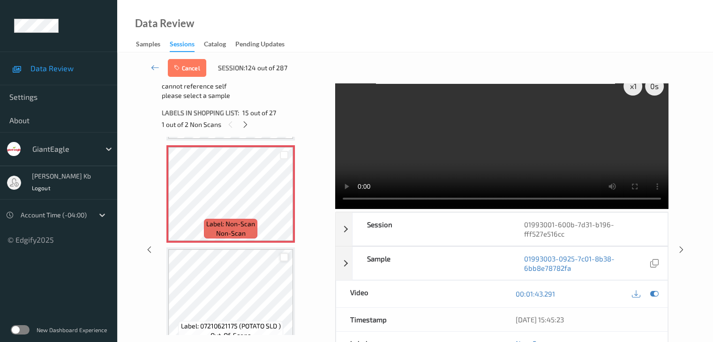
click at [284, 257] on div at bounding box center [284, 257] width 9 height 9
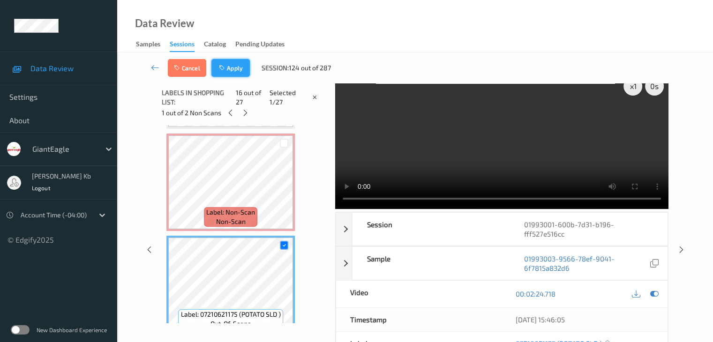
click at [231, 69] on button "Apply" at bounding box center [230, 68] width 38 height 18
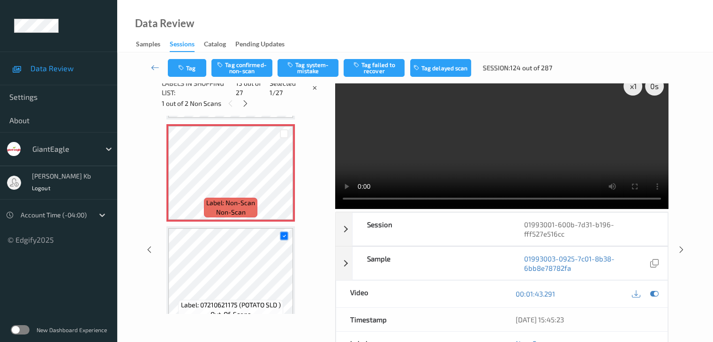
scroll to position [1333, 0]
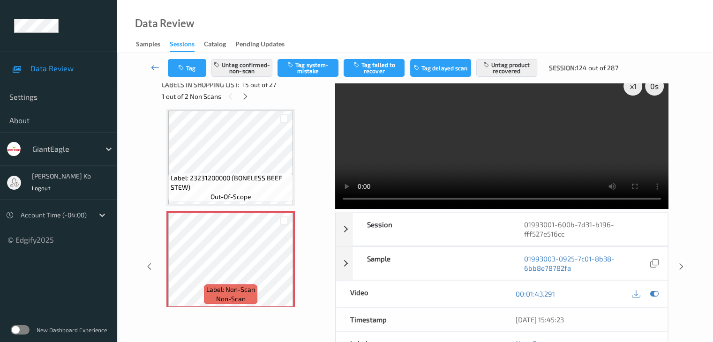
click at [157, 66] on icon at bounding box center [155, 67] width 8 height 9
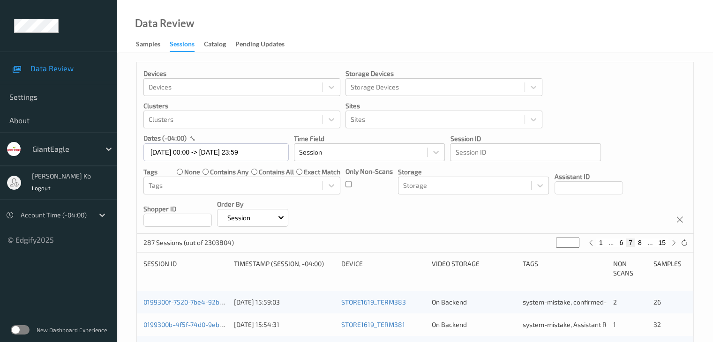
scroll to position [188, 0]
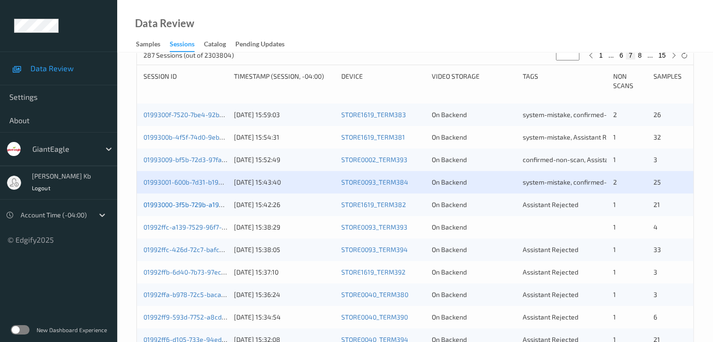
click at [192, 206] on link "01993000-3f5b-729b-a197-f9236cf0d59b" at bounding box center [204, 205] width 123 height 8
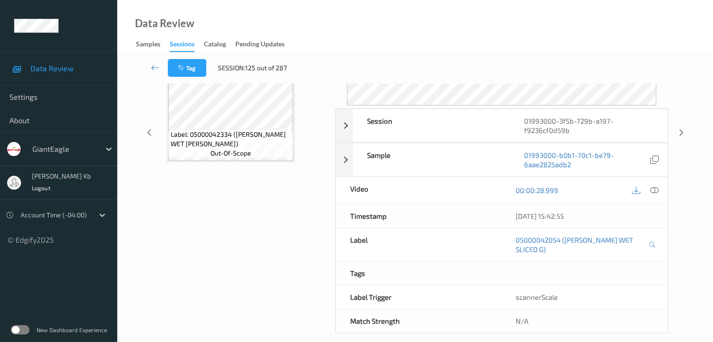
scroll to position [114, 0]
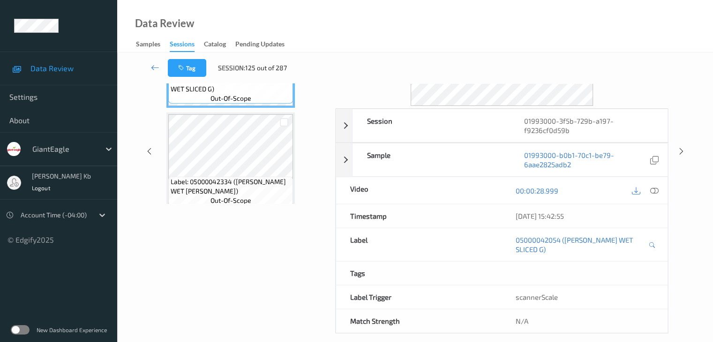
drag, startPoint x: 204, startPoint y: 0, endPoint x: 471, endPoint y: 25, distance: 268.3
click at [473, 25] on div "Data Review Samples Sessions Catalog Pending Updates" at bounding box center [415, 26] width 596 height 53
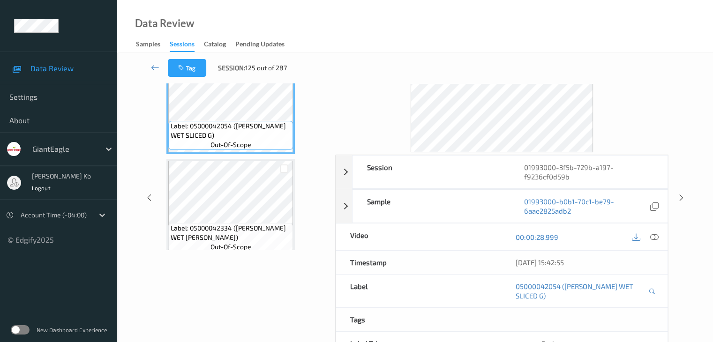
scroll to position [21, 0]
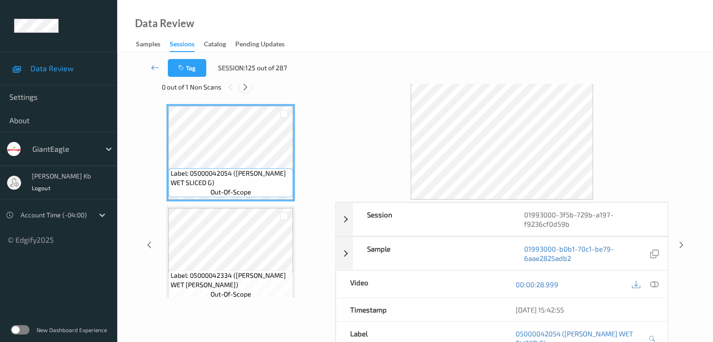
click at [241, 88] on icon at bounding box center [245, 87] width 8 height 8
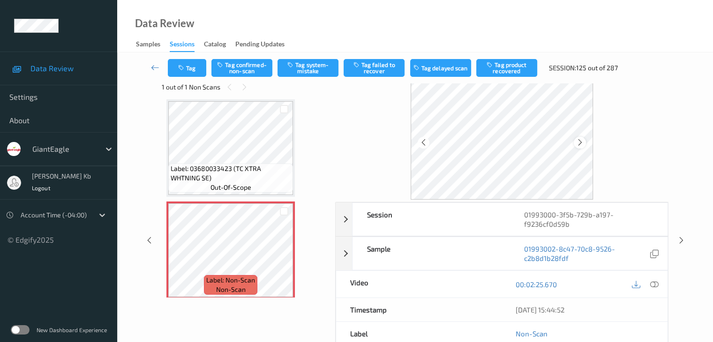
click at [578, 141] on icon at bounding box center [580, 142] width 8 height 8
click at [655, 284] on icon at bounding box center [654, 284] width 8 height 8
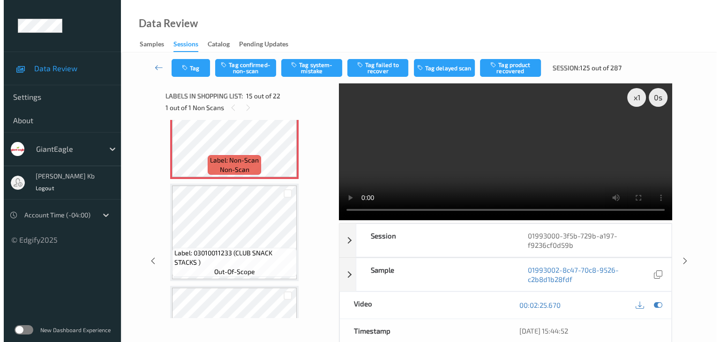
scroll to position [1427, 0]
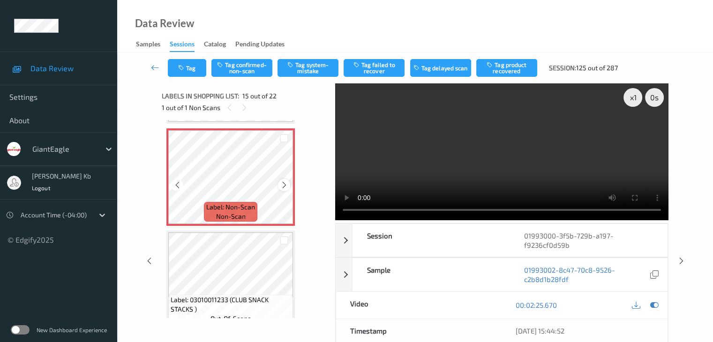
click at [284, 185] on icon at bounding box center [284, 185] width 8 height 8
click at [311, 68] on button "Tag system-mistake" at bounding box center [308, 68] width 61 height 18
click at [195, 68] on button "Tag" at bounding box center [187, 68] width 38 height 18
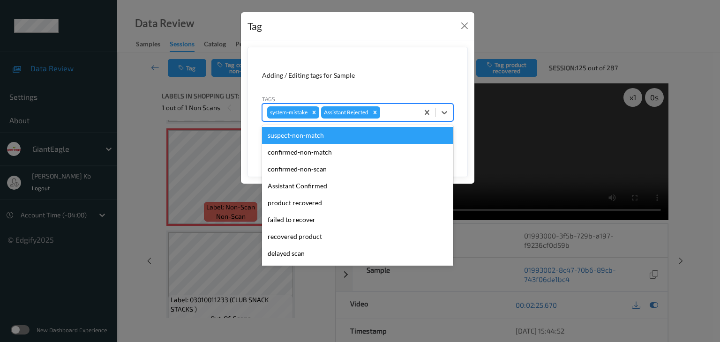
click at [404, 111] on div at bounding box center [398, 112] width 32 height 11
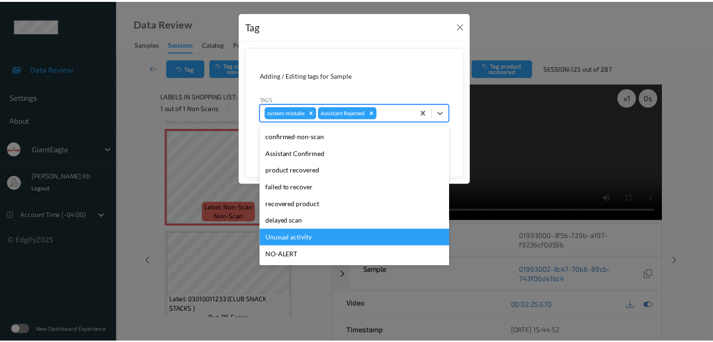
scroll to position [47, 0]
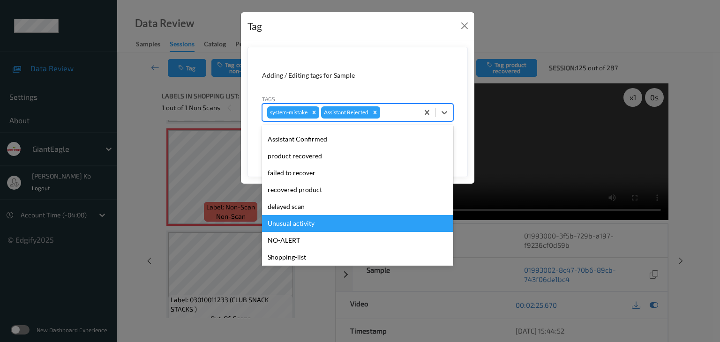
click at [294, 222] on div "Unusual activity" at bounding box center [357, 223] width 191 height 17
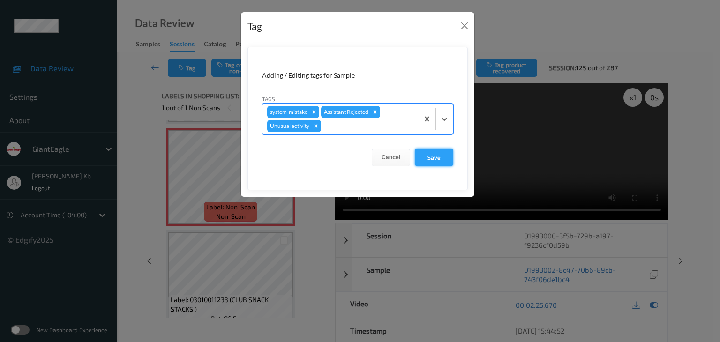
click at [434, 154] on button "Save" at bounding box center [434, 158] width 38 height 18
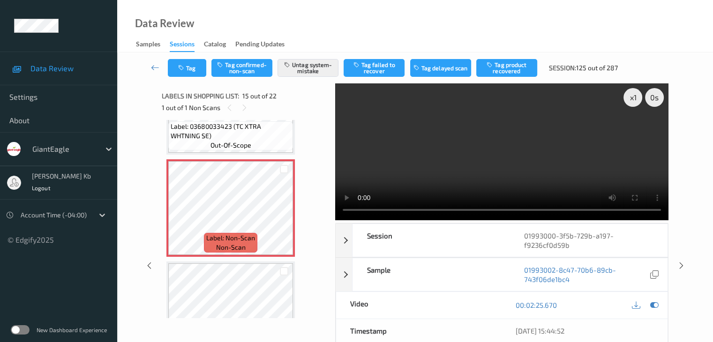
scroll to position [1380, 0]
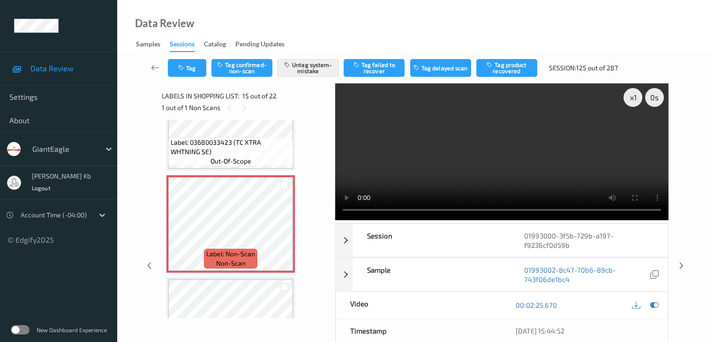
click at [155, 66] on icon at bounding box center [155, 67] width 8 height 9
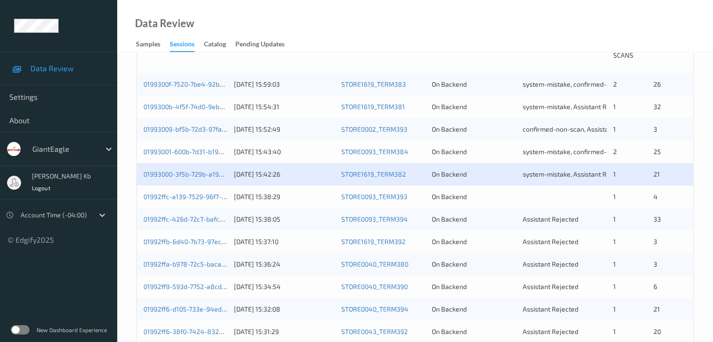
scroll to position [234, 0]
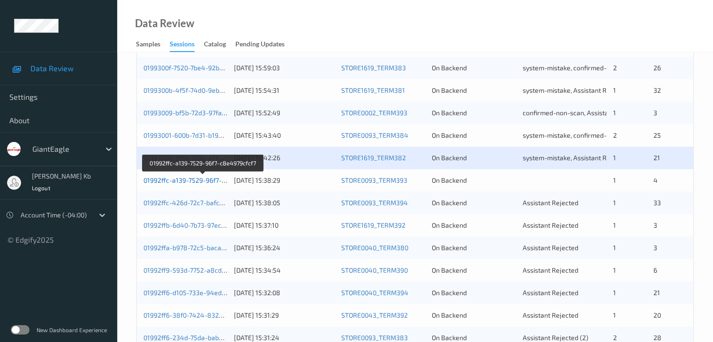
click at [186, 181] on link "01992ffc-a139-7529-96f7-c8e4979cfcf7" at bounding box center [202, 180] width 119 height 8
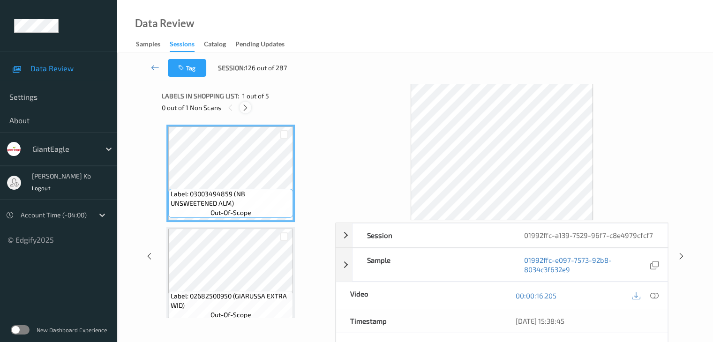
click at [246, 109] on icon at bounding box center [245, 108] width 8 height 8
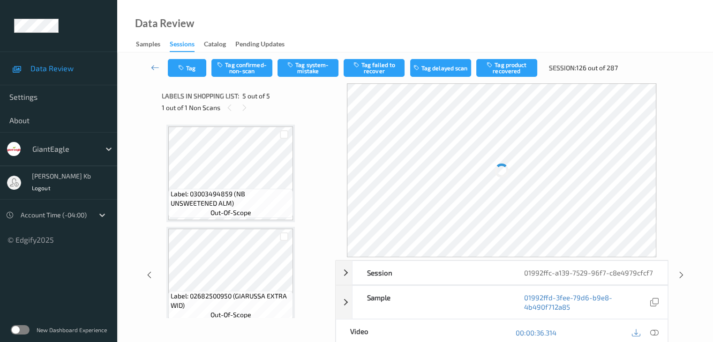
scroll to position [311, 0]
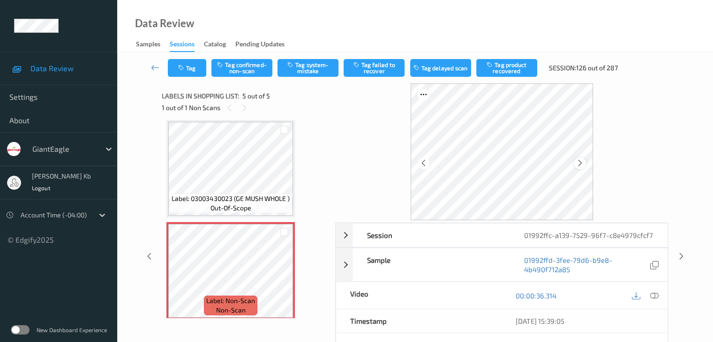
click at [579, 161] on icon at bounding box center [580, 163] width 8 height 8
click at [655, 296] on icon at bounding box center [654, 296] width 8 height 8
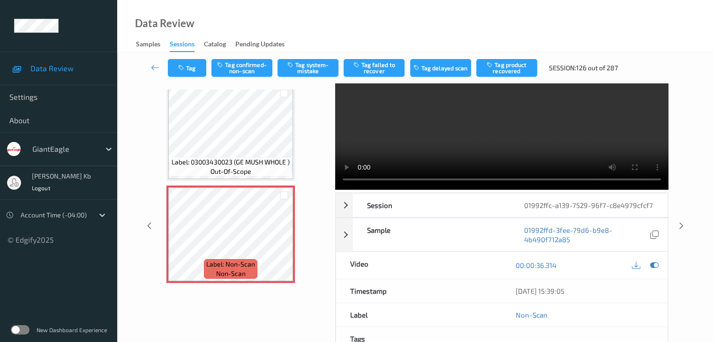
scroll to position [47, 0]
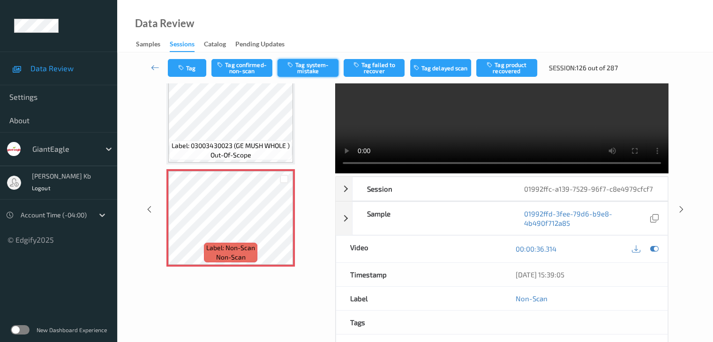
click at [310, 67] on button "Tag system-mistake" at bounding box center [308, 68] width 61 height 18
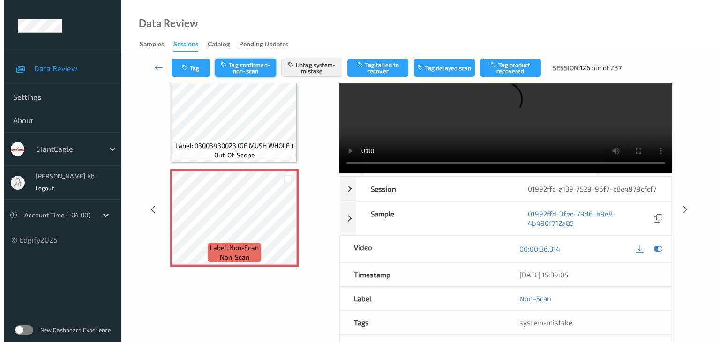
scroll to position [39, 0]
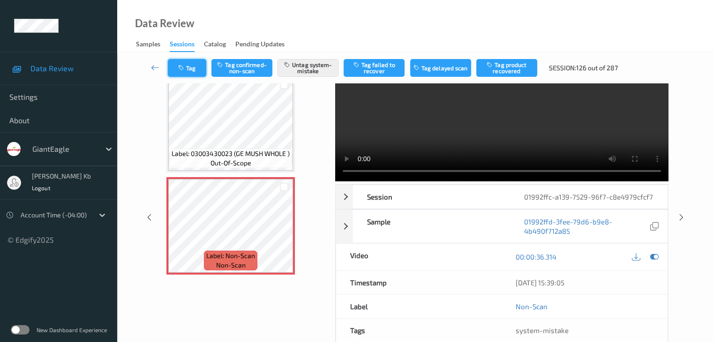
click at [188, 66] on button "Tag" at bounding box center [187, 68] width 38 height 18
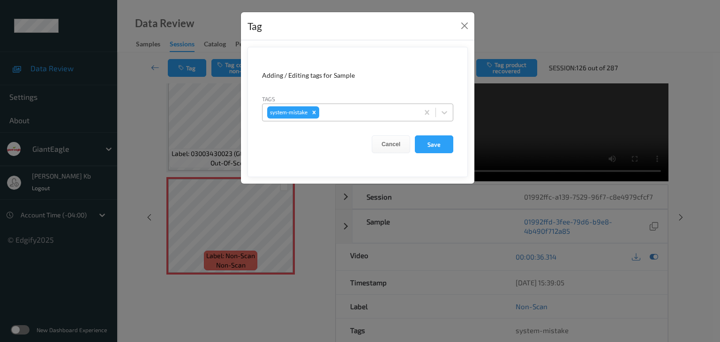
click at [353, 110] on div at bounding box center [367, 112] width 93 height 11
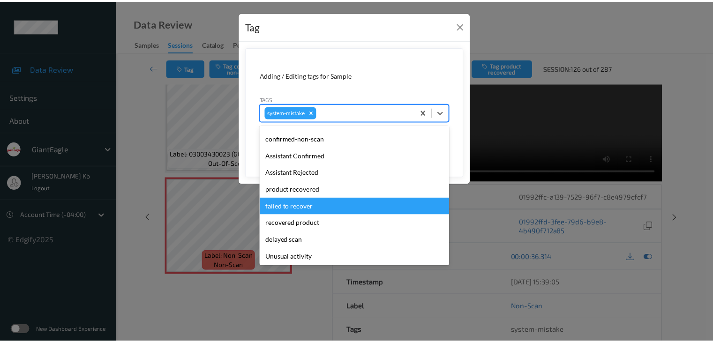
scroll to position [47, 0]
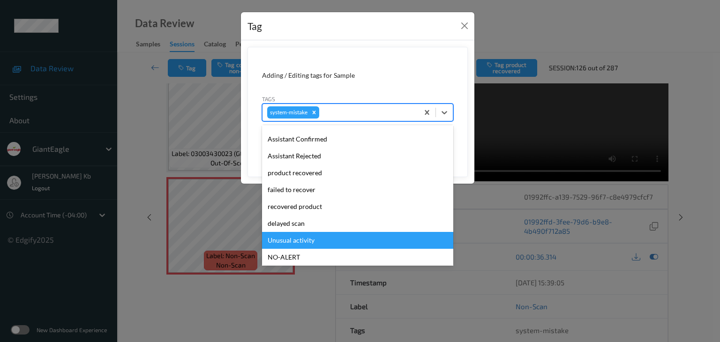
click at [296, 241] on div "Unusual activity" at bounding box center [357, 240] width 191 height 17
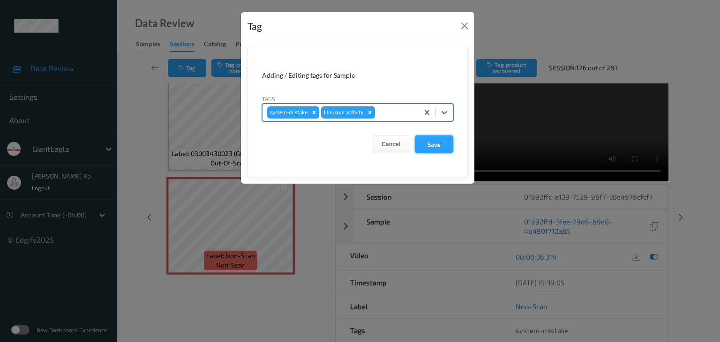
click at [432, 145] on button "Save" at bounding box center [434, 144] width 38 height 18
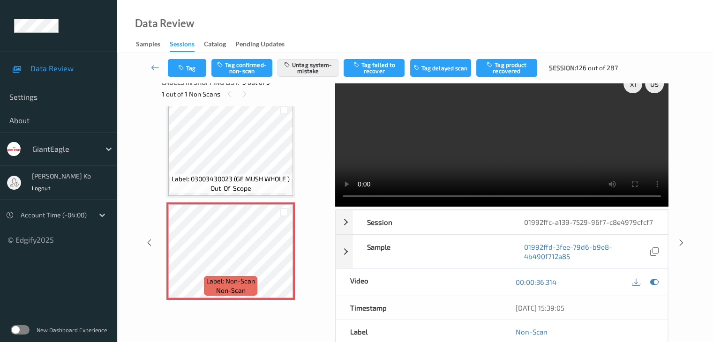
scroll to position [0, 0]
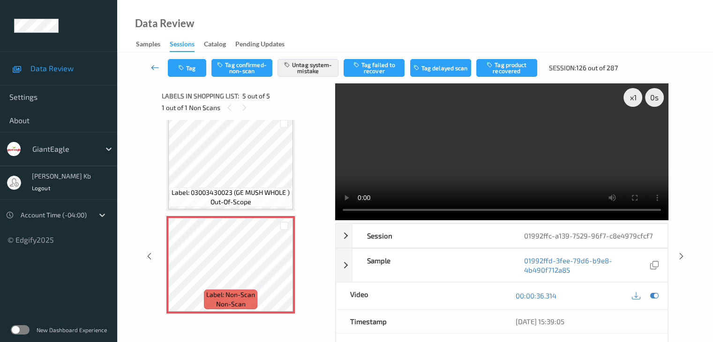
click at [158, 68] on icon at bounding box center [155, 67] width 8 height 9
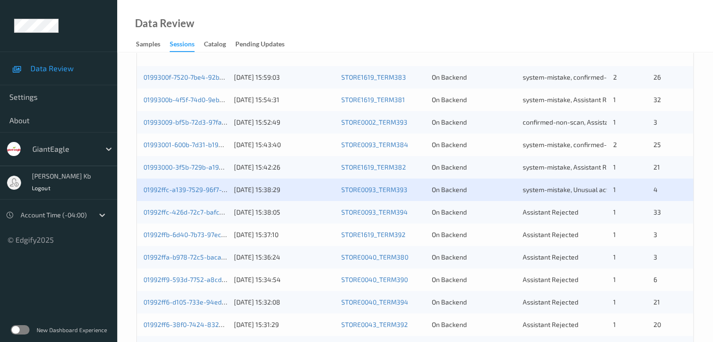
scroll to position [234, 0]
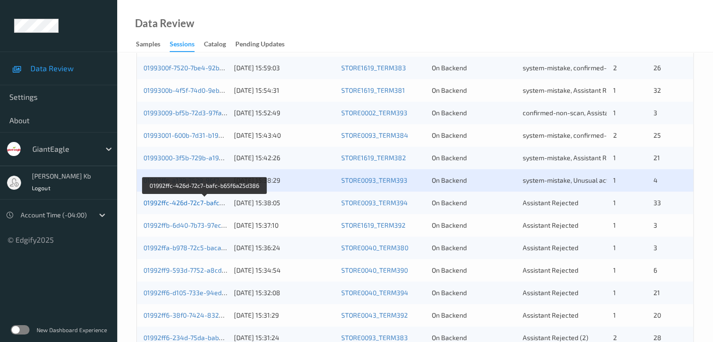
click at [187, 202] on link "01992ffc-426d-72c7-bafc-b65f6a25d386" at bounding box center [204, 203] width 123 height 8
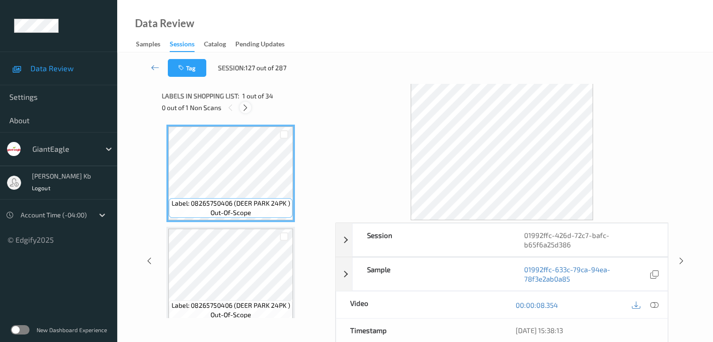
click at [248, 106] on icon at bounding box center [245, 108] width 8 height 8
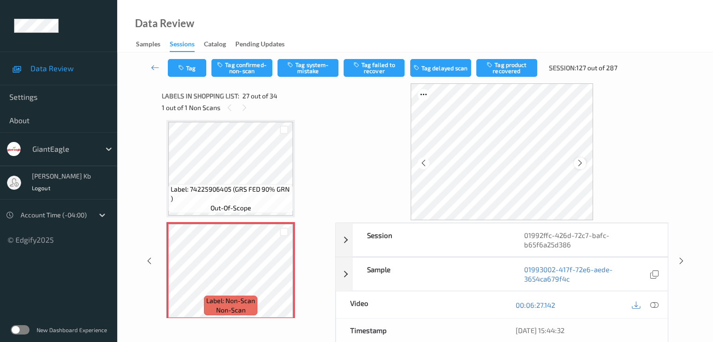
click at [579, 161] on icon at bounding box center [580, 163] width 8 height 8
click at [579, 163] on icon at bounding box center [580, 163] width 8 height 8
click at [653, 306] on icon at bounding box center [654, 305] width 8 height 8
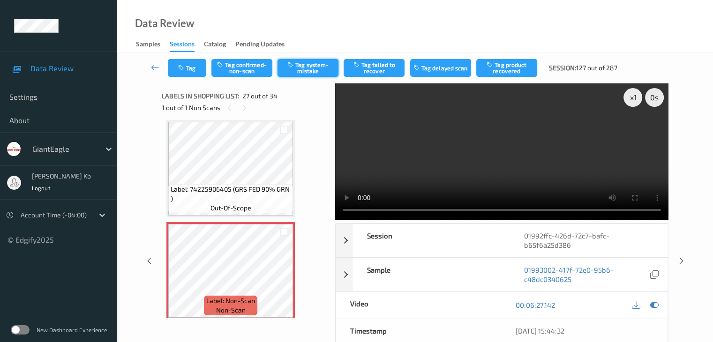
click at [302, 65] on button "Tag system-mistake" at bounding box center [308, 68] width 61 height 18
click at [192, 66] on button "Tag" at bounding box center [187, 68] width 38 height 18
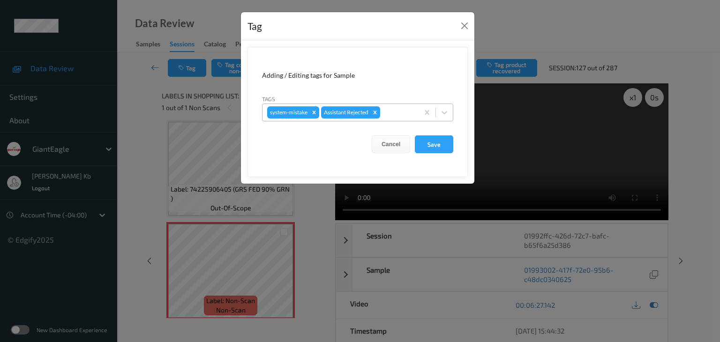
click at [392, 113] on div at bounding box center [398, 112] width 32 height 11
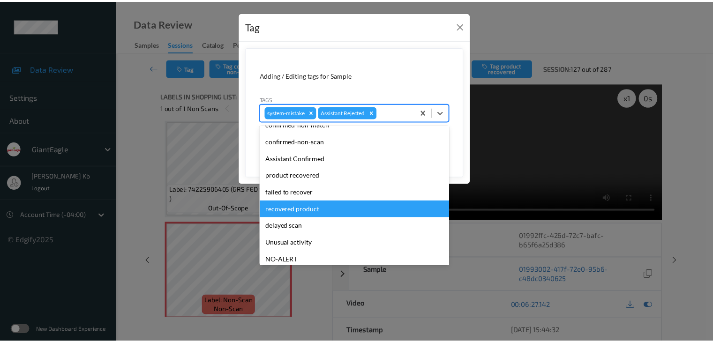
scroll to position [47, 0]
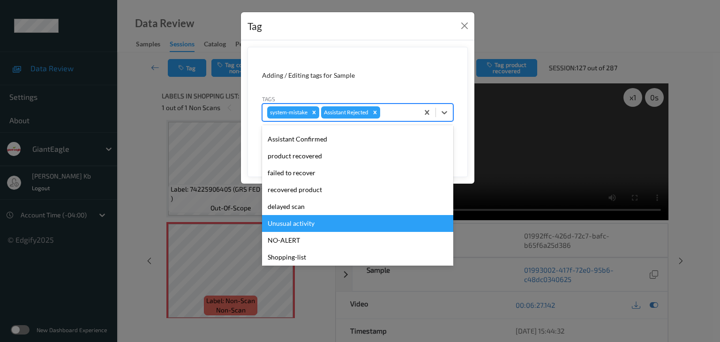
click at [302, 223] on div "Unusual activity" at bounding box center [357, 223] width 191 height 17
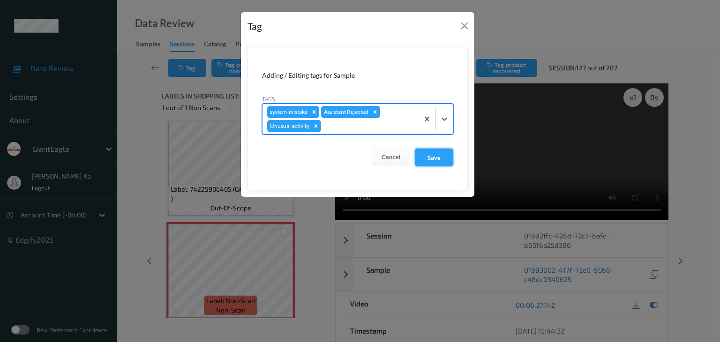
click at [439, 157] on button "Save" at bounding box center [434, 158] width 38 height 18
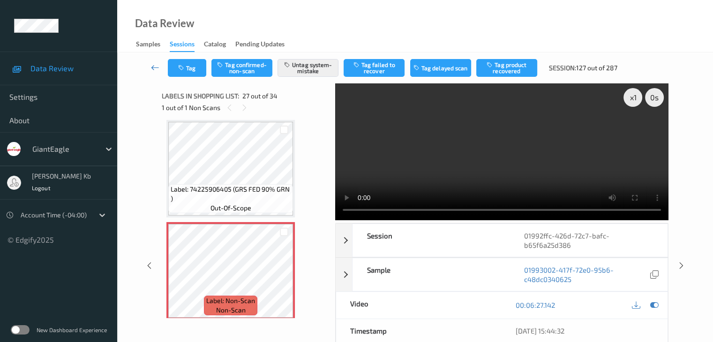
click at [159, 66] on icon at bounding box center [155, 67] width 8 height 9
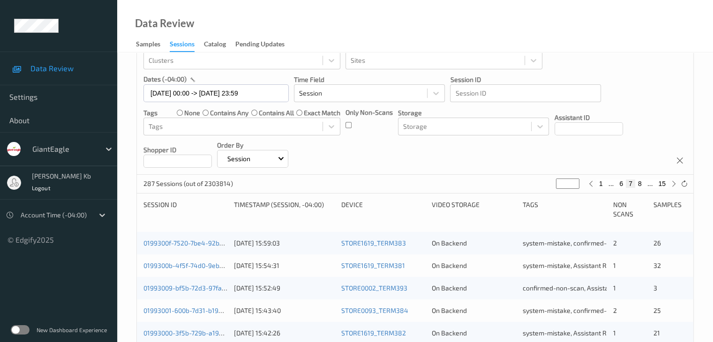
scroll to position [234, 0]
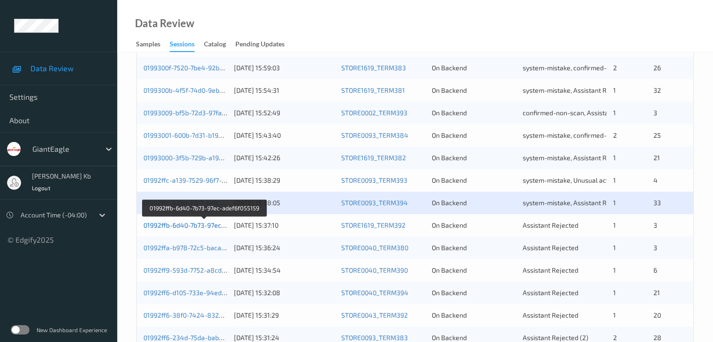
click at [203, 226] on link "01992ffb-6d40-7b73-97ec-adef6f055159" at bounding box center [204, 225] width 122 height 8
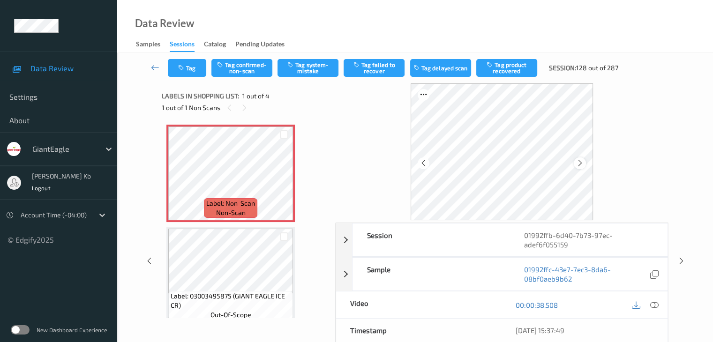
click at [582, 160] on icon at bounding box center [580, 163] width 8 height 8
click at [657, 306] on icon at bounding box center [654, 305] width 8 height 8
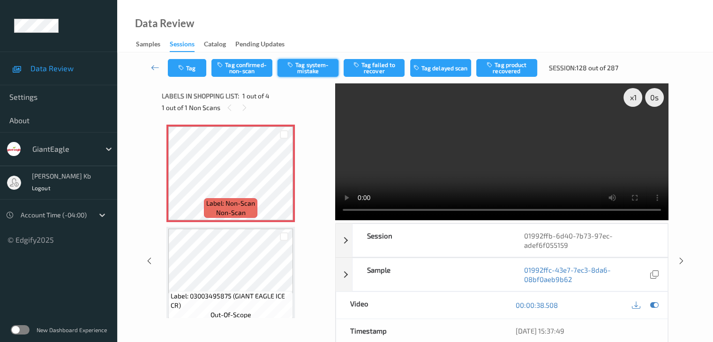
click at [318, 63] on button "Tag system-mistake" at bounding box center [308, 68] width 61 height 18
click at [193, 71] on button "Tag" at bounding box center [187, 68] width 38 height 18
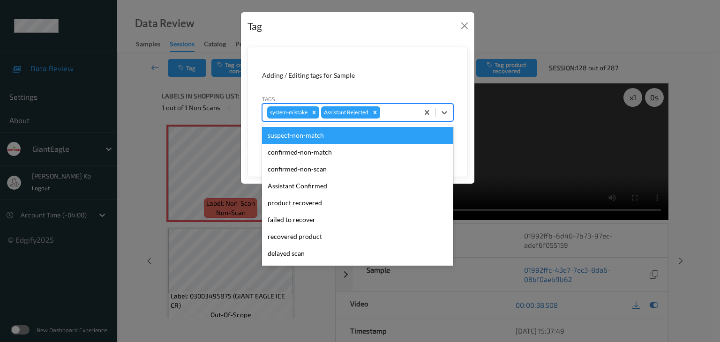
click at [401, 112] on div at bounding box center [398, 112] width 32 height 11
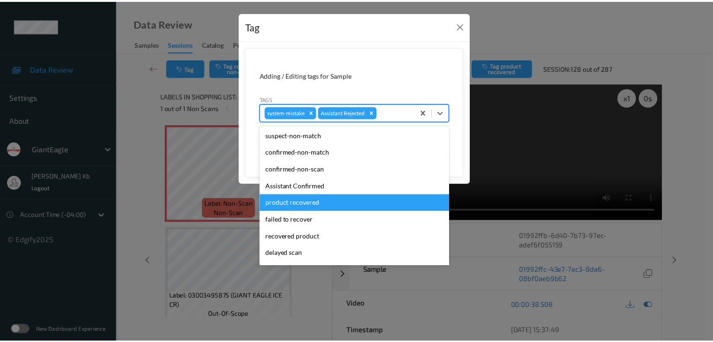
scroll to position [83, 0]
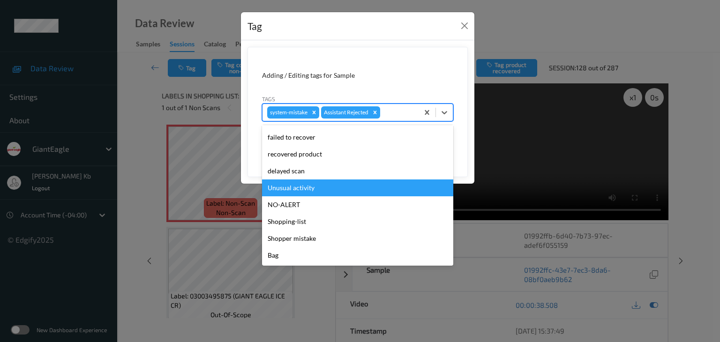
click at [292, 188] on div "Unusual activity" at bounding box center [357, 188] width 191 height 17
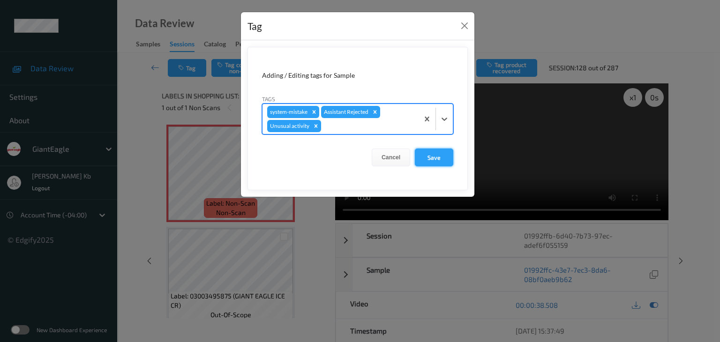
click at [434, 157] on button "Save" at bounding box center [434, 158] width 38 height 18
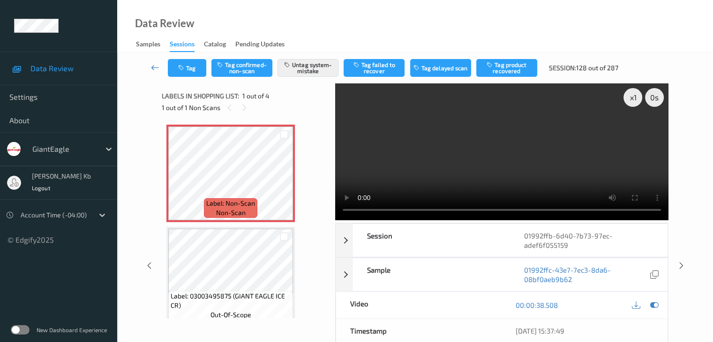
click at [161, 68] on link at bounding box center [155, 68] width 25 height 18
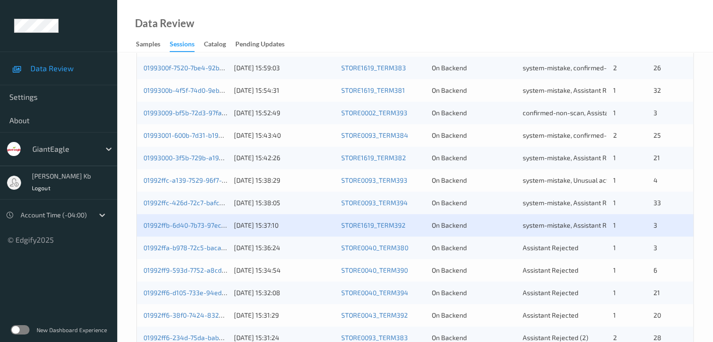
scroll to position [281, 0]
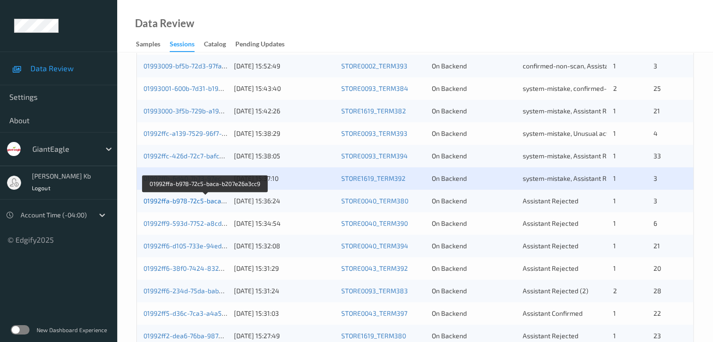
click at [201, 201] on link "01992ffa-b978-72c5-baca-b207e26a3cc9" at bounding box center [205, 201] width 124 height 8
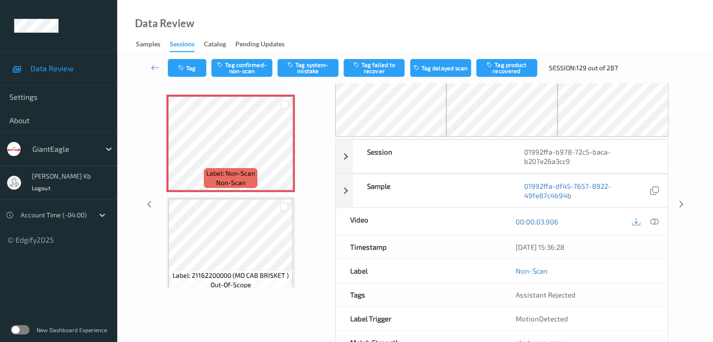
scroll to position [15, 0]
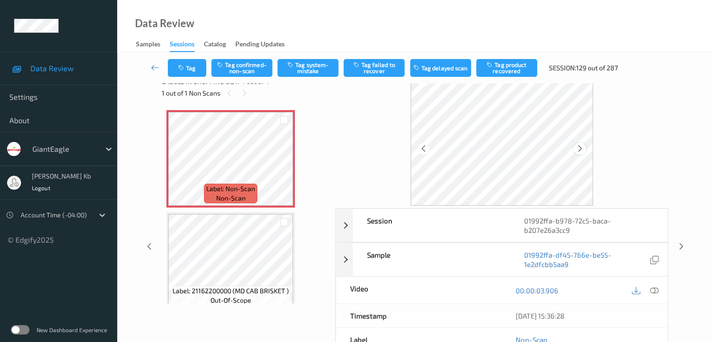
click at [581, 151] on icon at bounding box center [580, 148] width 8 height 8
click at [652, 291] on icon at bounding box center [654, 290] width 8 height 8
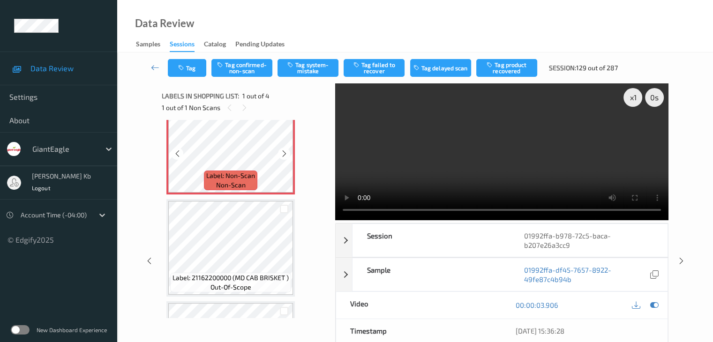
scroll to position [0, 0]
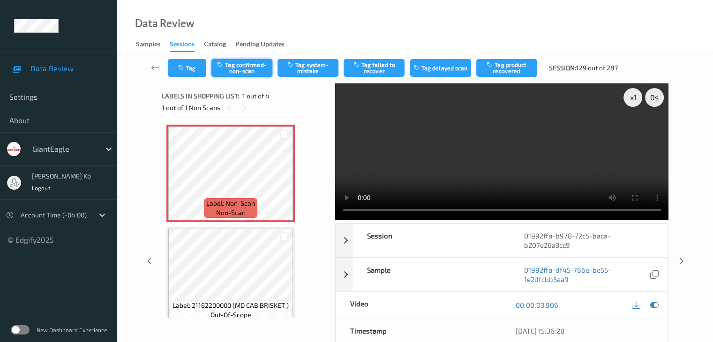
click at [242, 64] on button "Tag confirmed-non-scan" at bounding box center [241, 68] width 61 height 18
click at [511, 72] on button "Tag product recovered" at bounding box center [506, 68] width 61 height 18
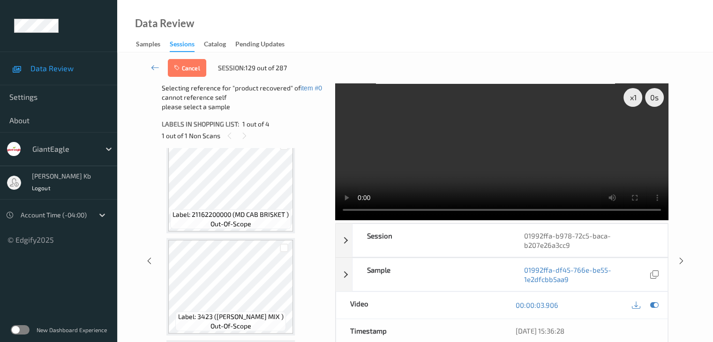
scroll to position [141, 0]
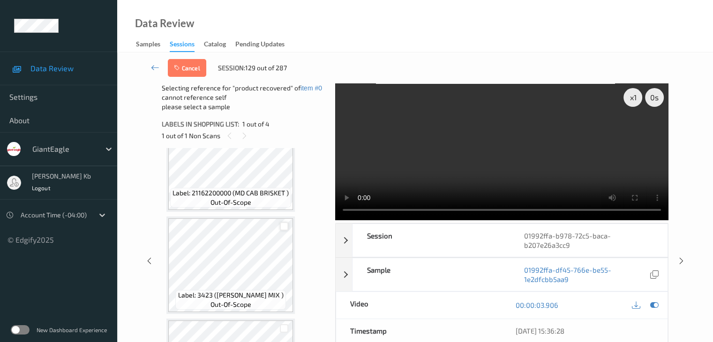
click at [284, 226] on div at bounding box center [284, 226] width 9 height 9
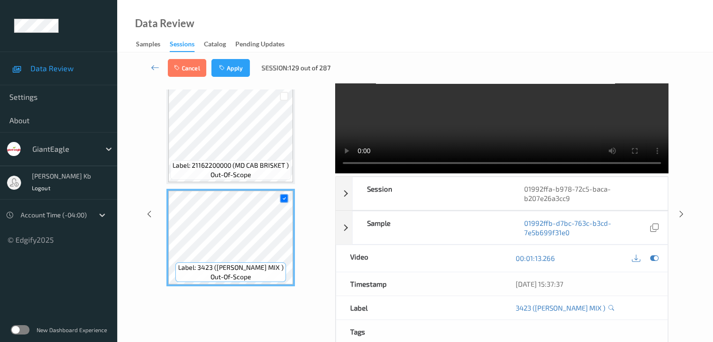
scroll to position [75, 0]
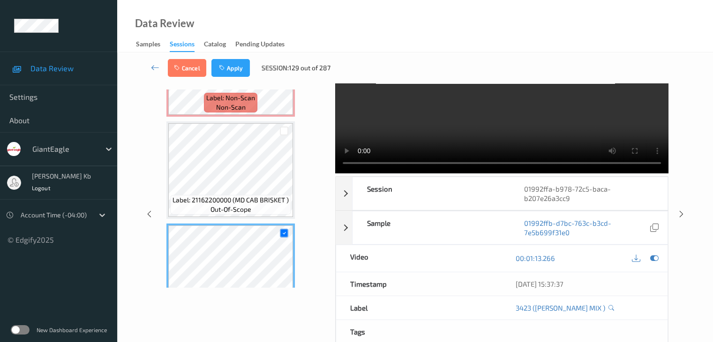
click at [236, 69] on button "Apply" at bounding box center [230, 68] width 38 height 18
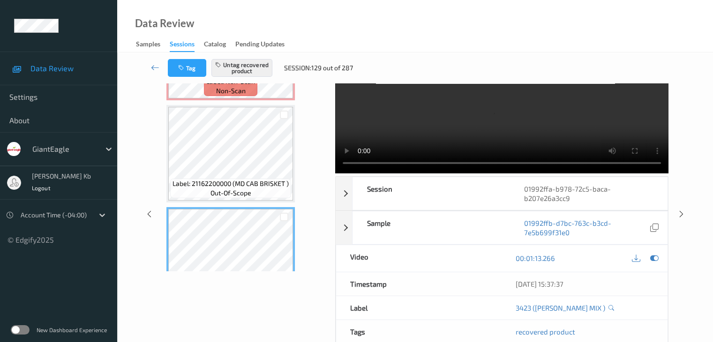
scroll to position [0, 0]
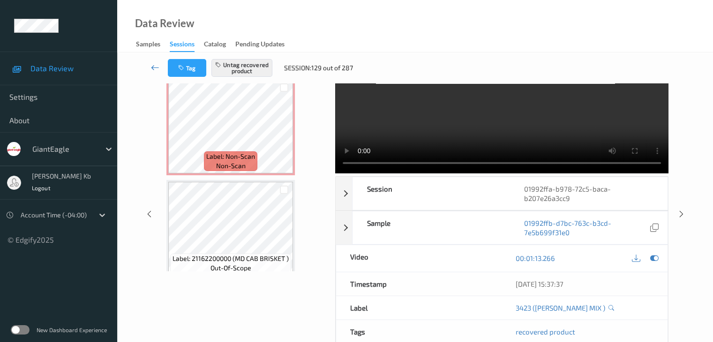
click at [154, 68] on icon at bounding box center [155, 67] width 8 height 9
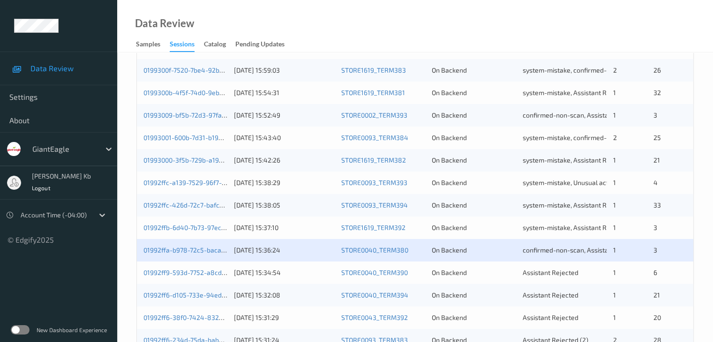
scroll to position [234, 0]
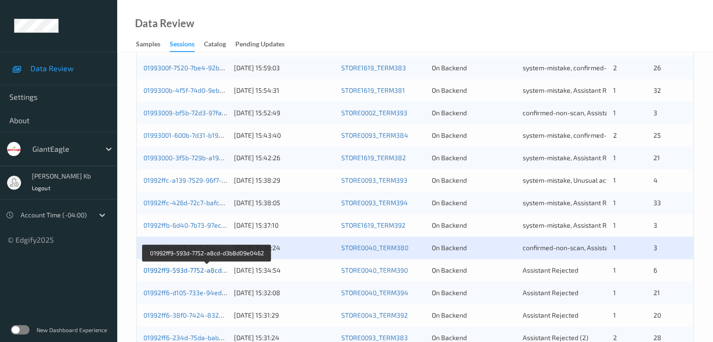
click at [193, 271] on link "01992ff9-593d-7752-a8cd-d3b8d09e0462" at bounding box center [206, 270] width 127 height 8
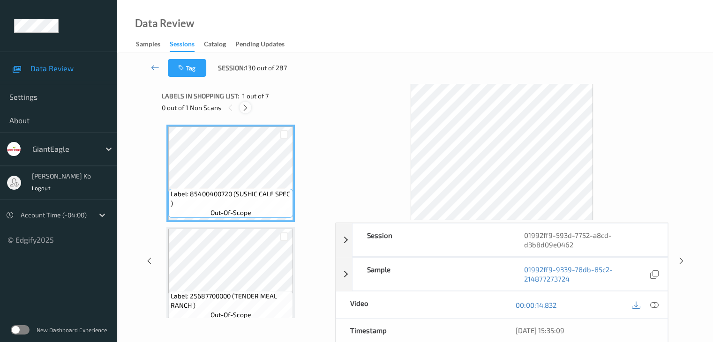
click at [246, 109] on icon at bounding box center [245, 108] width 8 height 8
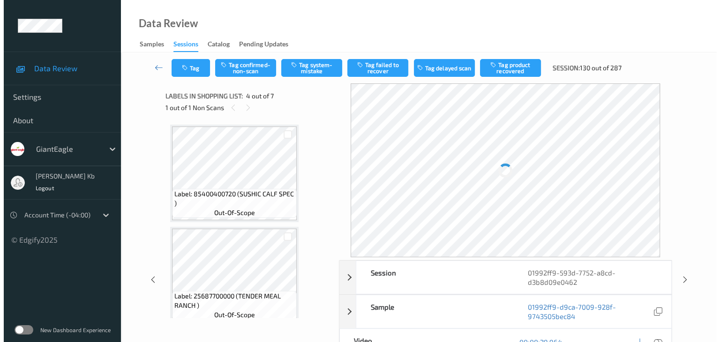
scroll to position [209, 0]
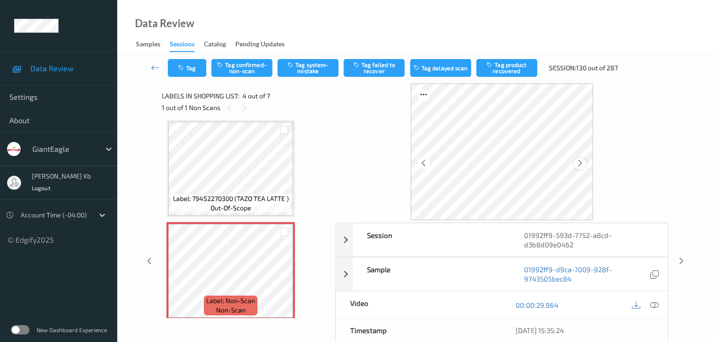
click at [581, 160] on icon at bounding box center [580, 163] width 8 height 8
click at [654, 304] on icon at bounding box center [654, 305] width 8 height 8
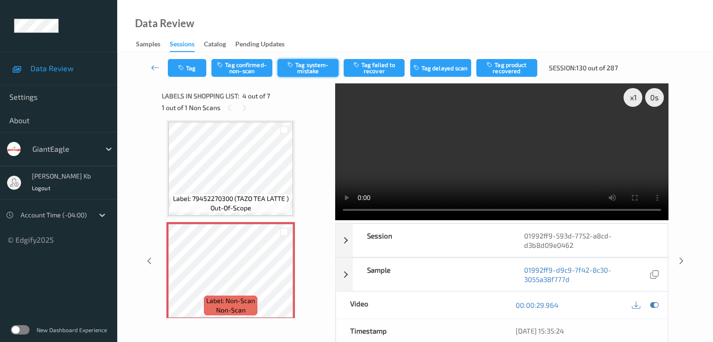
click at [308, 72] on button "Tag system-mistake" at bounding box center [308, 68] width 61 height 18
click at [192, 67] on button "Tag" at bounding box center [187, 68] width 38 height 18
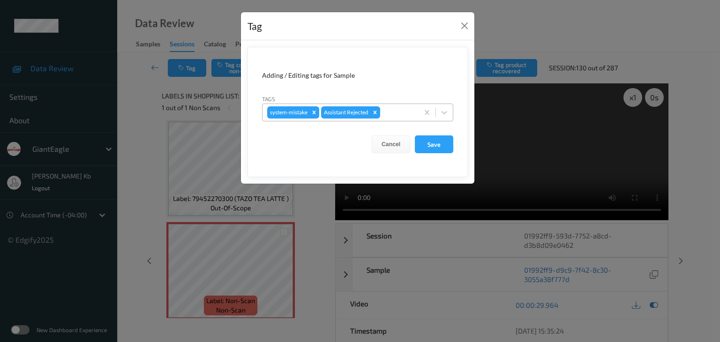
click at [402, 110] on div at bounding box center [398, 112] width 32 height 11
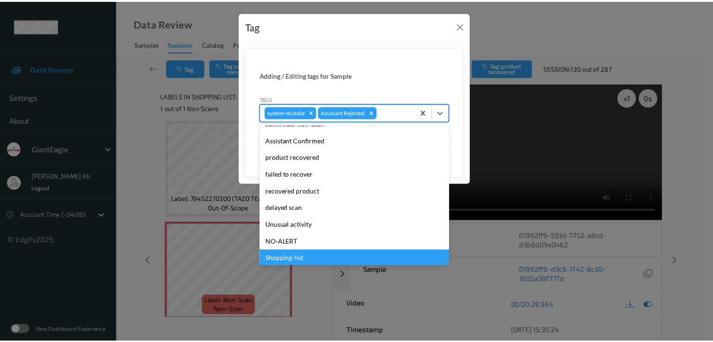
scroll to position [83, 0]
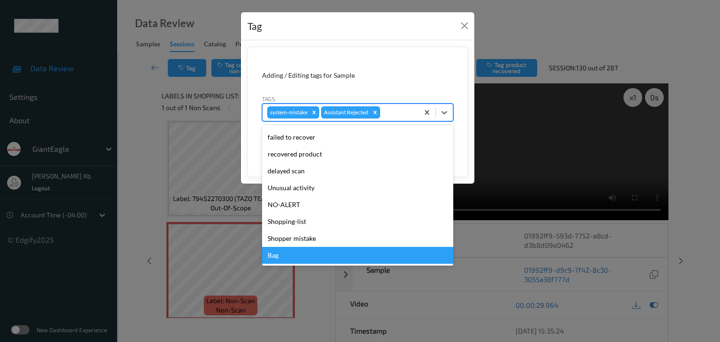
click at [285, 256] on div "Bag" at bounding box center [357, 255] width 191 height 17
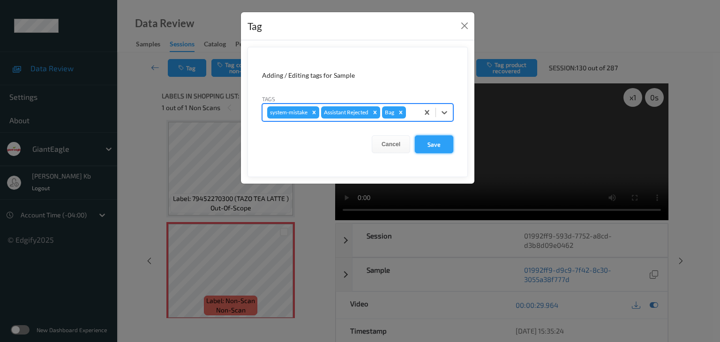
click at [433, 143] on button "Save" at bounding box center [434, 144] width 38 height 18
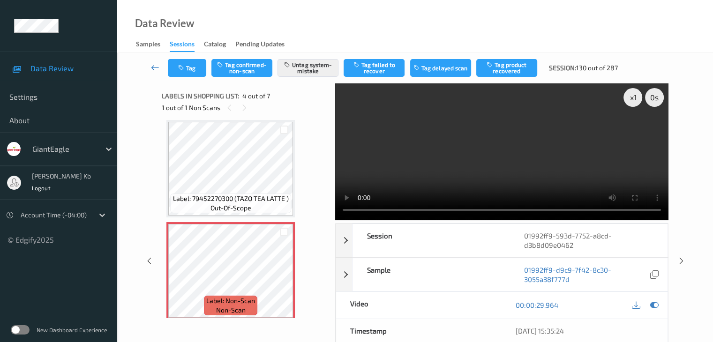
click at [156, 69] on icon at bounding box center [155, 67] width 8 height 9
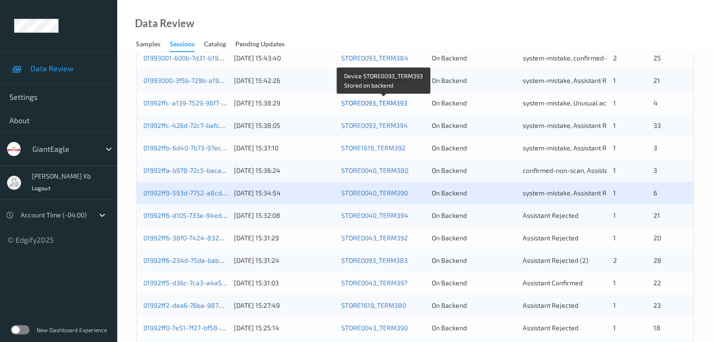
scroll to position [328, 0]
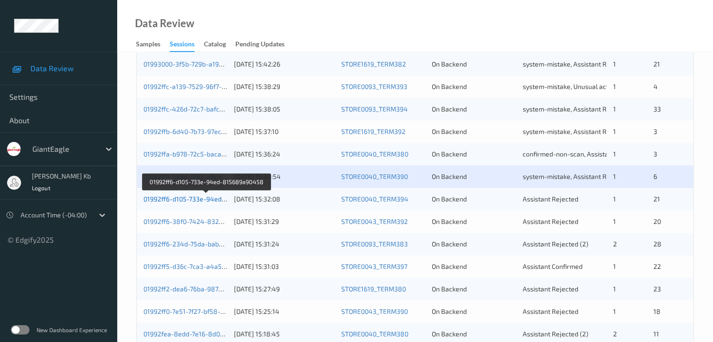
click at [190, 198] on link "01992ff6-d105-733e-94ed-815689a90458" at bounding box center [206, 199] width 127 height 8
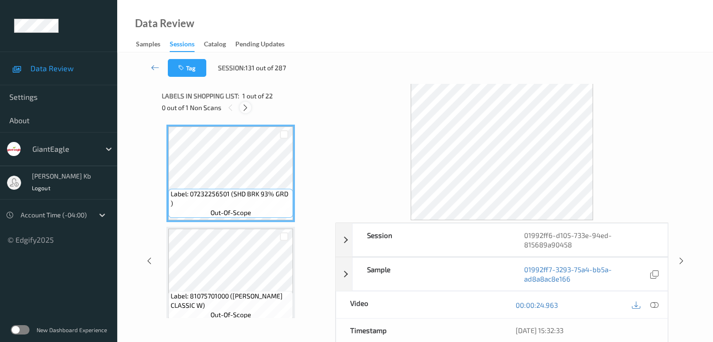
click at [249, 109] on icon at bounding box center [245, 108] width 8 height 8
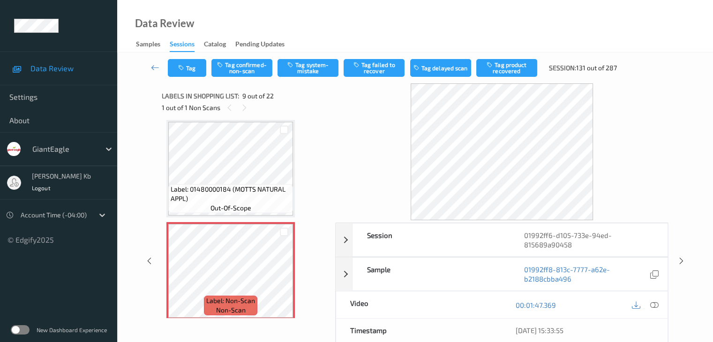
click at [657, 304] on icon at bounding box center [654, 305] width 8 height 8
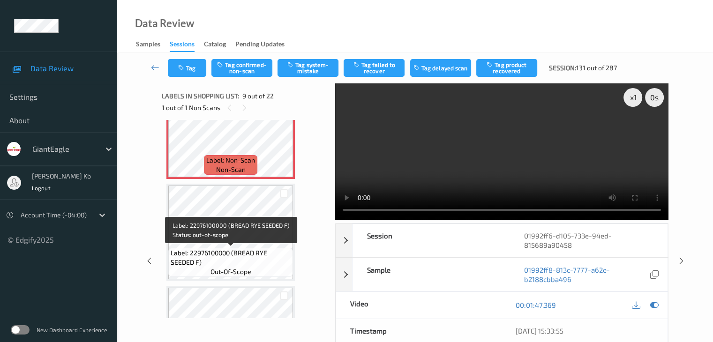
scroll to position [814, 0]
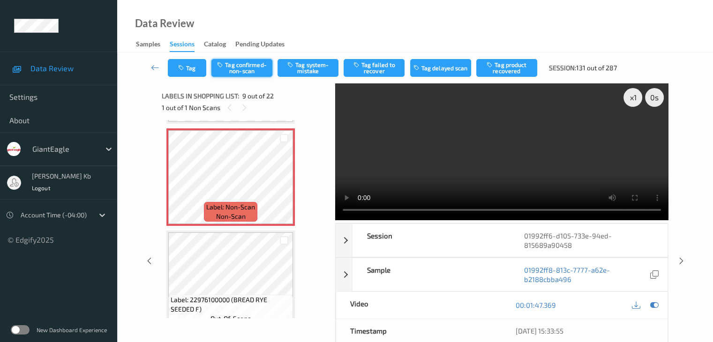
click at [263, 65] on button "Tag confirmed-non-scan" at bounding box center [241, 68] width 61 height 18
click at [509, 73] on button "Tag product recovered" at bounding box center [506, 68] width 61 height 18
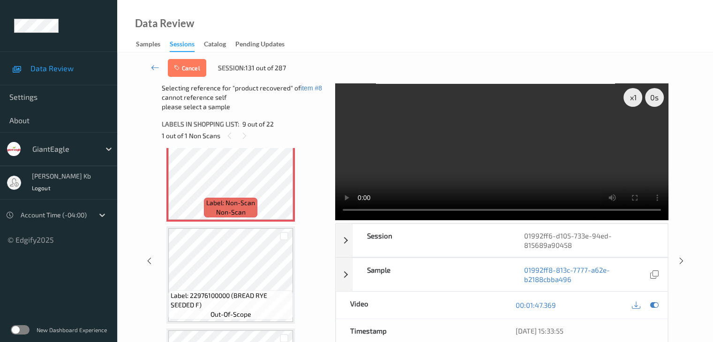
scroll to position [861, 0]
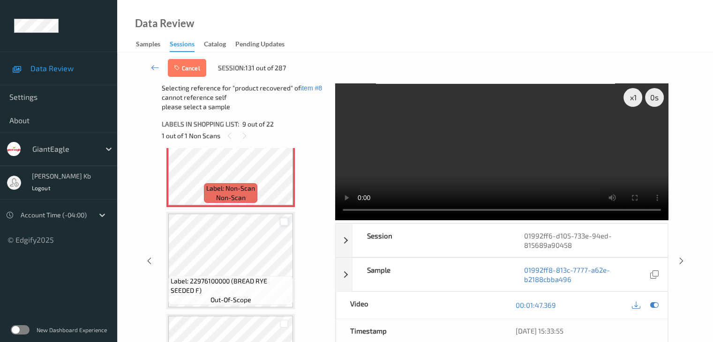
click at [285, 220] on div at bounding box center [284, 222] width 9 height 9
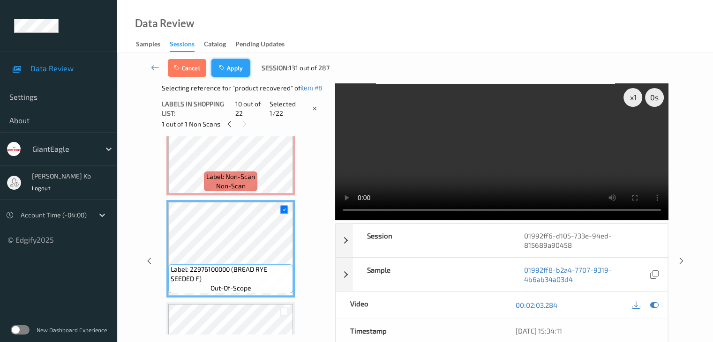
click at [226, 65] on icon "button" at bounding box center [223, 68] width 8 height 7
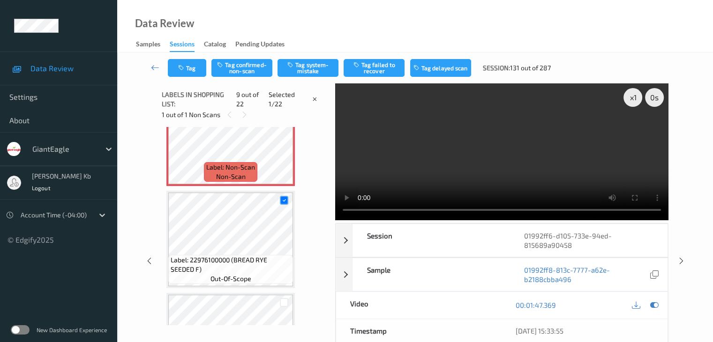
scroll to position [720, 0]
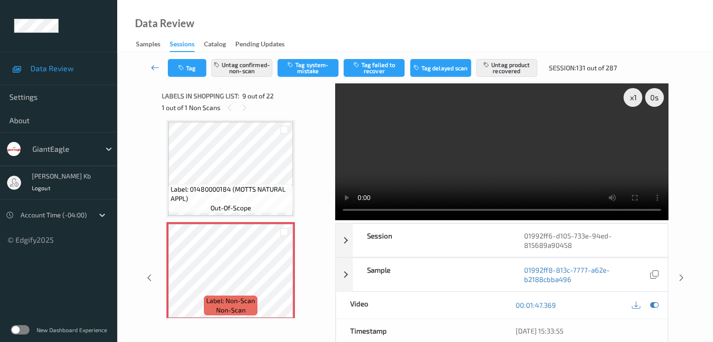
click at [153, 65] on icon at bounding box center [155, 67] width 8 height 9
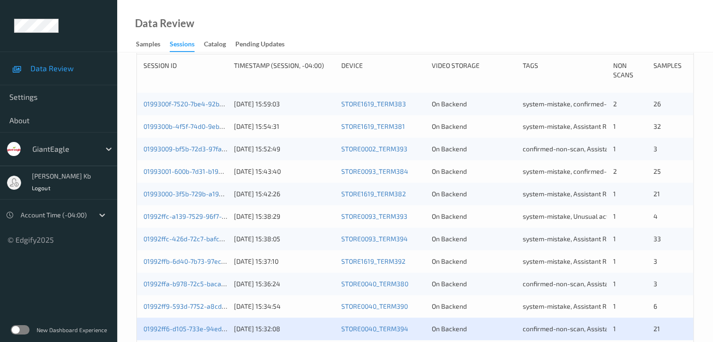
scroll to position [328, 0]
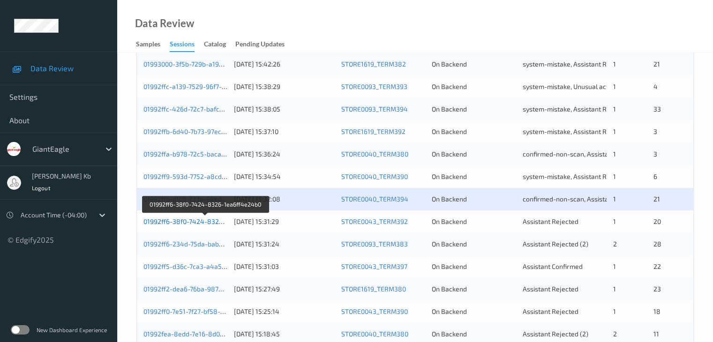
click at [188, 221] on link "01992ff6-38f0-7424-8326-1ea6ff4e24b0" at bounding box center [205, 222] width 124 height 8
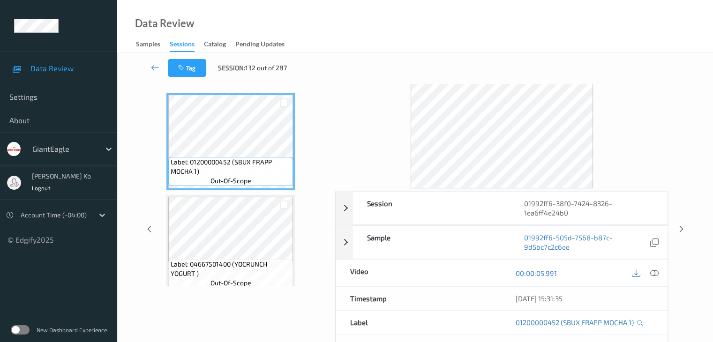
scroll to position [21, 0]
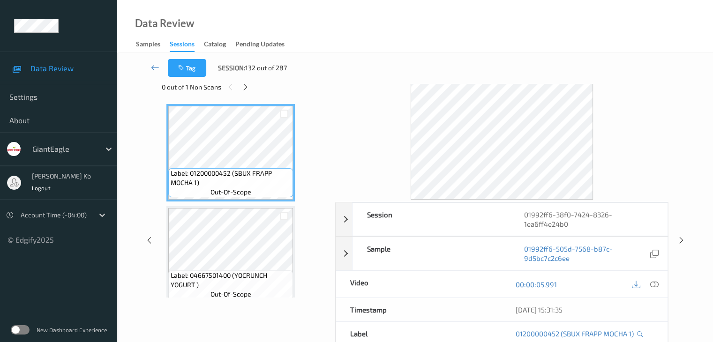
click at [247, 83] on div "Tag Session: 132 out of 287" at bounding box center [414, 68] width 557 height 31
click at [247, 91] on div at bounding box center [246, 87] width 12 height 12
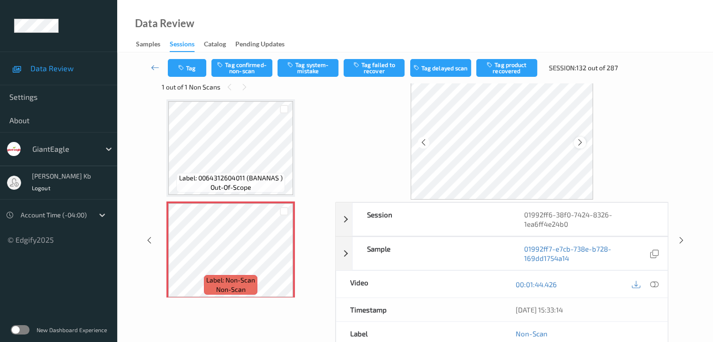
click at [583, 142] on icon at bounding box center [580, 142] width 8 height 8
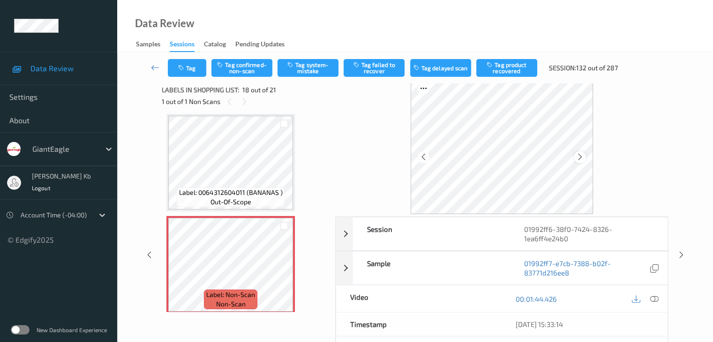
scroll to position [0, 0]
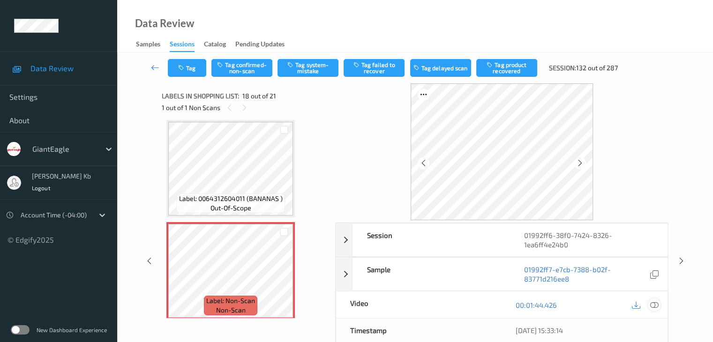
click at [659, 305] on div at bounding box center [654, 305] width 13 height 13
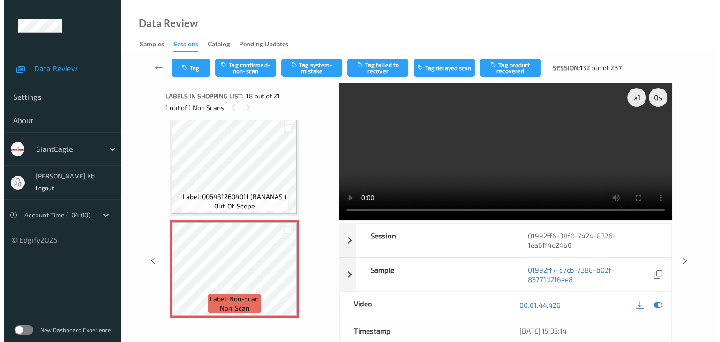
scroll to position [1640, 0]
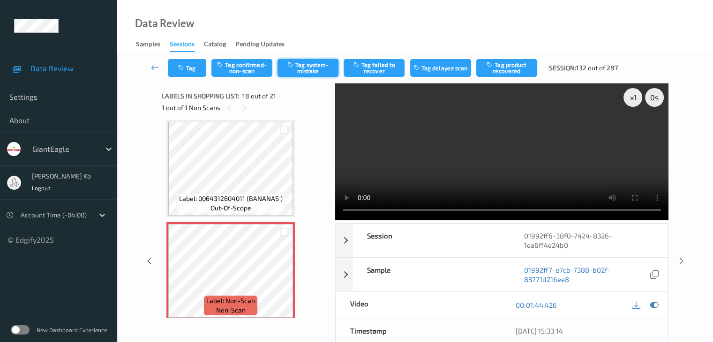
click at [307, 72] on button "Tag system-mistake" at bounding box center [308, 68] width 61 height 18
click at [195, 70] on button "Tag" at bounding box center [187, 68] width 38 height 18
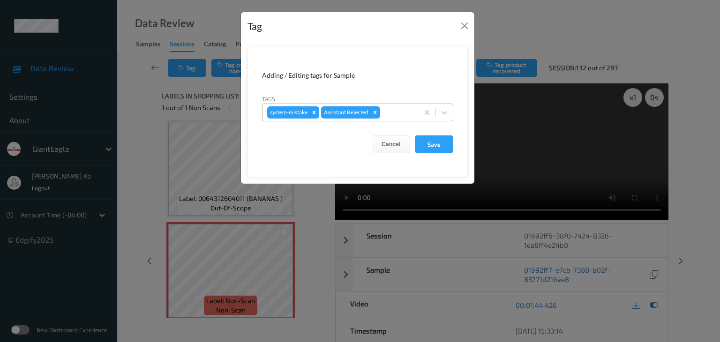
click at [393, 113] on div at bounding box center [398, 112] width 32 height 11
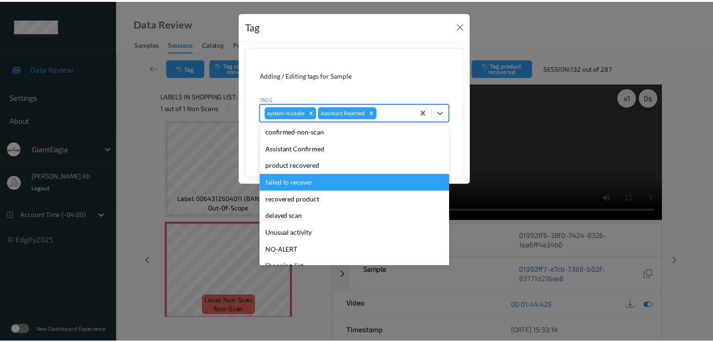
scroll to position [47, 0]
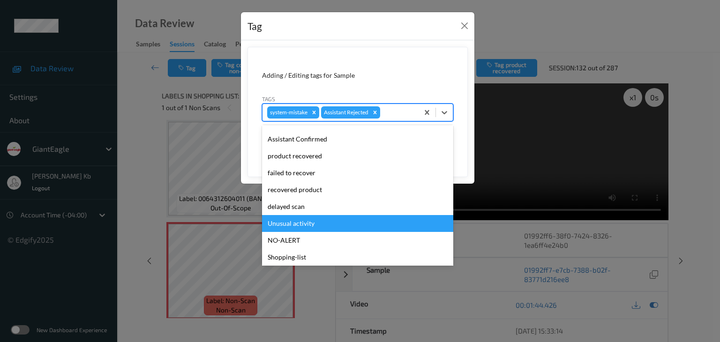
click at [299, 222] on div "Unusual activity" at bounding box center [357, 223] width 191 height 17
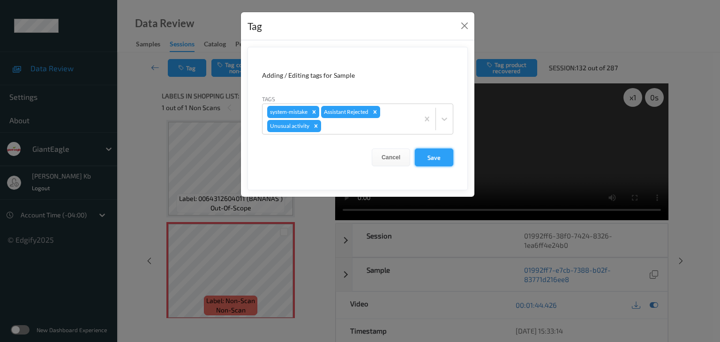
click at [430, 156] on button "Save" at bounding box center [434, 158] width 38 height 18
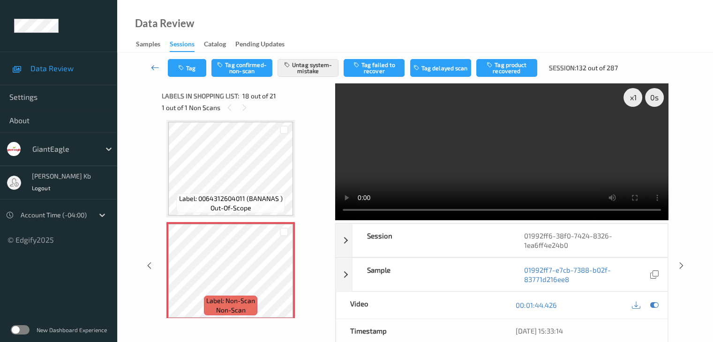
click at [157, 68] on icon at bounding box center [155, 67] width 8 height 9
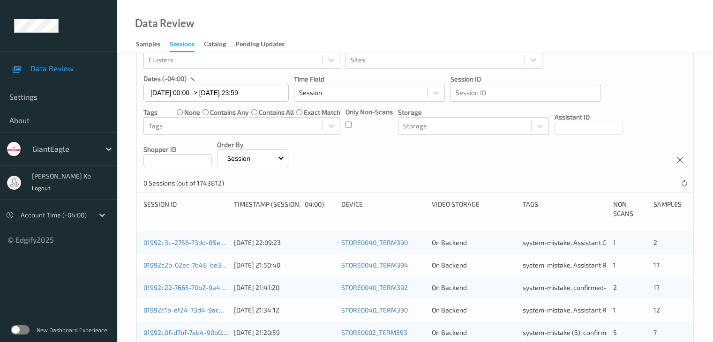
scroll to position [47, 0]
